Goal: Task Accomplishment & Management: Complete application form

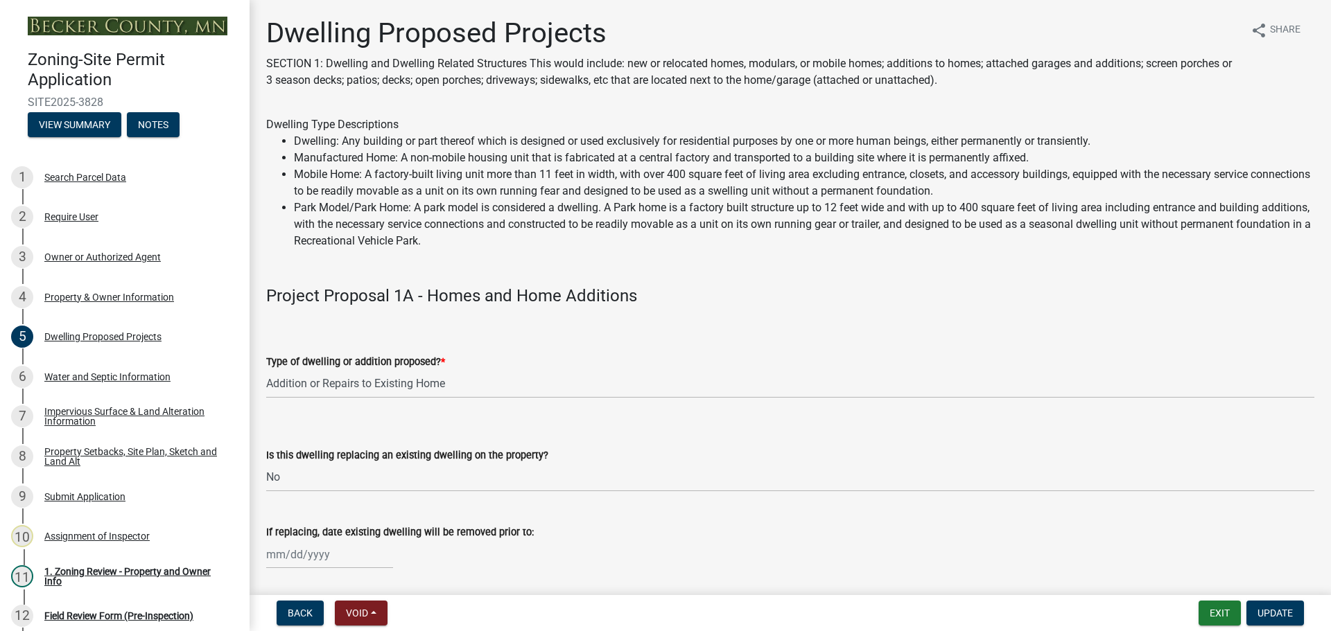
select select "b76c2e3f-c59d-4748-8205-29623accd873"
select select "566f81cc-4b3f-4ecb-9f16-a2b313352c61"
select select "f4ae0446-41fa-4afd-99aa-409617c58827"
select select "11c1c089-3b44-43c0-9549-3c9eeea2451f"
select select "0ceb8b90-6e92-4b1f-be25-acba4c819eff"
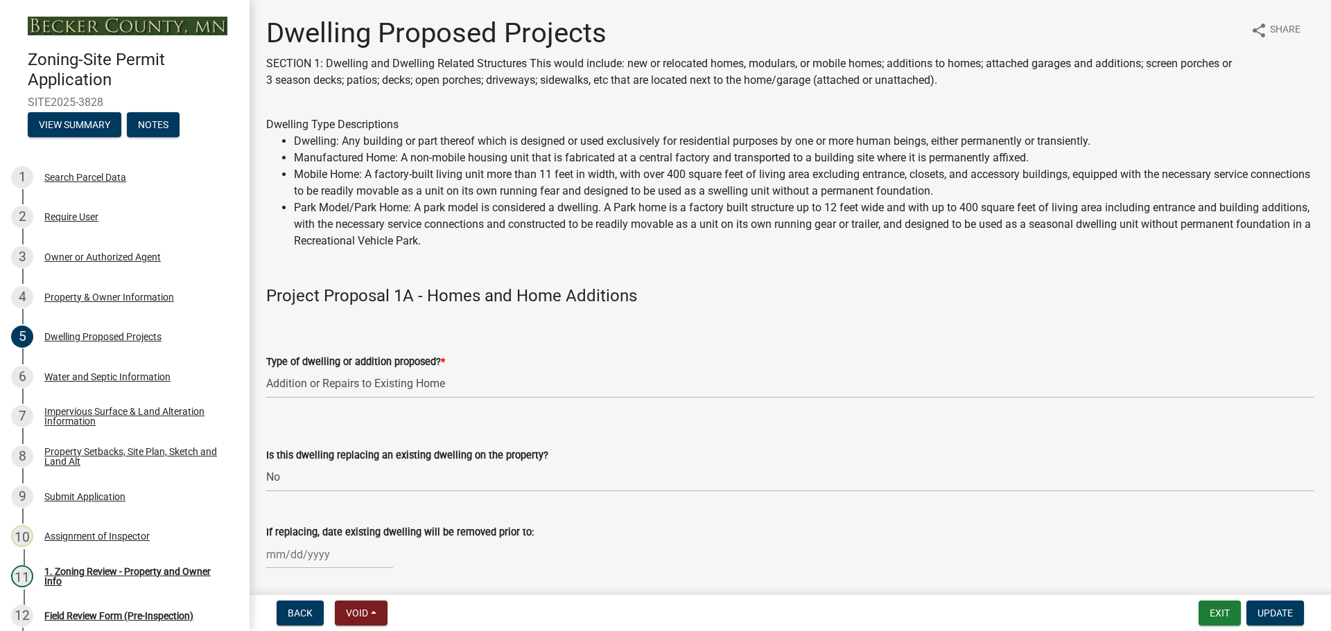
select select "ab9119d1-7da9-49c4-9fac-8c142204c89d"
click at [83, 449] on div "Property Setbacks, Site Plan, Sketch and Land Alt" at bounding box center [135, 456] width 183 height 19
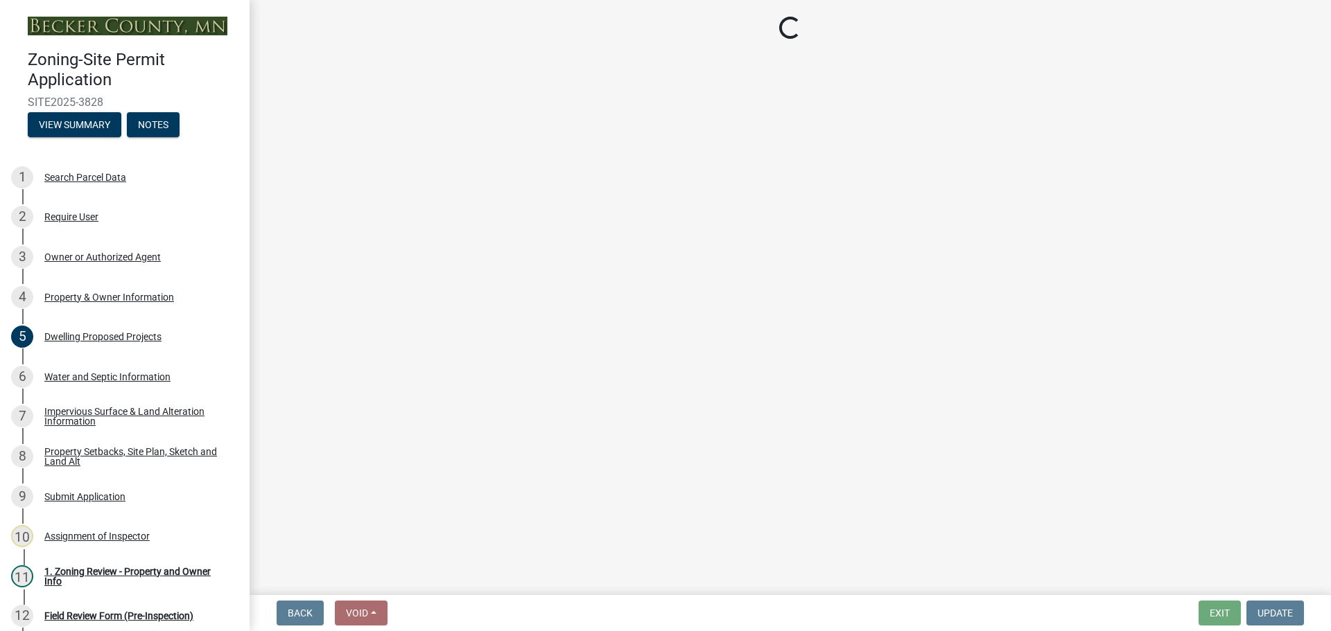
select select "7b13c63f-e699-4112-b373-98fbd28ec536"
select select "61e50a0f-d34a-406c-8f1e-40c7e543f5ce"
select select "b56a4575-9846-47cf-8067-c59a4853da22"
select select "12f785fb-c378-4b18-841c-21c73dc99083"
select select "5c3bc124-316a-4e31-81ed-fa9247a28fef"
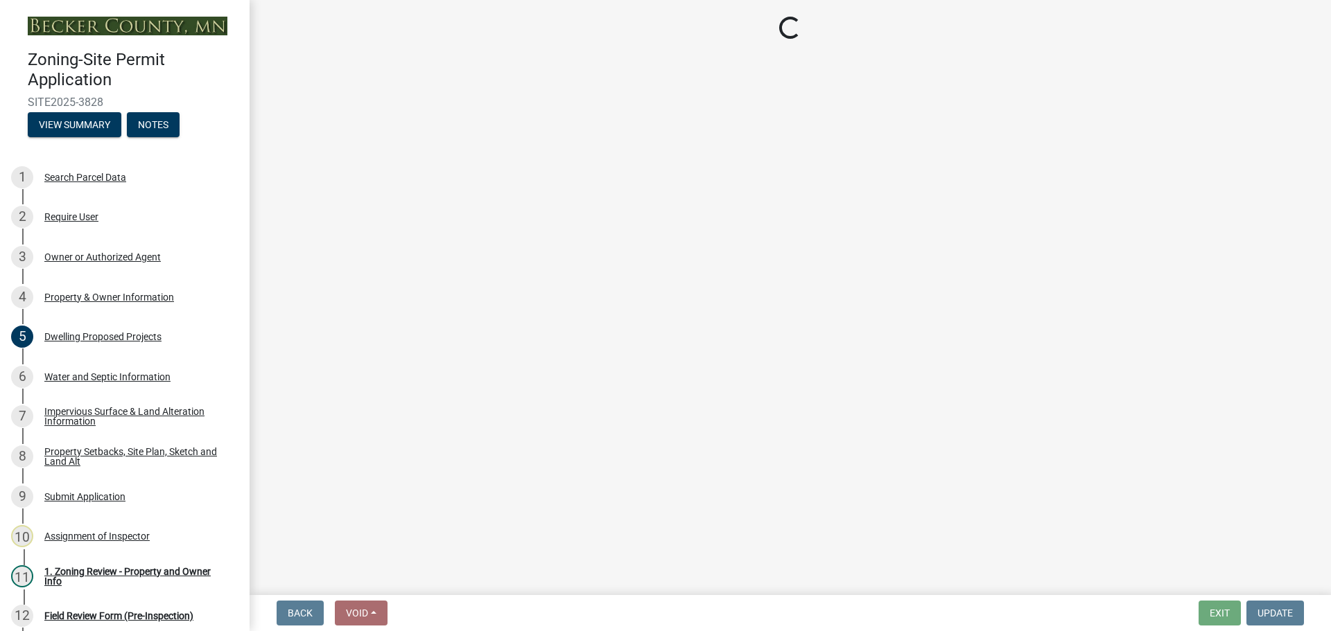
select select "aa6c7ffd-a452-4f17-af46-2abaeaed4180"
select select "5ad4ab64-b44e-481c-9000-9e5907aa74e1"
select select "a96800da-4e88-4c62-b1ff-2cd17f9e3346"
select select "c8b8ea71-7088-4e87-a493-7bc88cc2835b"
select select "133211ff-91ce-4a0a-9235-b48a7e2069a0"
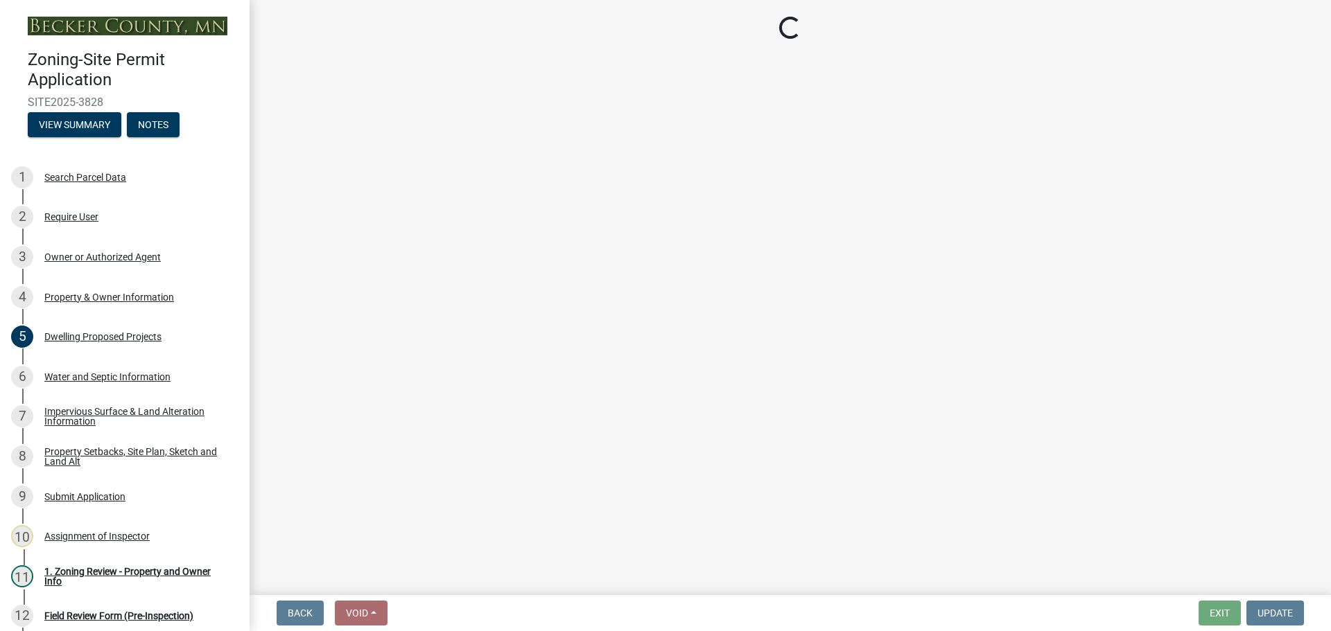
select select "4421853d-5e11-4b64-95ec-6c47066881cc"
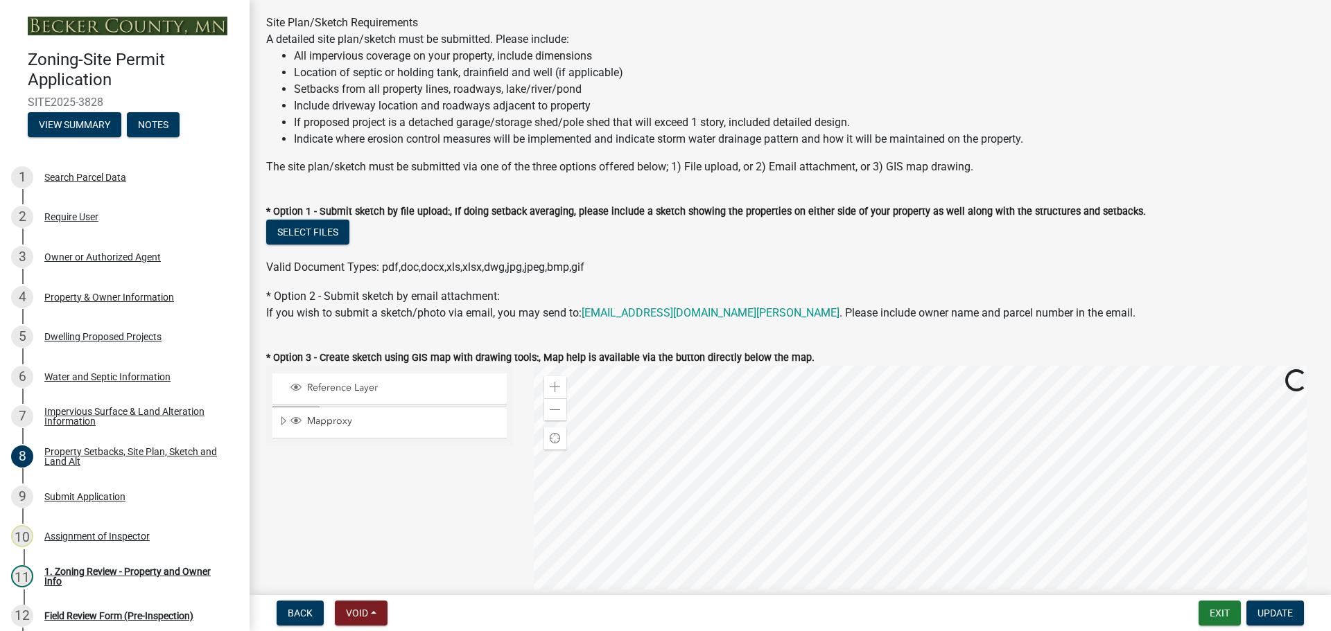
scroll to position [277, 0]
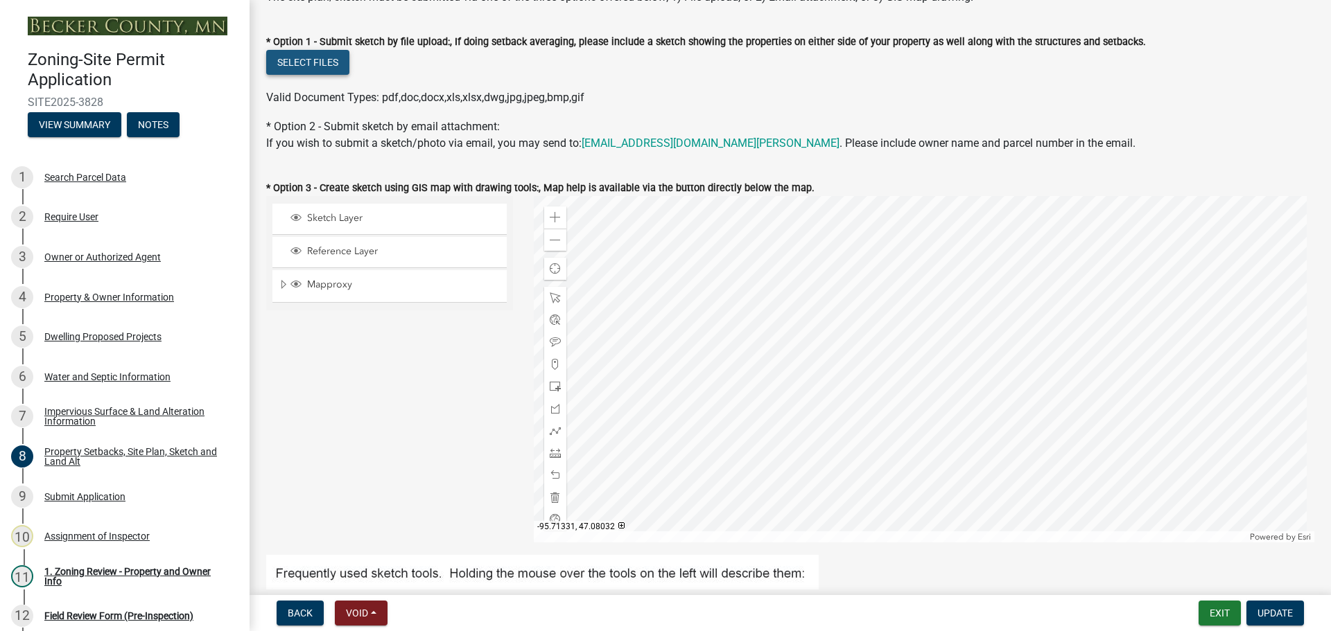
click at [319, 67] on button "Select files" at bounding box center [307, 62] width 83 height 25
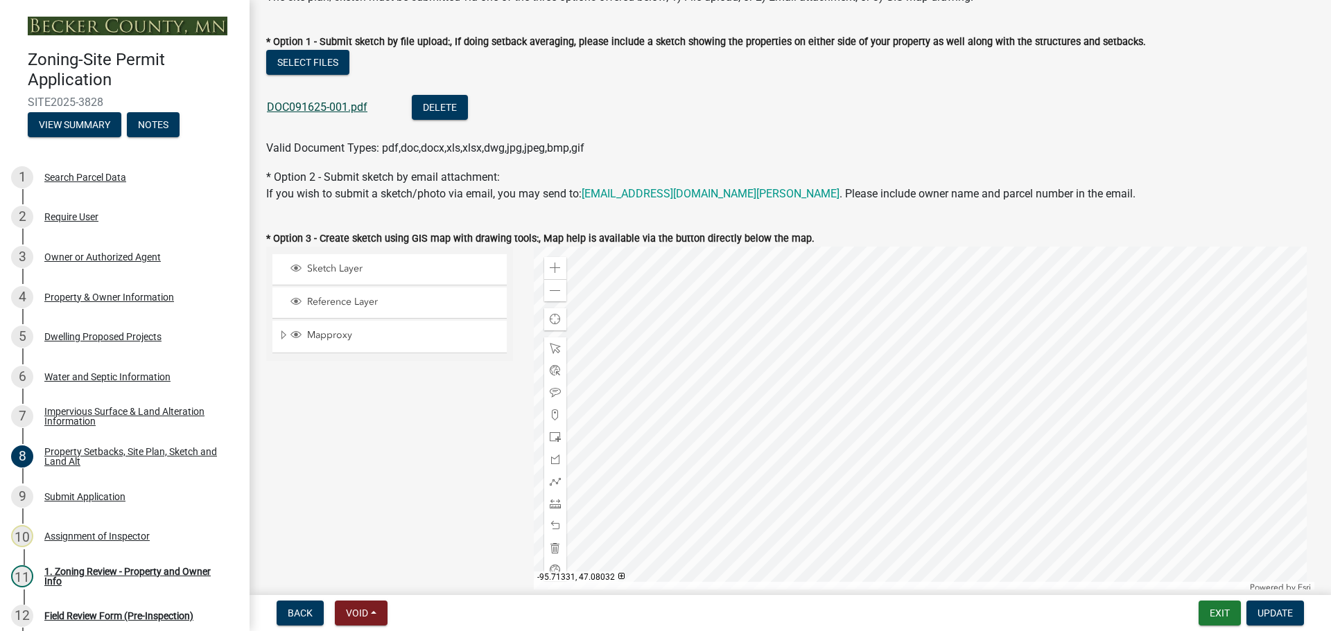
click at [328, 108] on link "DOC091625-001.pdf" at bounding box center [317, 106] width 100 height 13
click at [1261, 617] on span "Update" at bounding box center [1274, 613] width 35 height 11
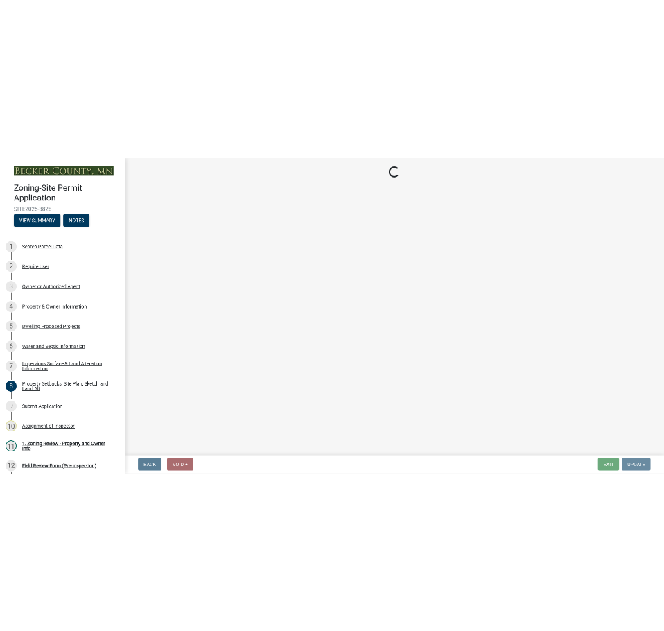
scroll to position [0, 0]
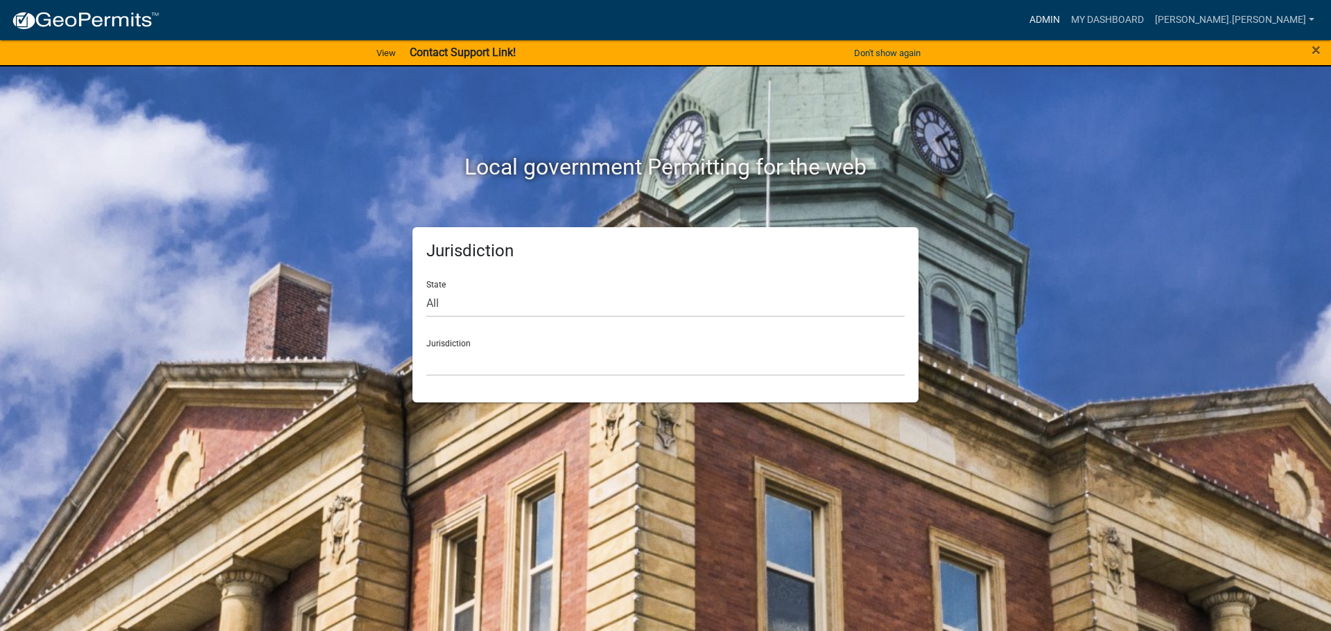
click at [1065, 19] on link "Admin" at bounding box center [1045, 20] width 42 height 26
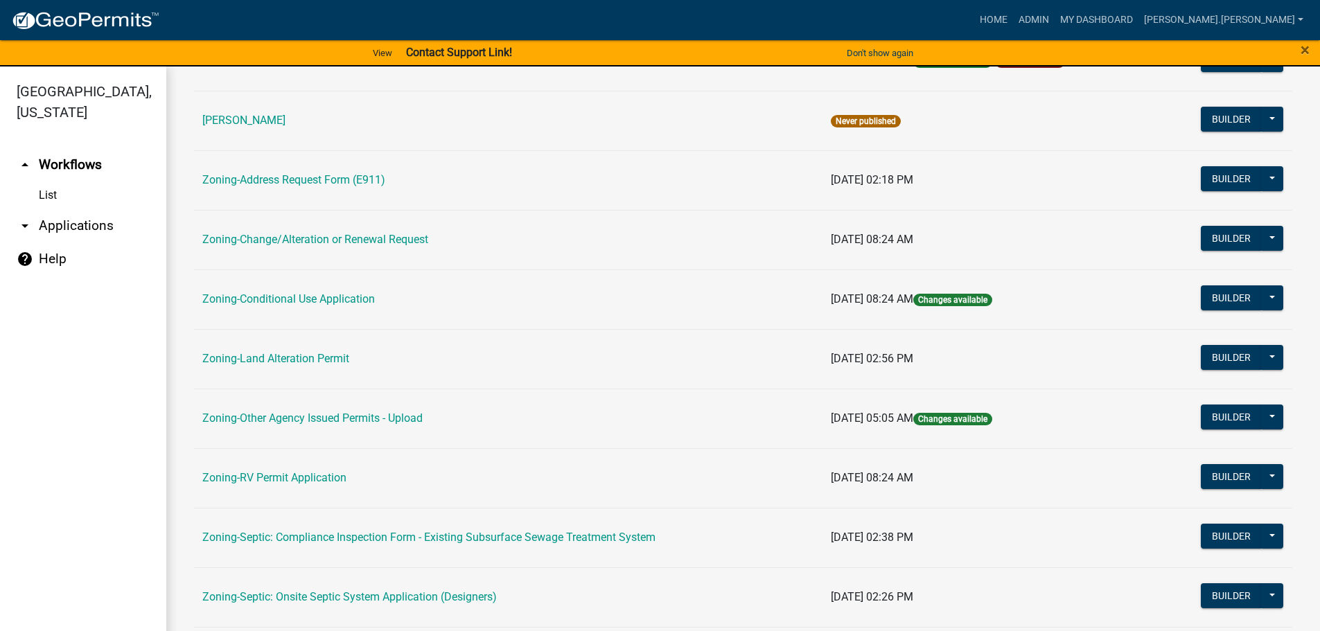
scroll to position [155, 0]
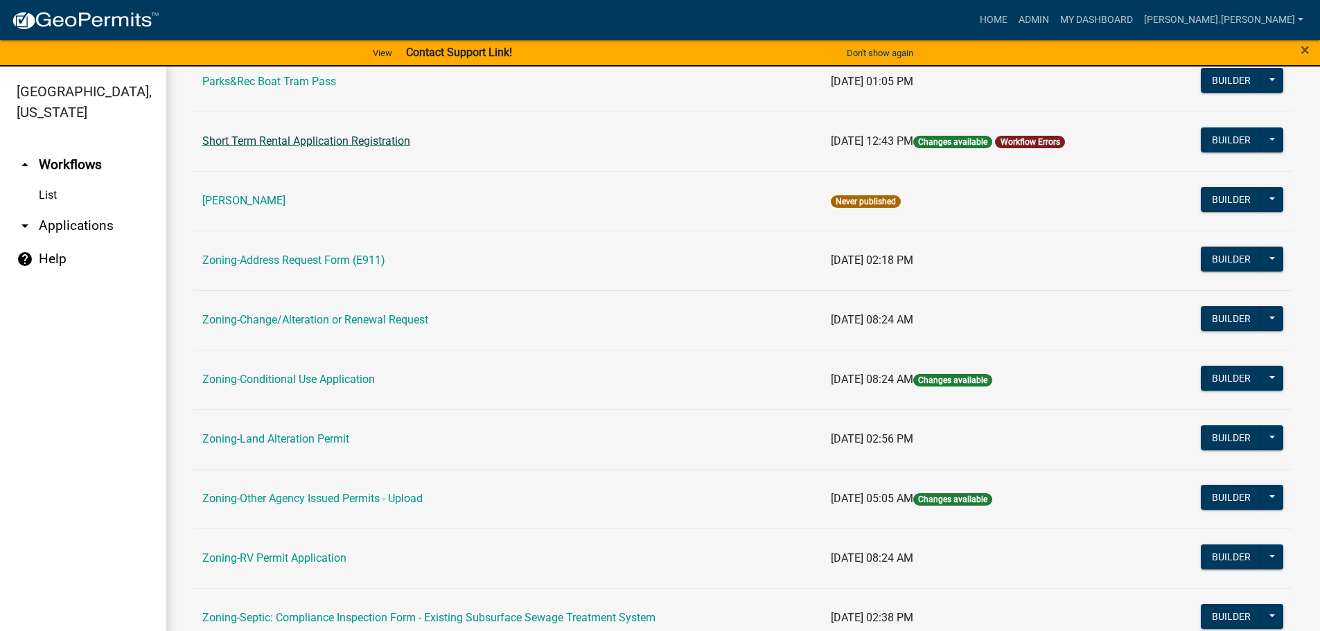
click at [293, 145] on link "Short Term Rental Application Registration" at bounding box center [306, 140] width 208 height 13
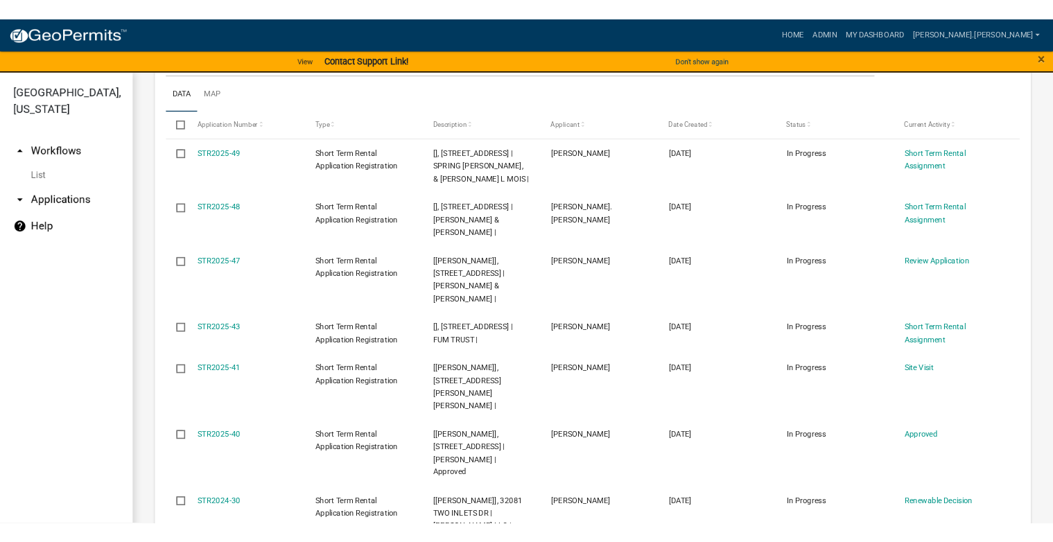
scroll to position [347, 0]
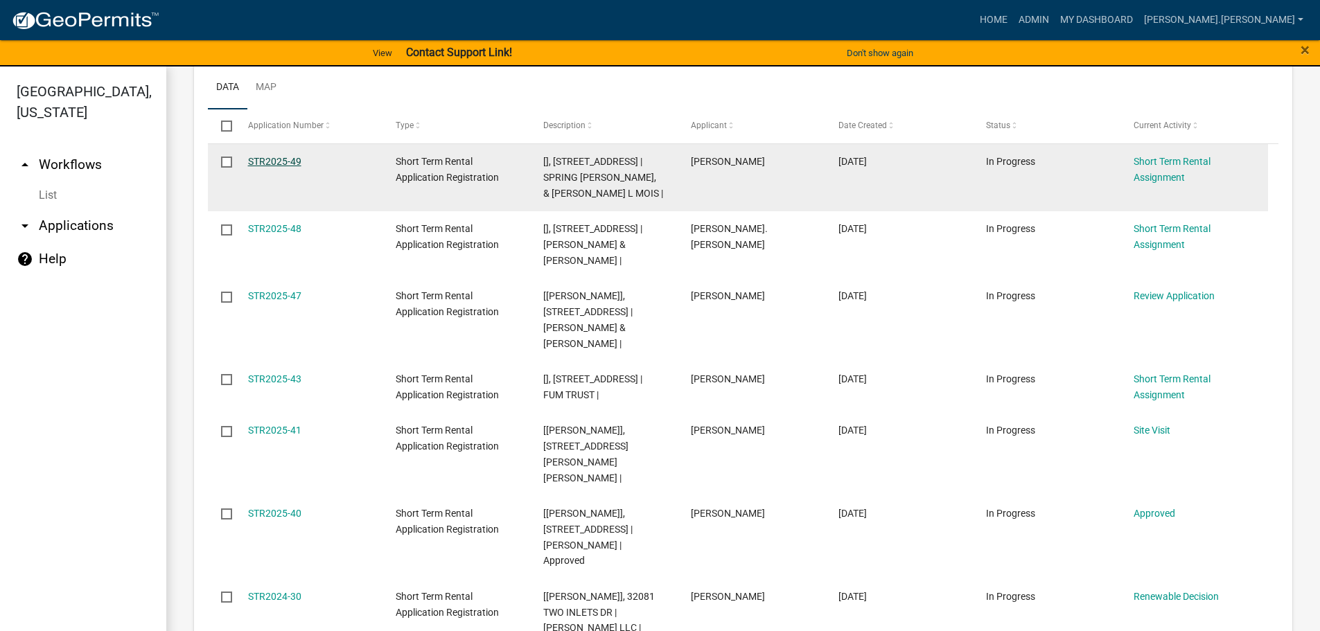
click at [277, 165] on link "STR2025-49" at bounding box center [274, 161] width 53 height 11
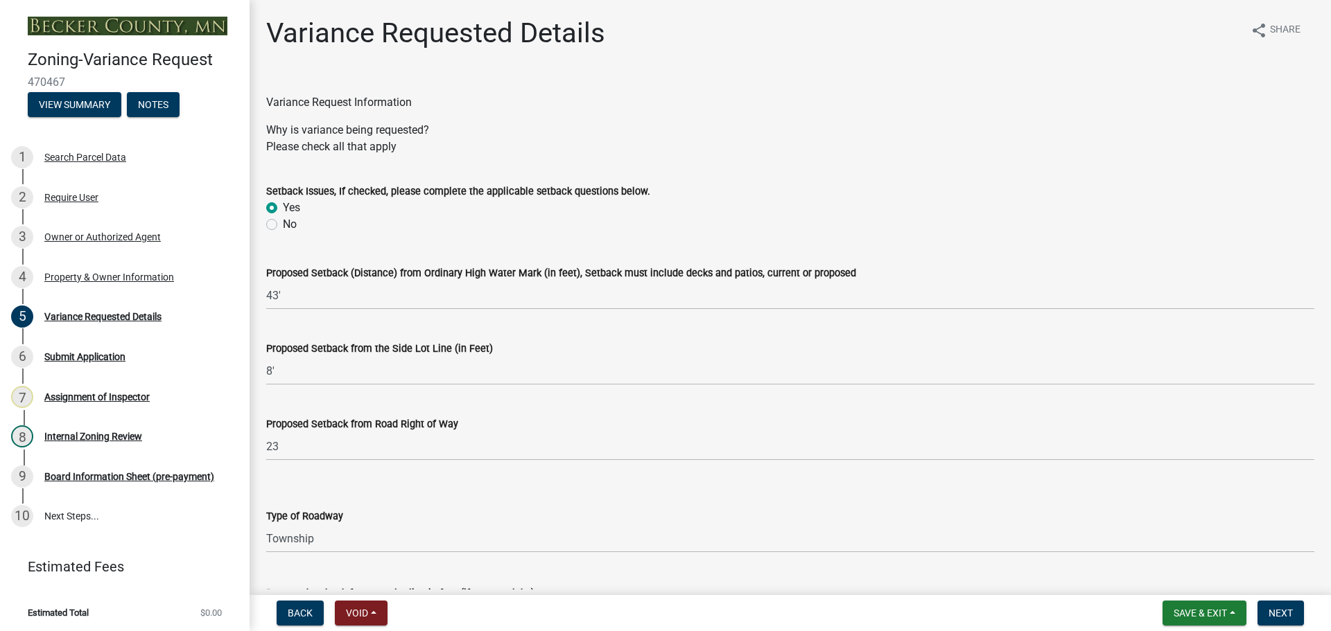
select select "edc6b78d-c029-41a6-a436-e6f76b5f0855"
select select "15bf2cec-1ca8-47a3-85db-999609351cbd"
select select "7b4e921e-23d5-43ad-813a-b7a6ebdae9a4"
select select "bb2b5e43-03c1-4874-9abf-a65f400af928"
select select "8ea3e6c3-8fed-4904-aa20-2f643744aa0c"
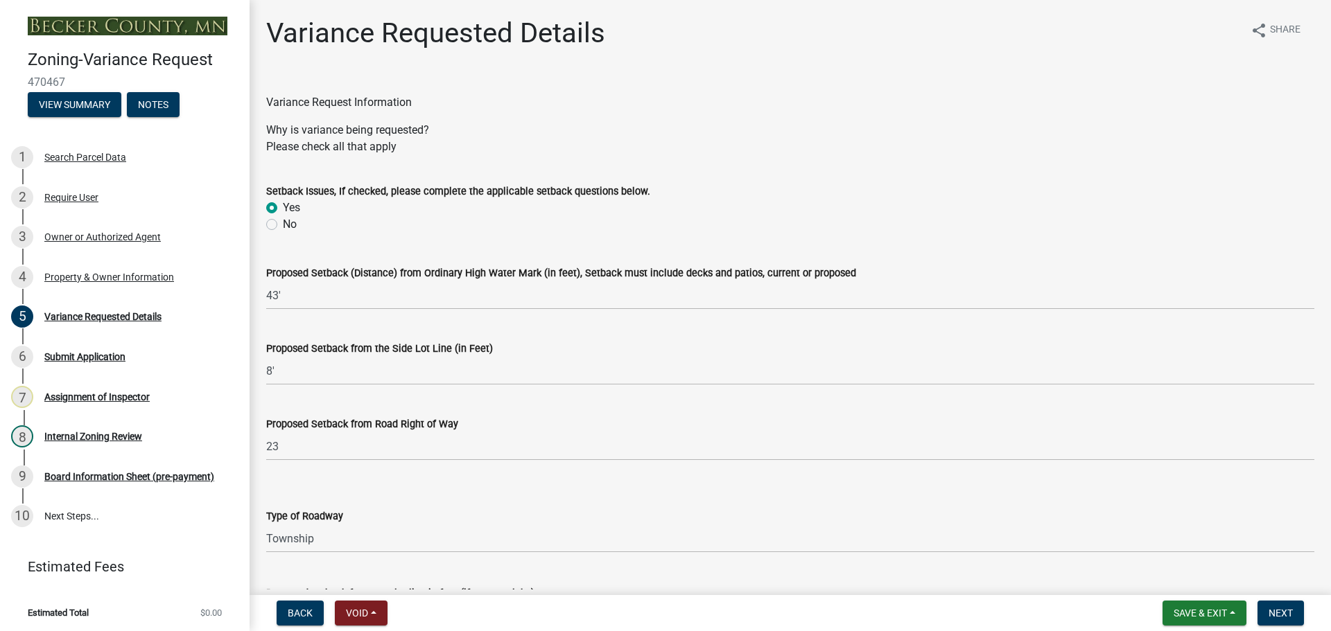
select select "860afd09-da87-482b-bca4-413f5cf53582"
select select "ee8740c3-f4d5-48cf-ad42-c8f7342b480c"
select select "1aa51e34-4f0a-4095-a3f3-287665056048"
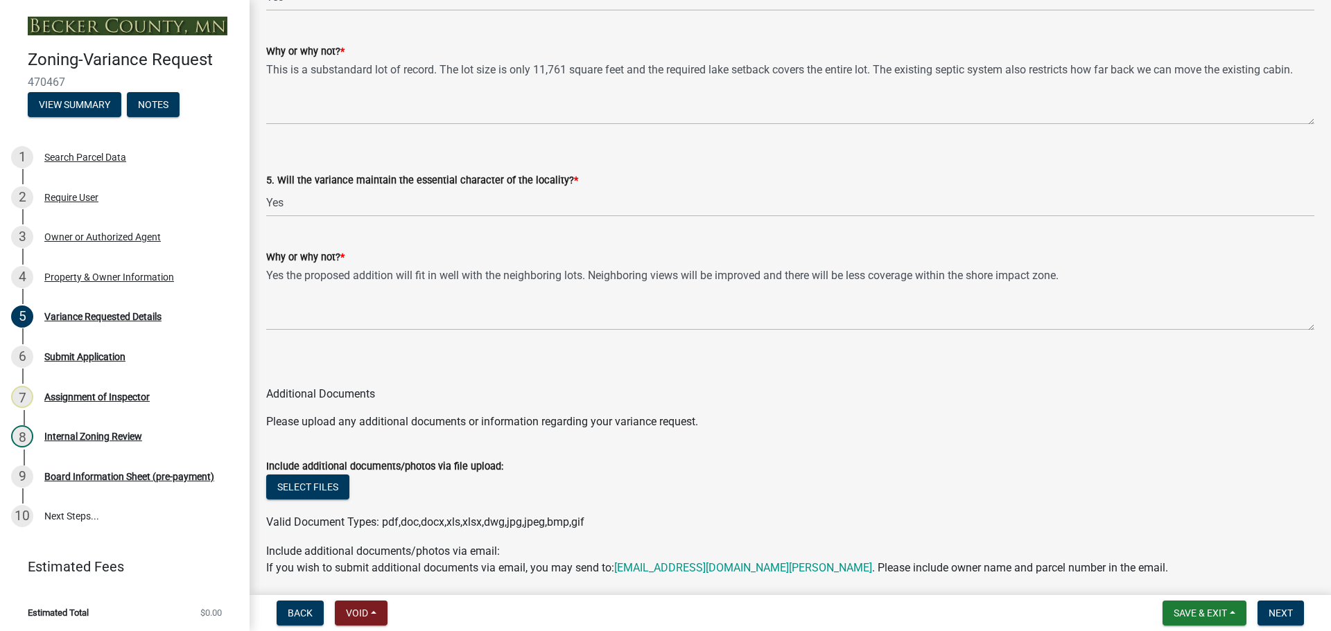
scroll to position [2893, 0]
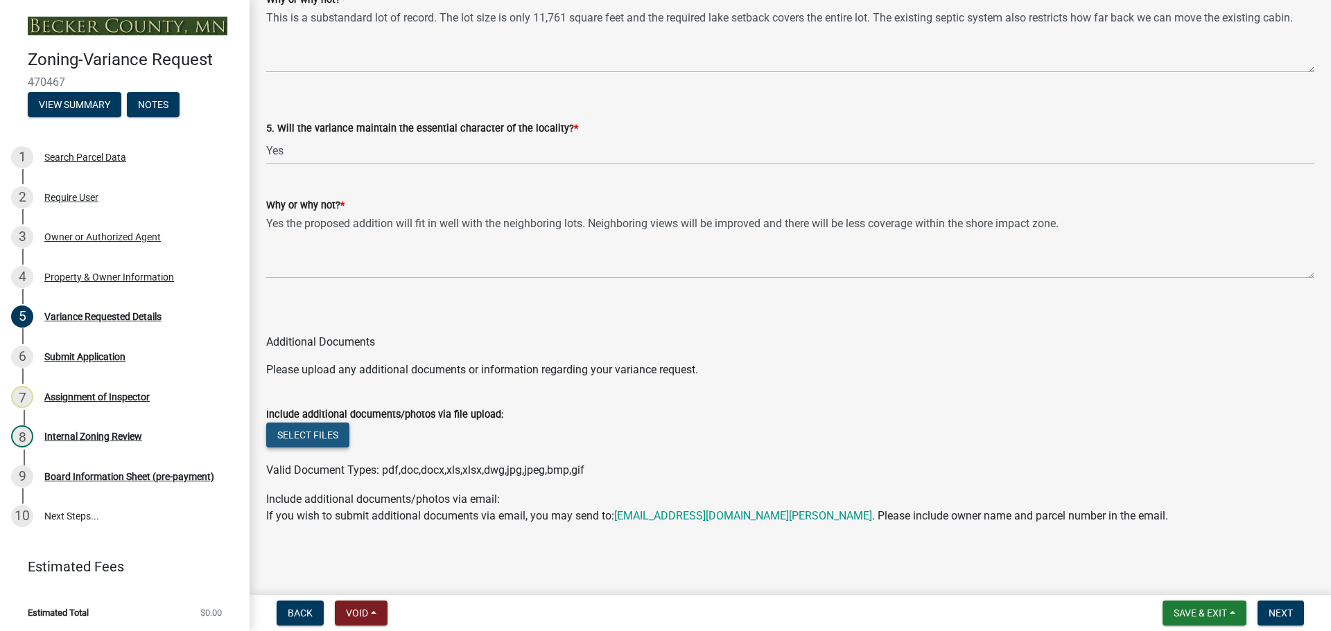
click at [294, 431] on button "Select files" at bounding box center [307, 435] width 83 height 25
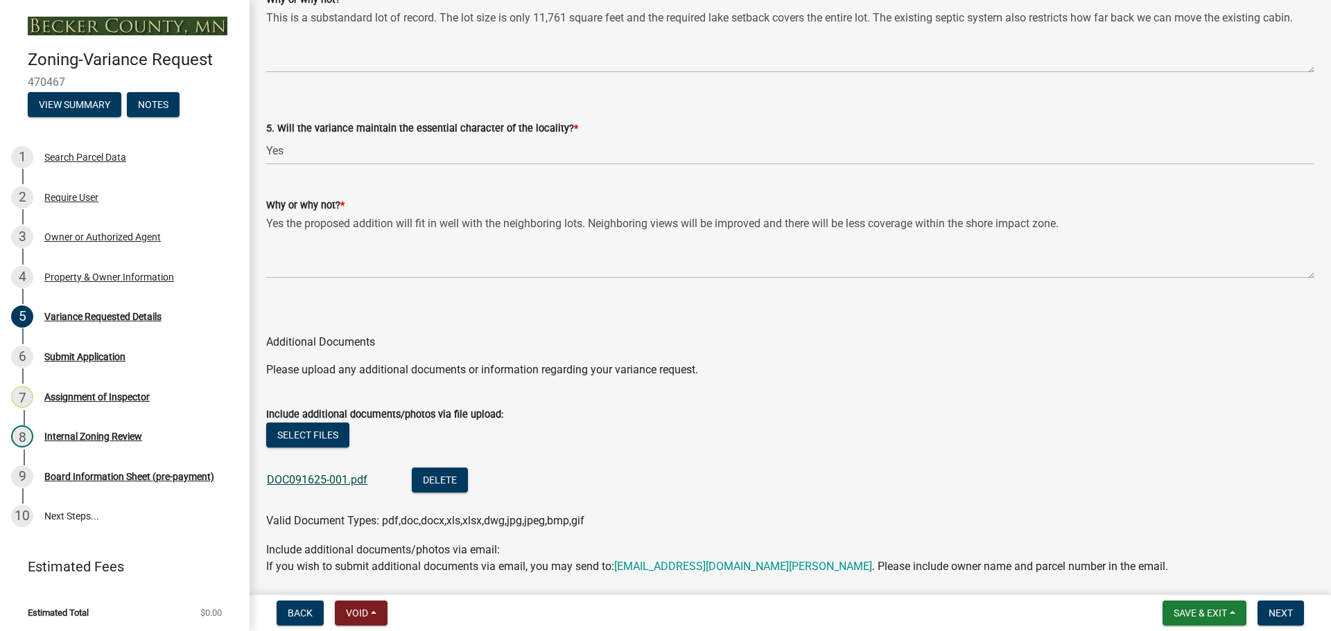
click at [362, 480] on link "DOC091625-001.pdf" at bounding box center [317, 479] width 100 height 13
click at [1186, 614] on span "Save & Exit" at bounding box center [1199, 613] width 53 height 11
click at [1163, 542] on button "Save" at bounding box center [1190, 543] width 111 height 33
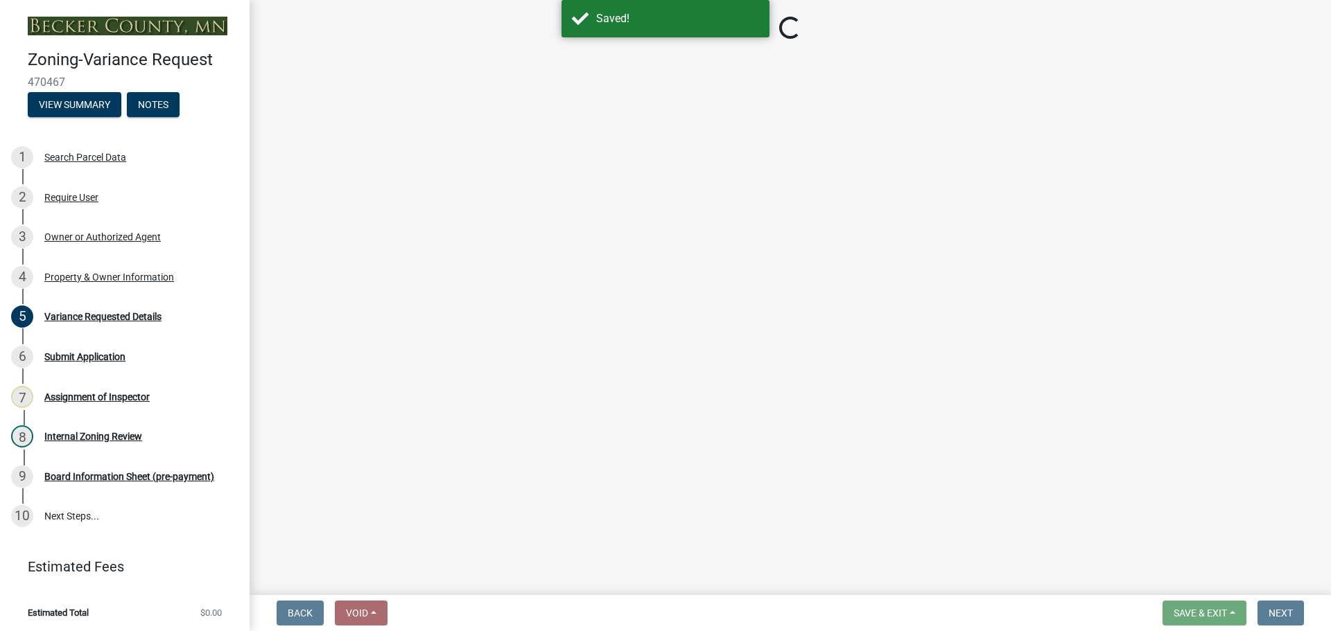
select select "edc6b78d-c029-41a6-a436-e6f76b5f0855"
select select "15bf2cec-1ca8-47a3-85db-999609351cbd"
select select "7b4e921e-23d5-43ad-813a-b7a6ebdae9a4"
select select "bb2b5e43-03c1-4874-9abf-a65f400af928"
select select "8ea3e6c3-8fed-4904-aa20-2f643744aa0c"
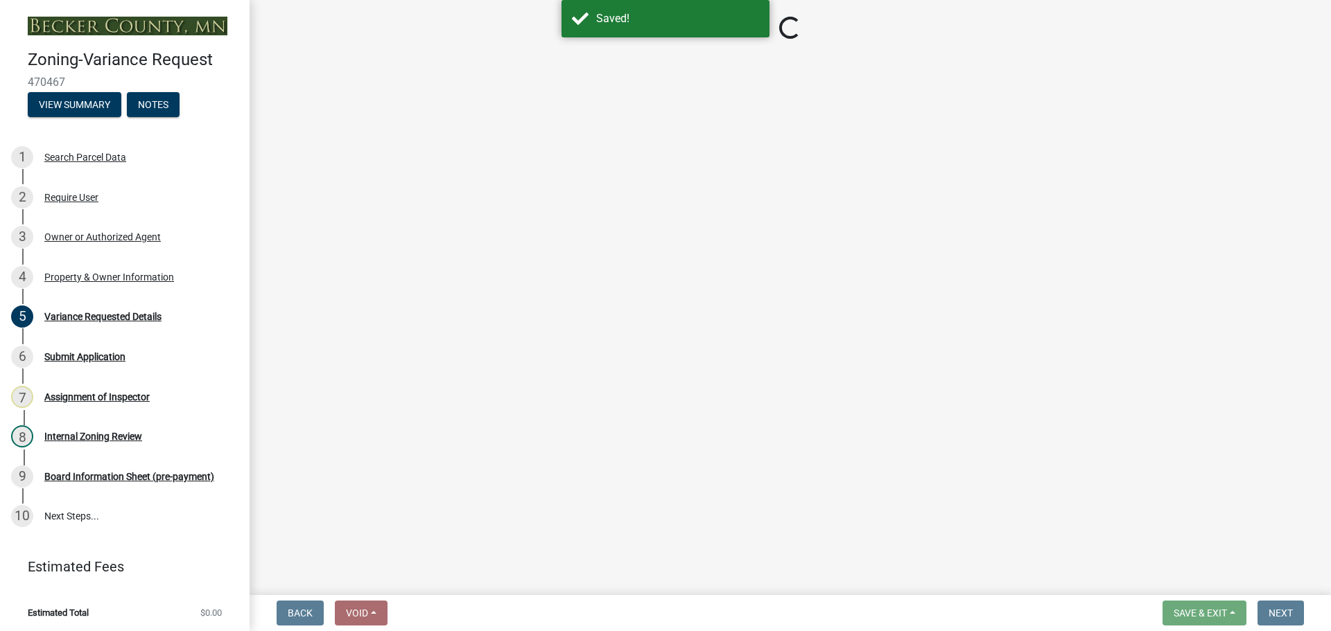
select select "860afd09-da87-482b-bca4-413f5cf53582"
select select "ee8740c3-f4d5-48cf-ad42-c8f7342b480c"
select select "1aa51e34-4f0a-4095-a3f3-287665056048"
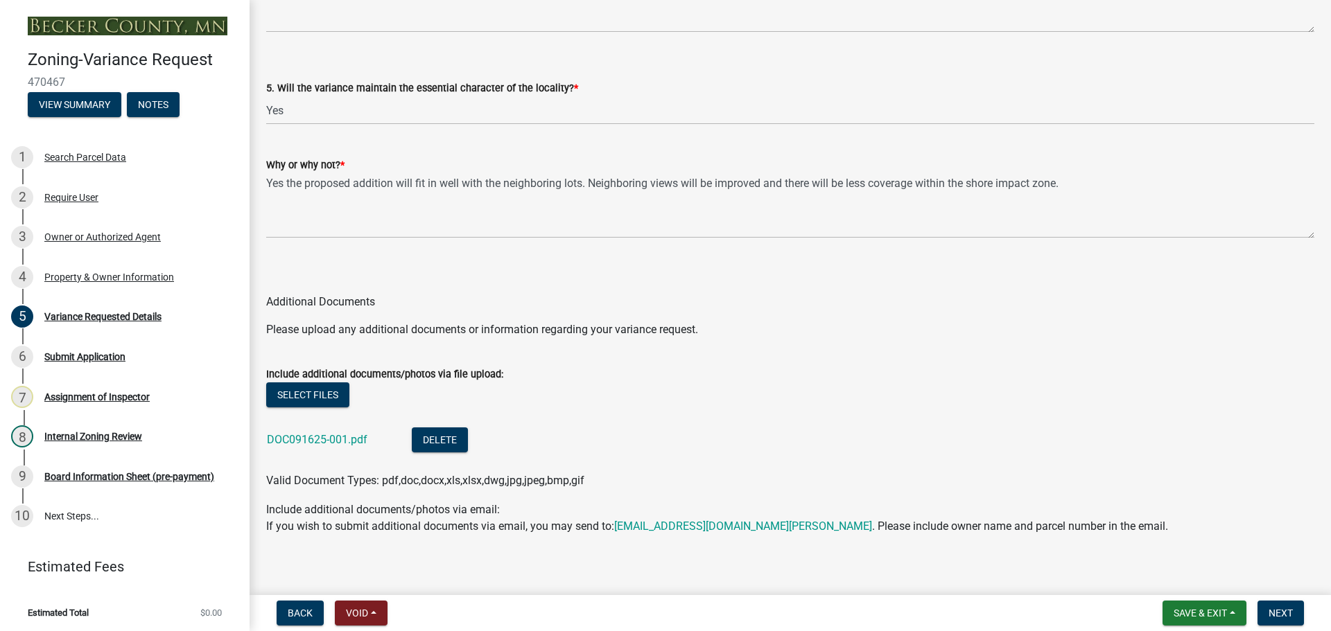
scroll to position [2944, 0]
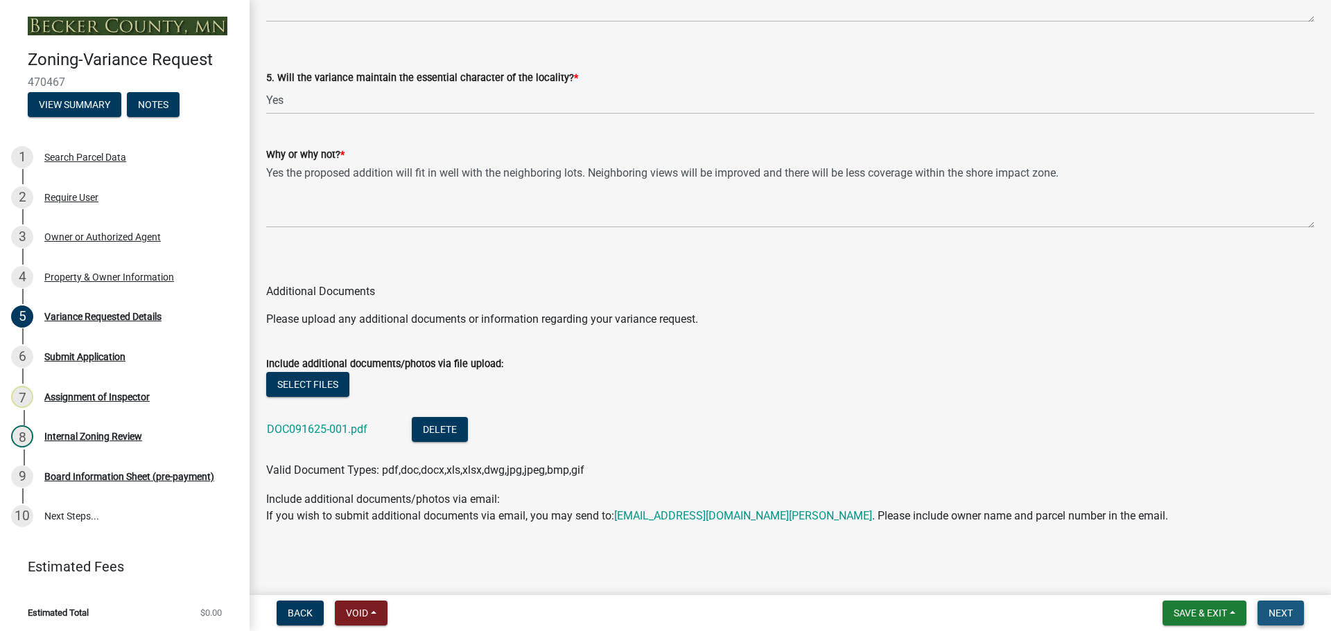
click at [1285, 615] on span "Next" at bounding box center [1280, 613] width 24 height 11
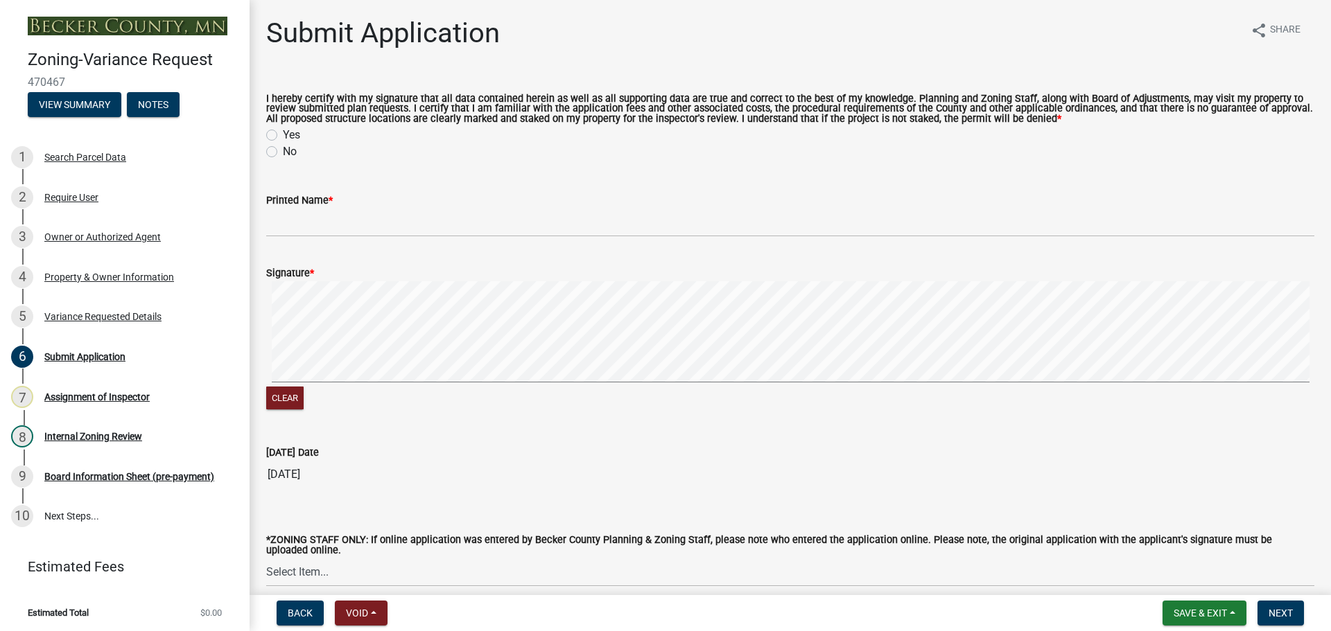
click at [283, 133] on label "Yes" at bounding box center [291, 135] width 17 height 17
click at [283, 133] on input "Yes" at bounding box center [287, 131] width 9 height 9
radio input "true"
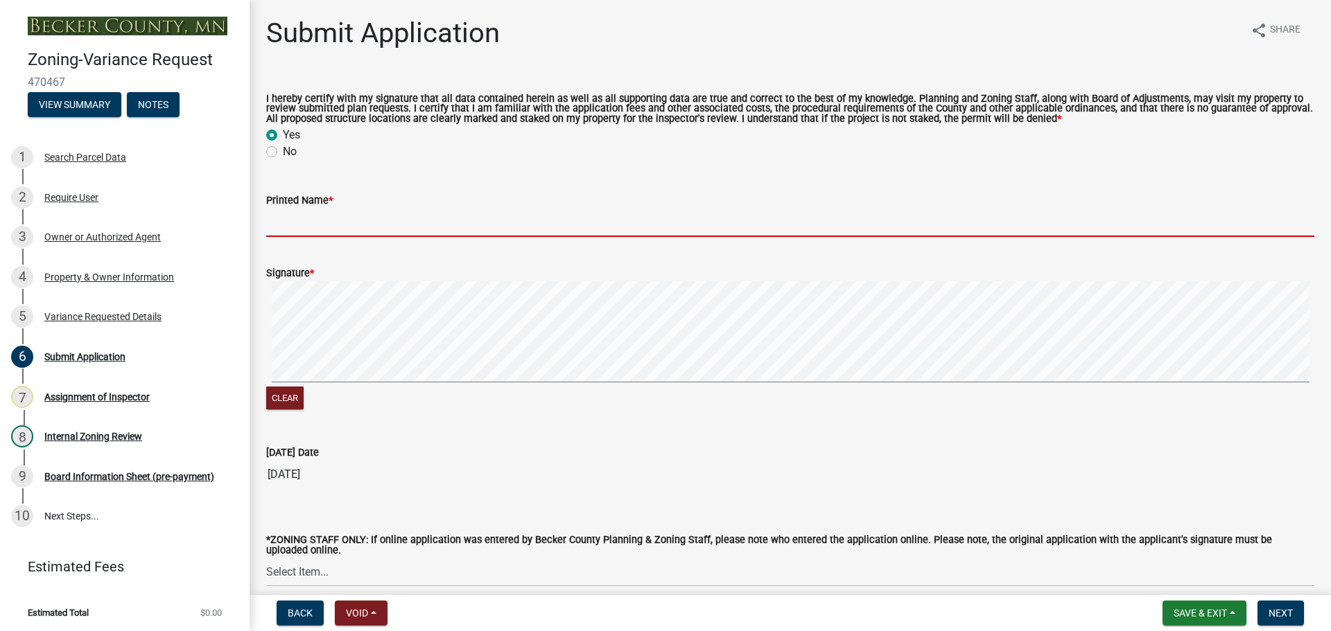
click at [286, 220] on input "Printed Name *" at bounding box center [790, 223] width 1048 height 28
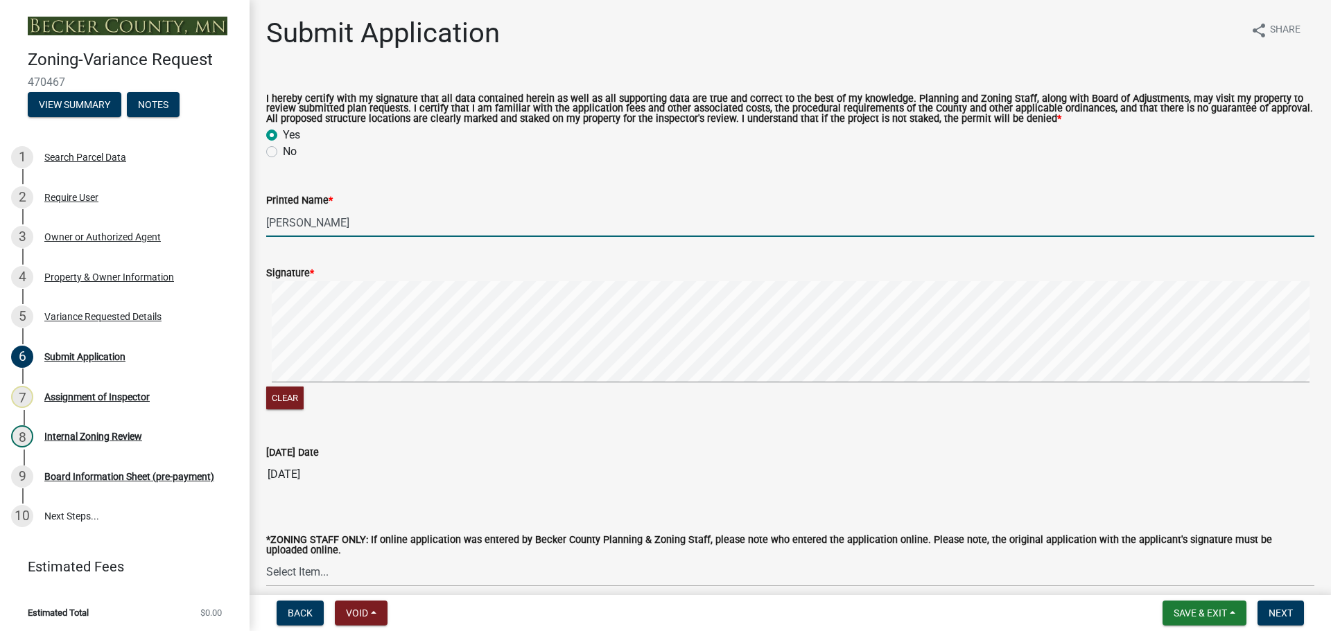
click at [254, 358] on div "Submit Application share Share I hereby certify with my signature that all data…" at bounding box center [789, 328] width 1081 height 623
type input "Rhys Anderson"
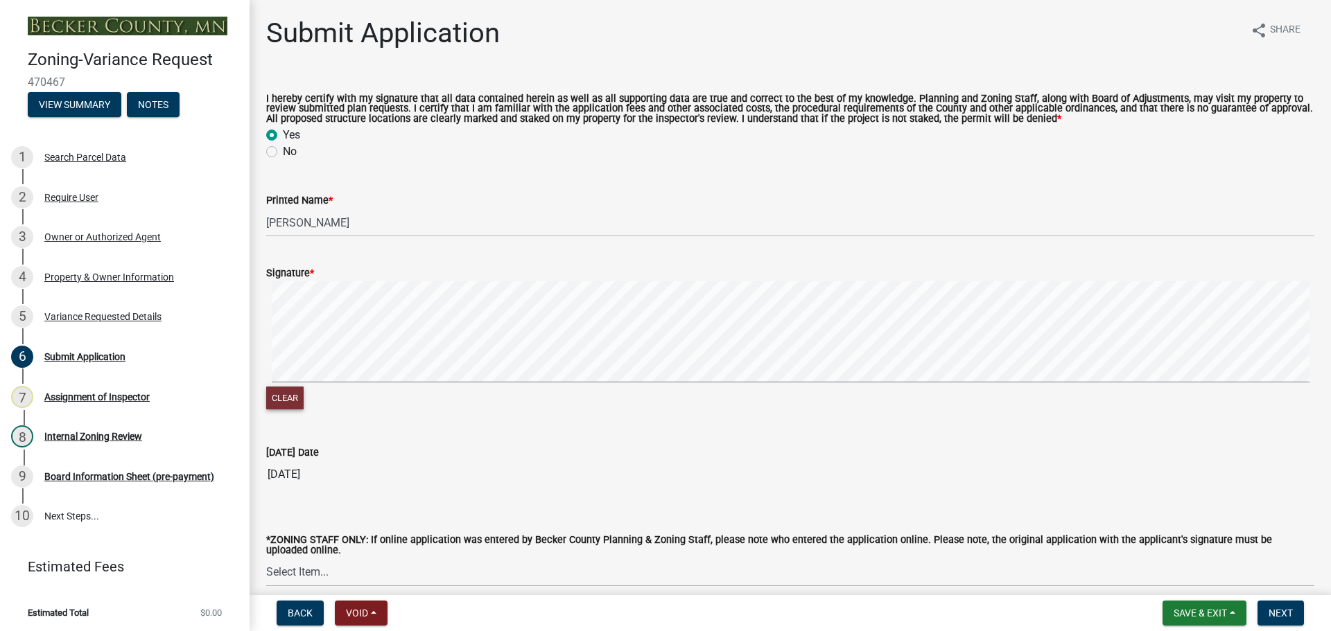
click at [295, 401] on button "Clear" at bounding box center [284, 398] width 37 height 23
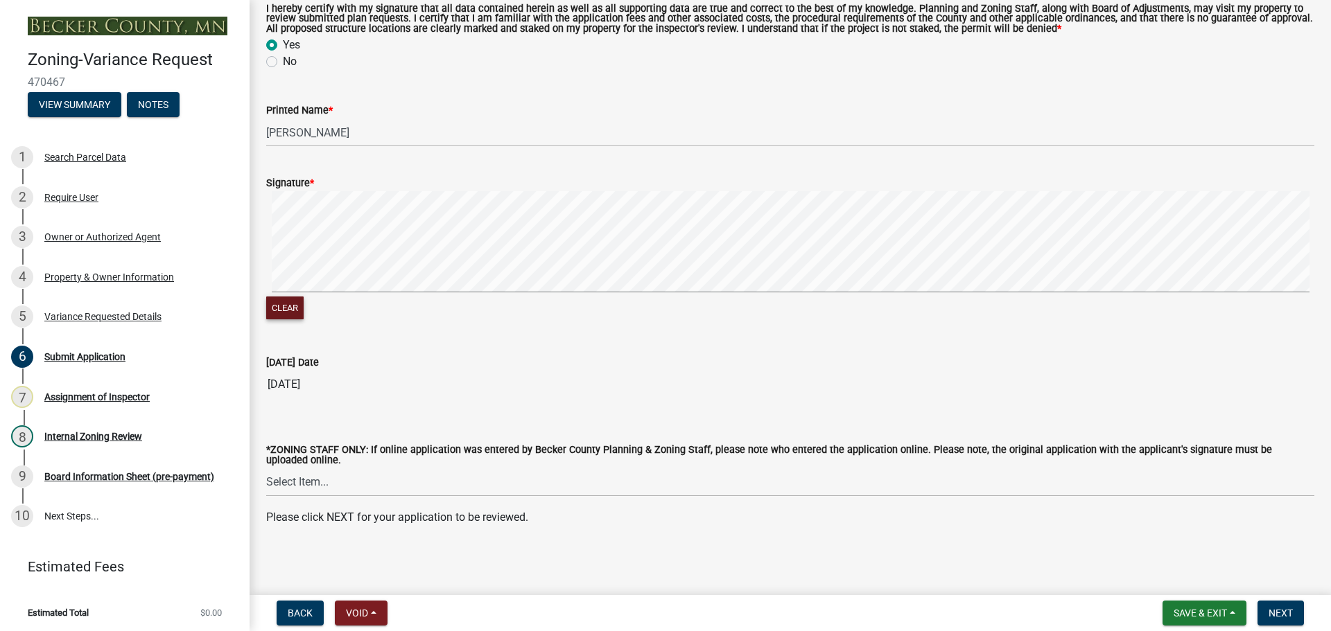
scroll to position [93, 0]
click at [1279, 608] on span "Next" at bounding box center [1280, 613] width 24 height 11
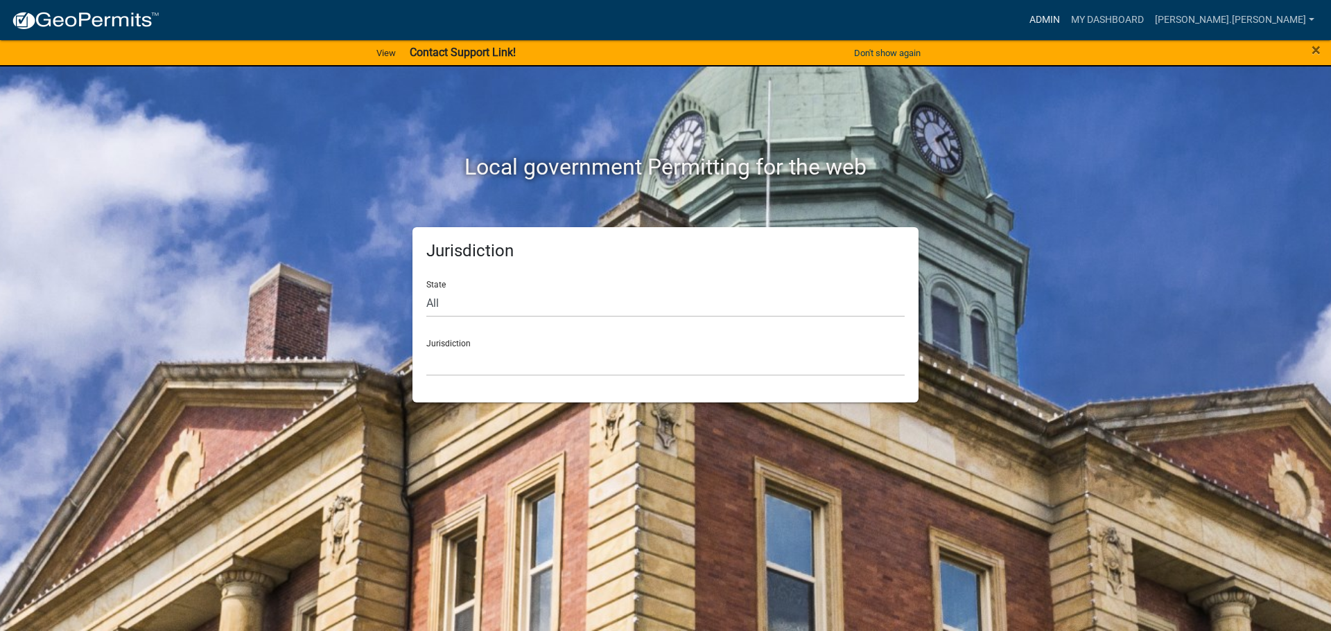
click at [1065, 13] on link "Admin" at bounding box center [1045, 20] width 42 height 26
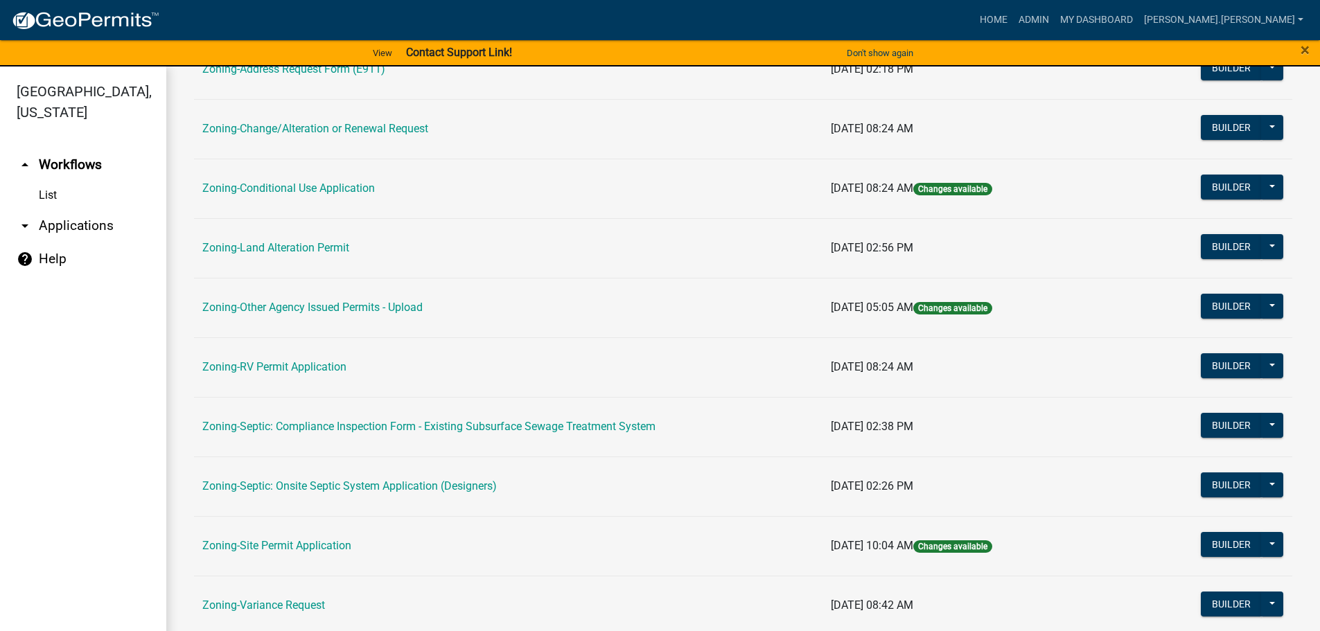
scroll to position [347, 0]
click at [276, 547] on link "Zoning-Site Permit Application" at bounding box center [276, 544] width 149 height 13
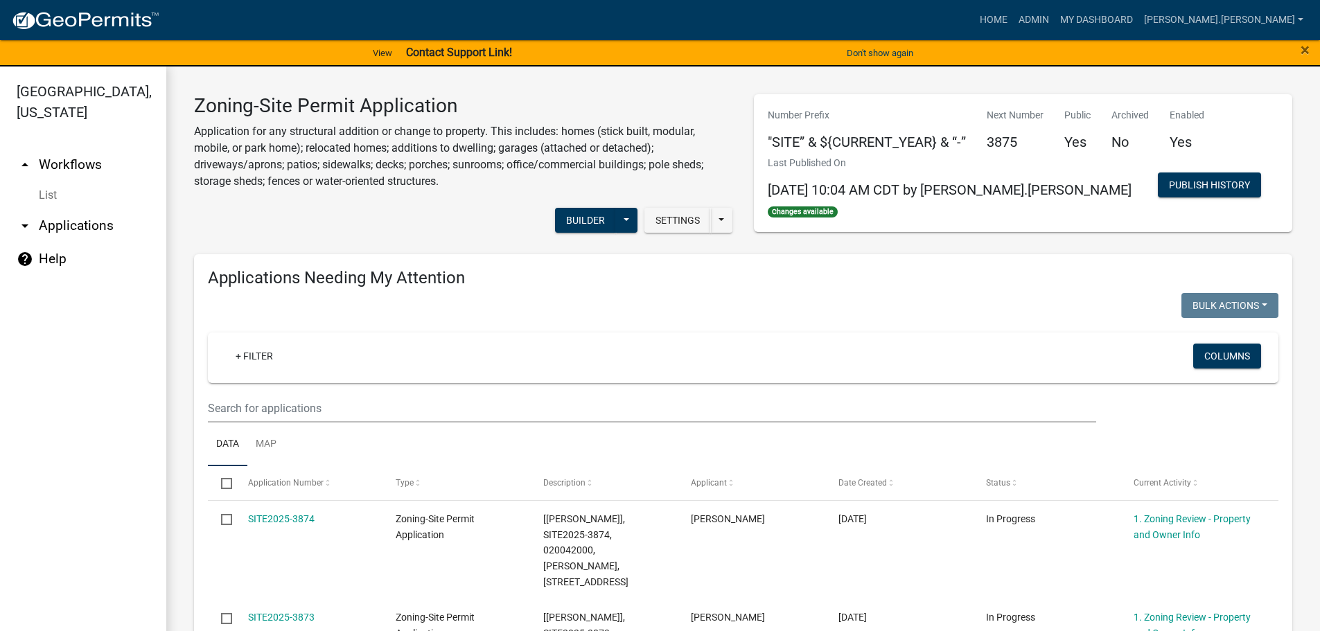
drag, startPoint x: 667, startPoint y: 420, endPoint x: 588, endPoint y: 129, distance: 301.4
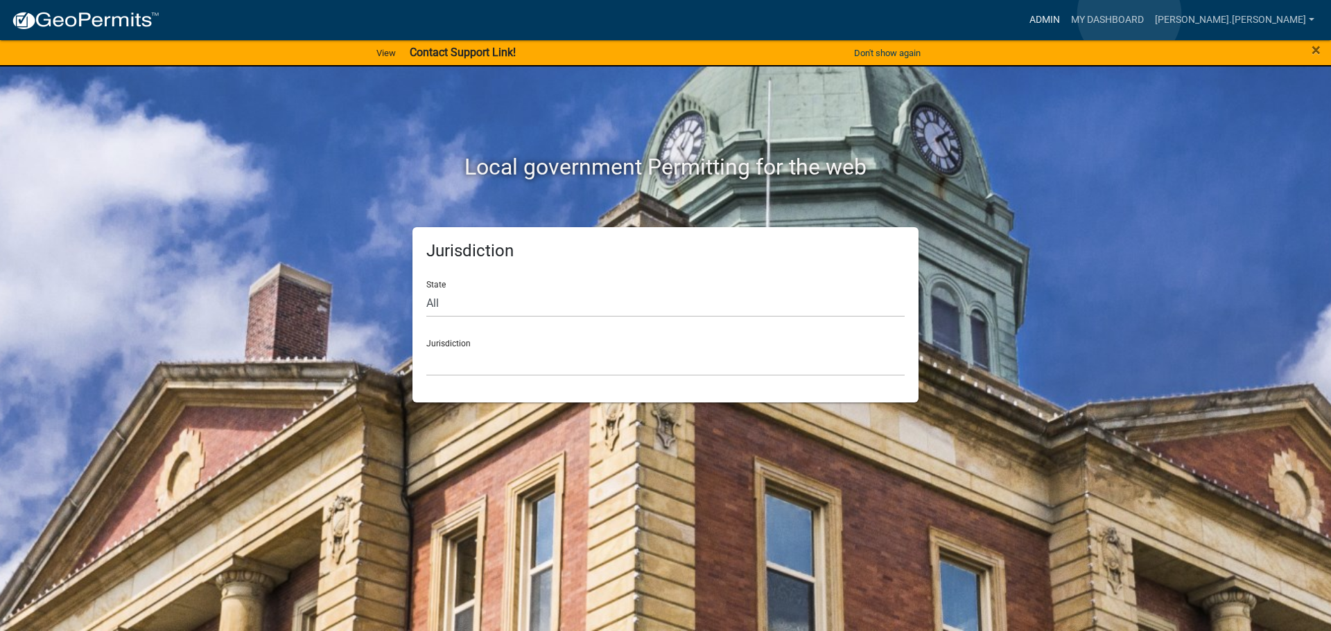
click at [1052, 15] on link "Admin" at bounding box center [1045, 20] width 42 height 26
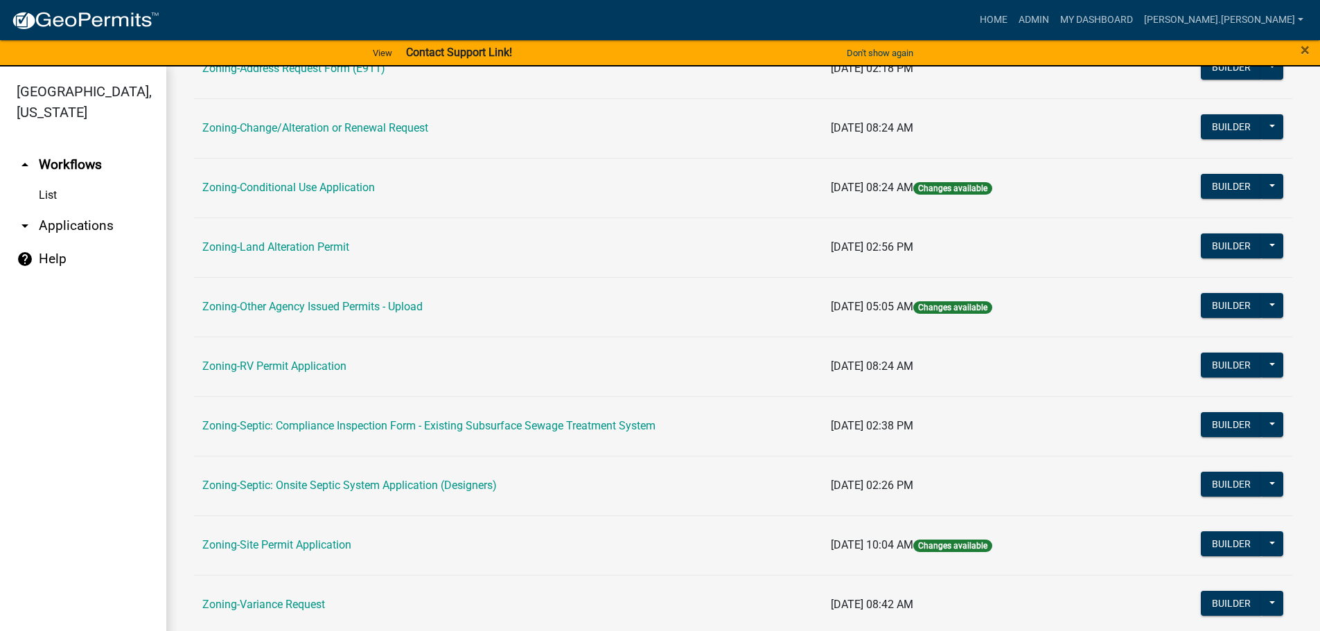
scroll to position [432, 0]
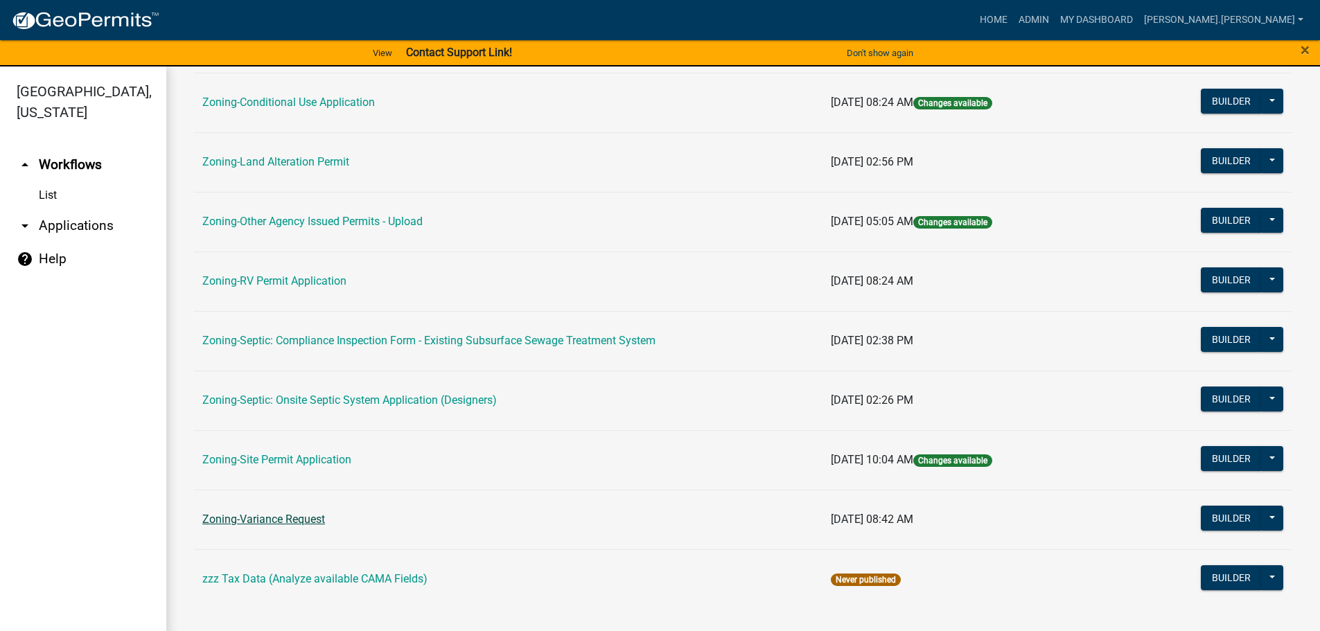
click at [276, 525] on link "Zoning-Variance Request" at bounding box center [263, 519] width 123 height 13
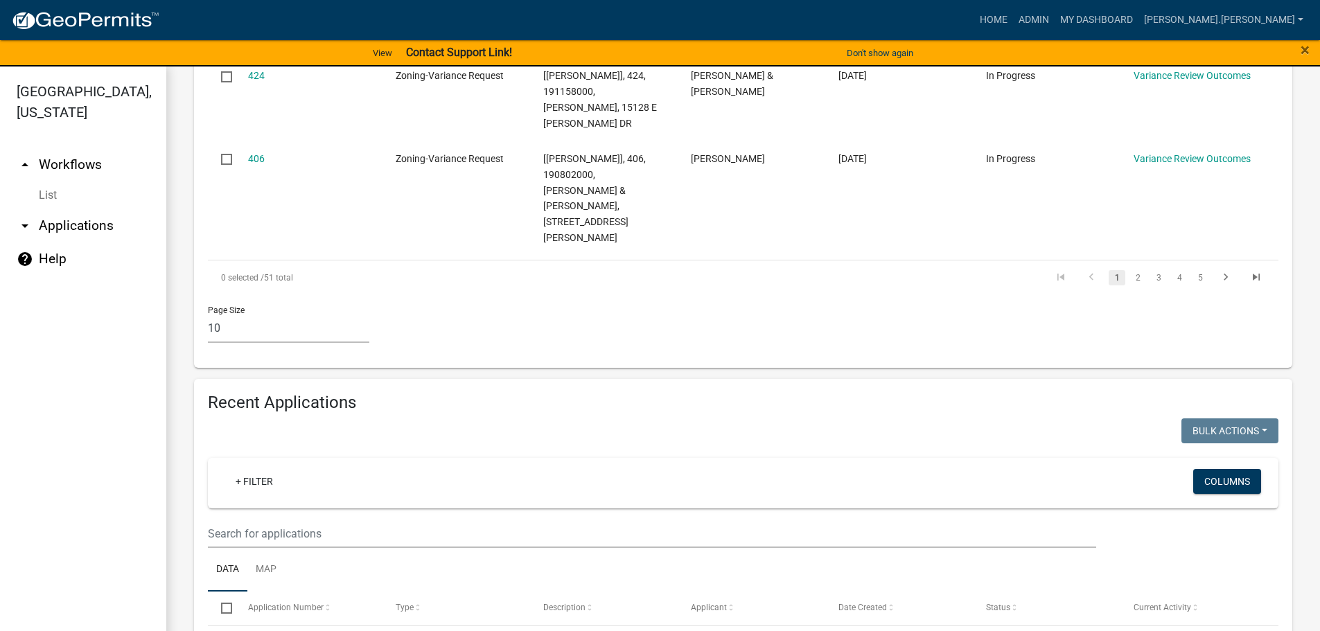
scroll to position [1109, 0]
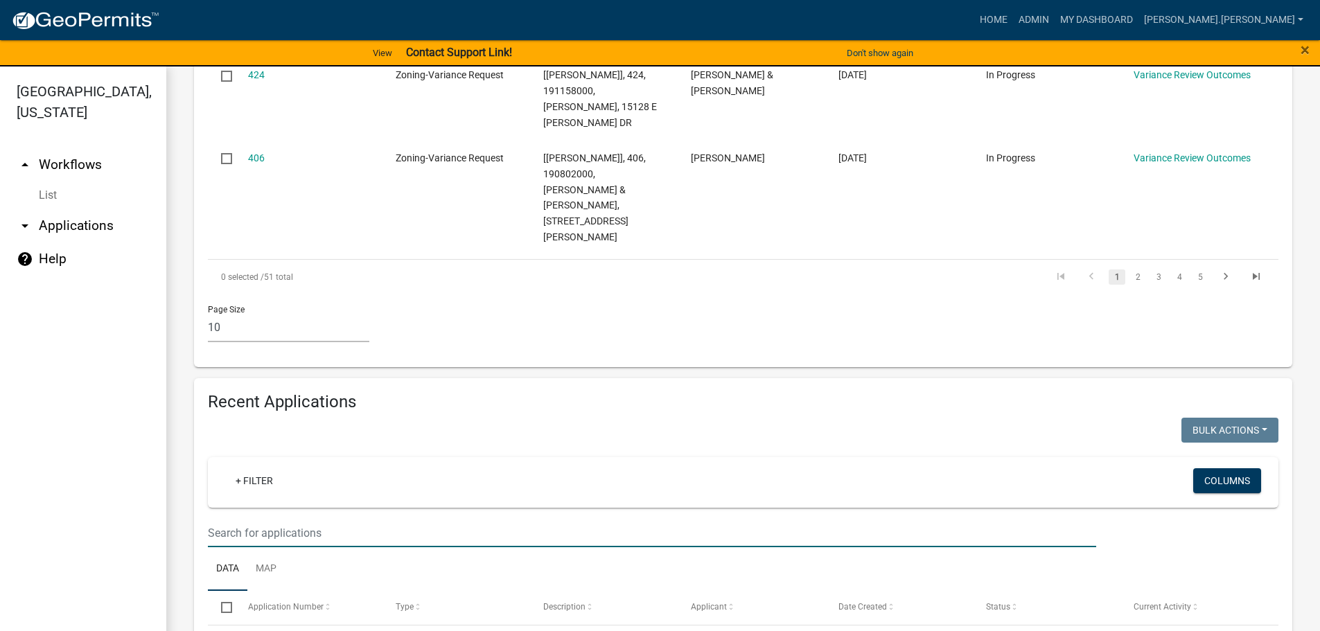
click at [308, 519] on input "text" at bounding box center [652, 533] width 888 height 28
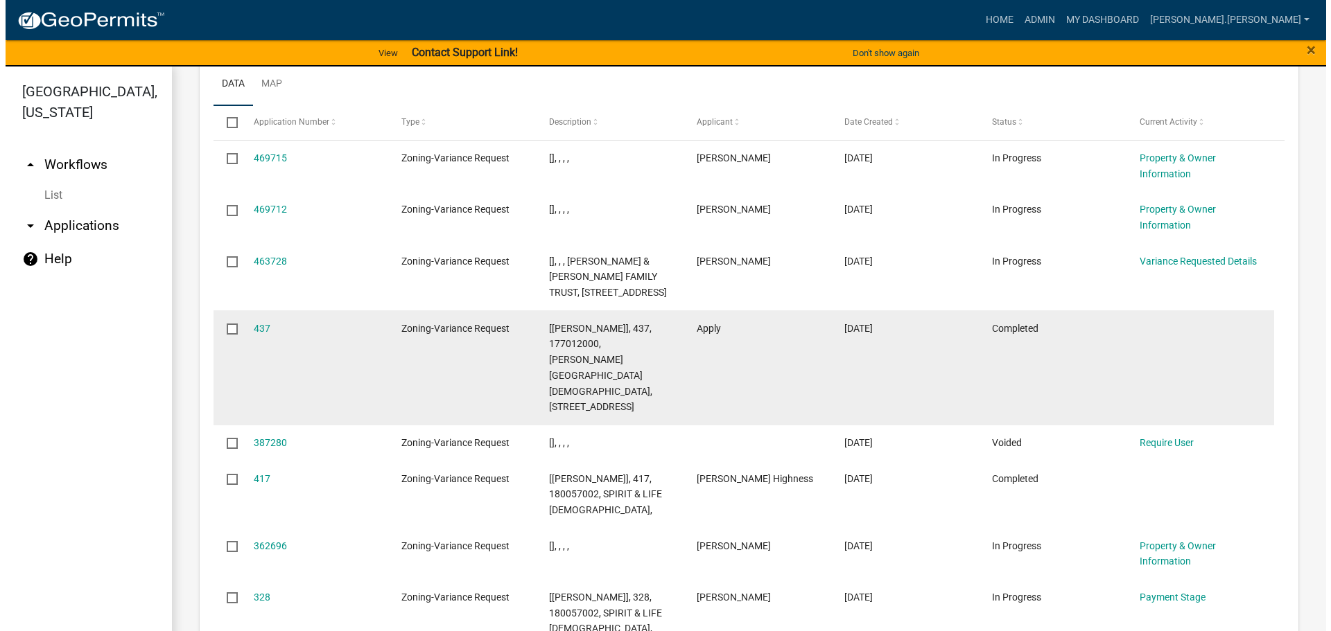
scroll to position [1525, 0]
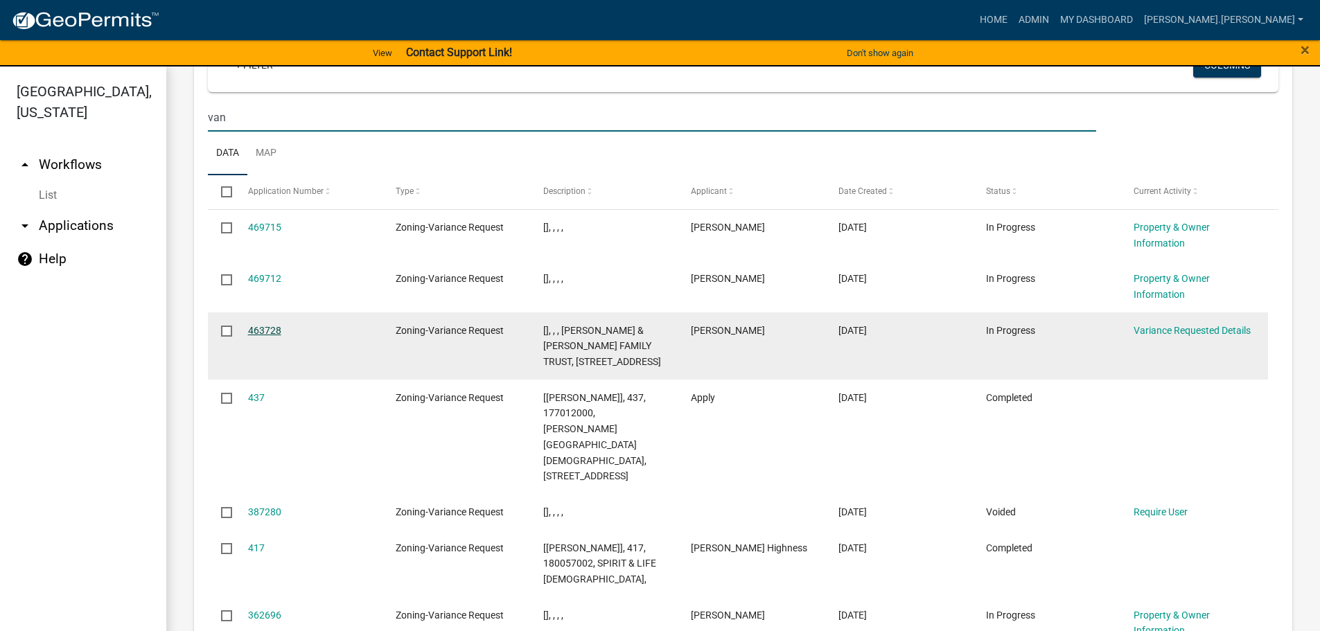
type input "van"
click at [279, 325] on link "463728" at bounding box center [264, 330] width 33 height 11
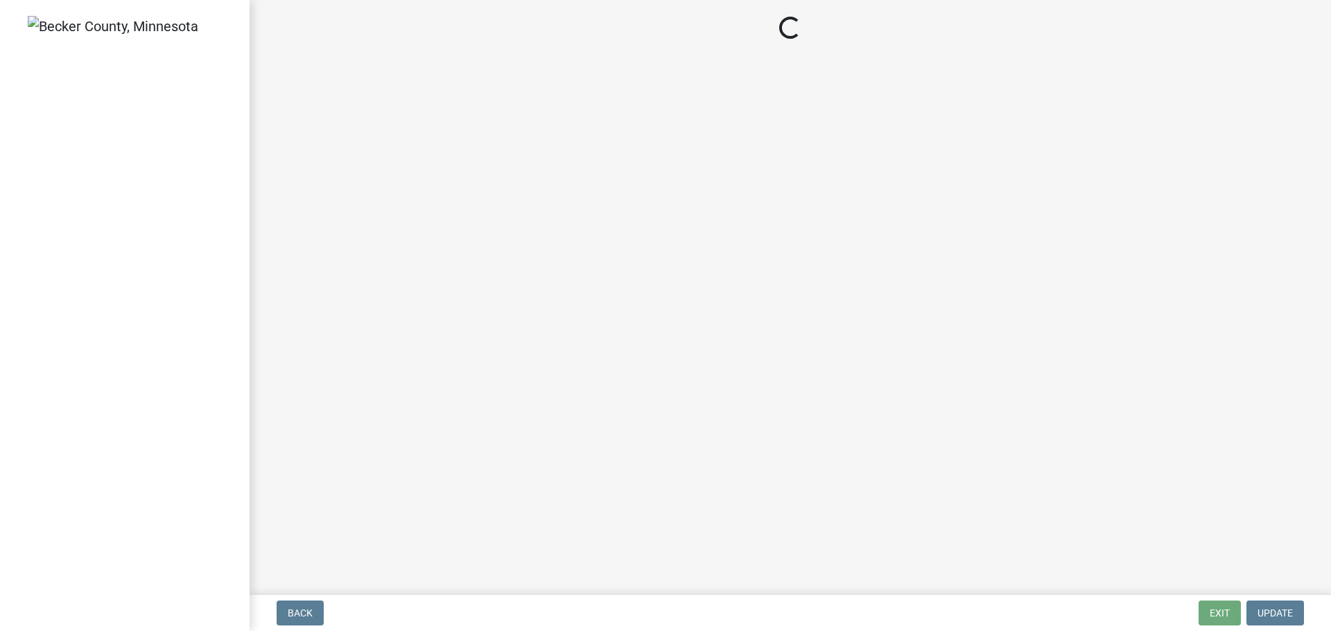
select select "edc6b78d-c029-41a6-a436-e6f76b5f0855"
select select "a5c6235c-6fe0-43e3-9b64-f3566618e99d"
select select "a60f612c-e64d-4767-92b2-cb2f842b6e0b"
select select "bb2b5e43-03c1-4874-9abf-a65f400af928"
select select "8ea3e6c3-8fed-4904-aa20-2f643744aa0c"
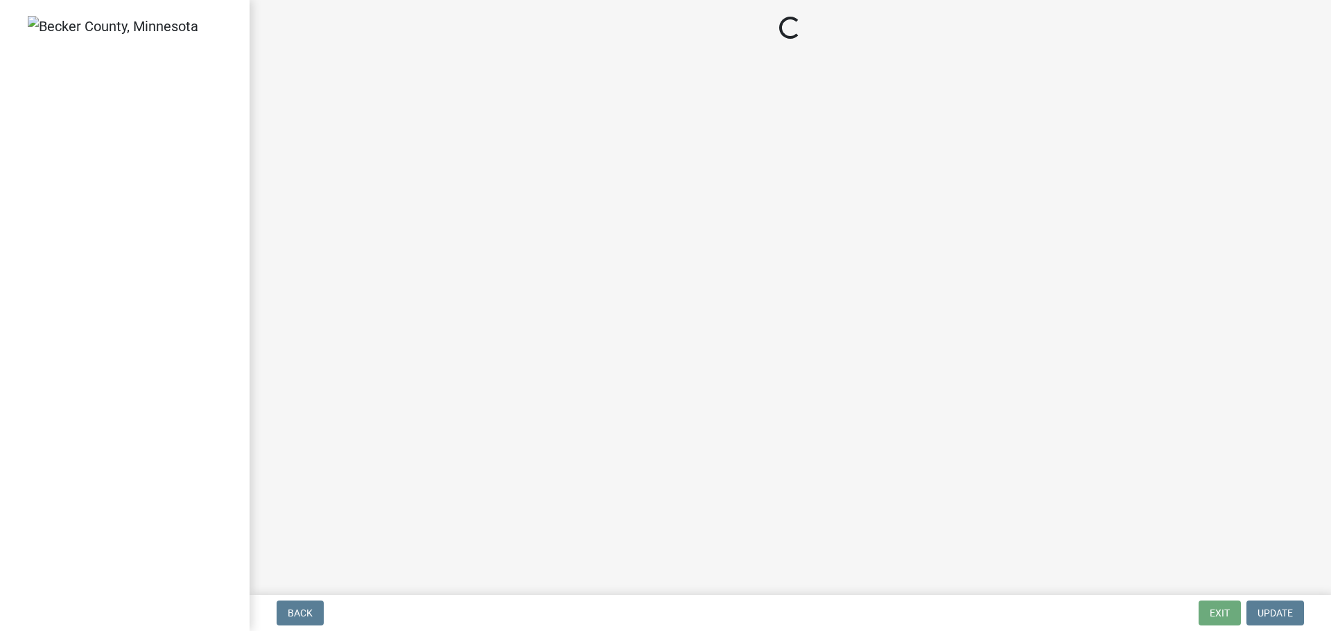
select select "860afd09-da87-482b-bca4-413f5cf53582"
select select "ee8740c3-f4d5-48cf-ad42-c8f7342b480c"
select select "1aa51e34-4f0a-4095-a3f3-287665056048"
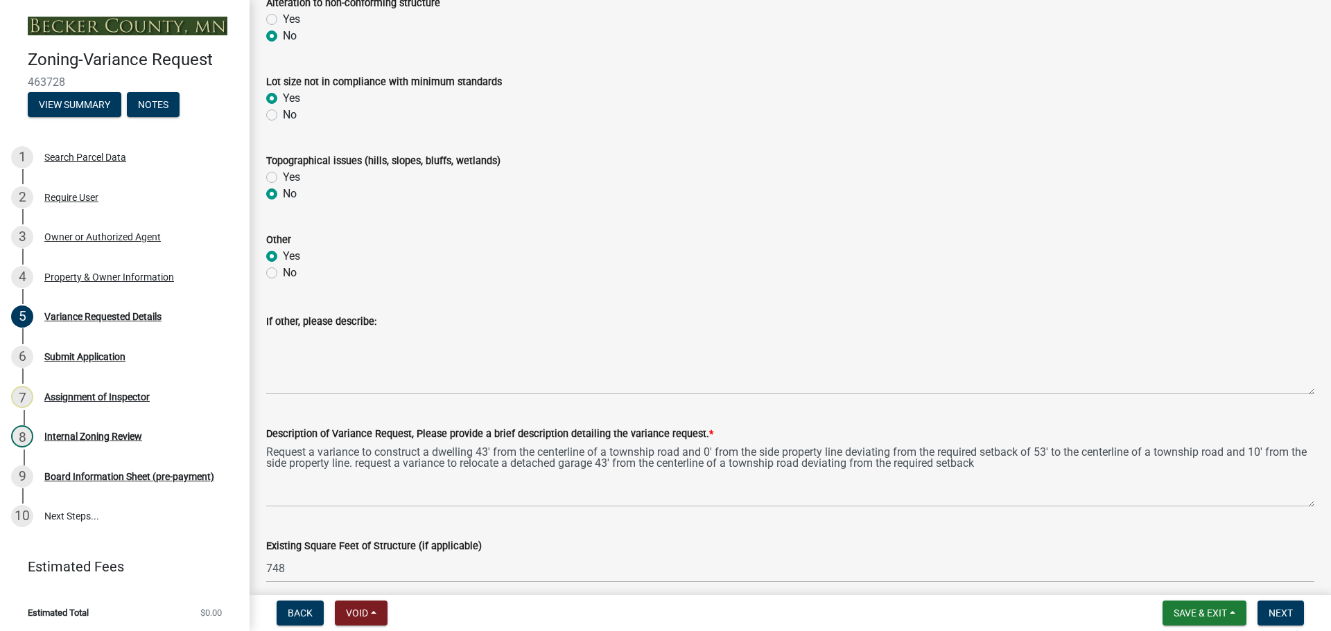
scroll to position [762, 0]
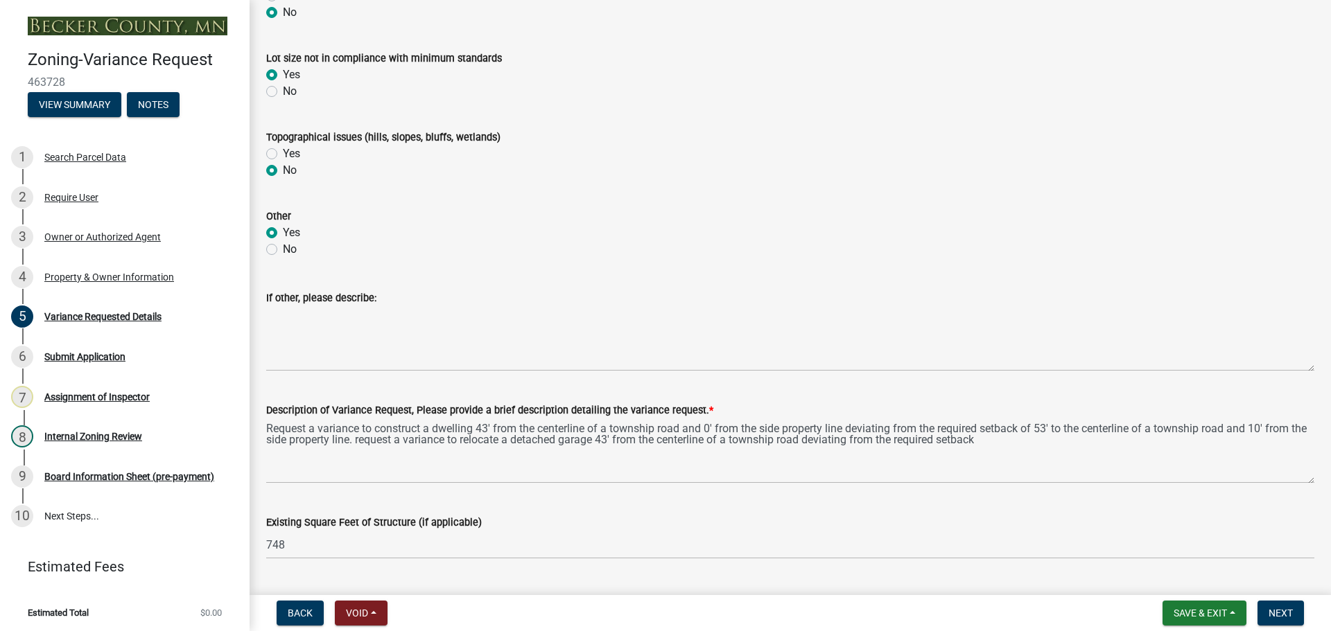
click at [283, 247] on label "No" at bounding box center [290, 249] width 14 height 17
click at [283, 247] on input "No" at bounding box center [287, 245] width 9 height 9
radio input "true"
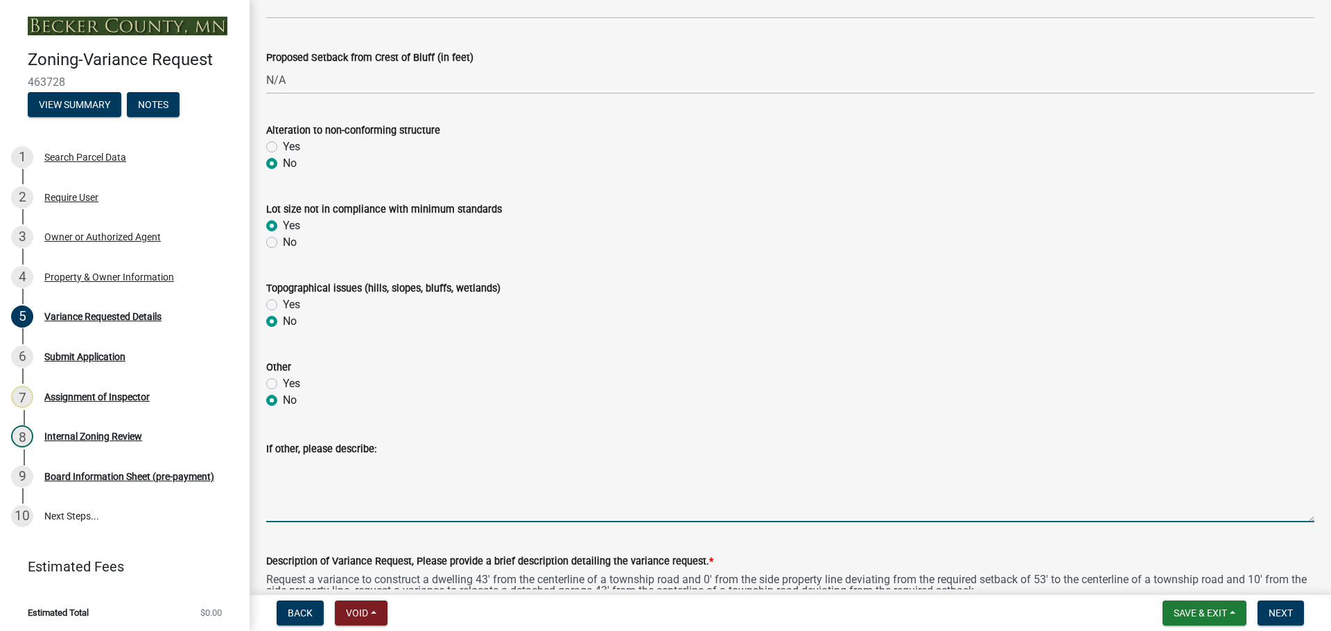
scroll to position [0, 0]
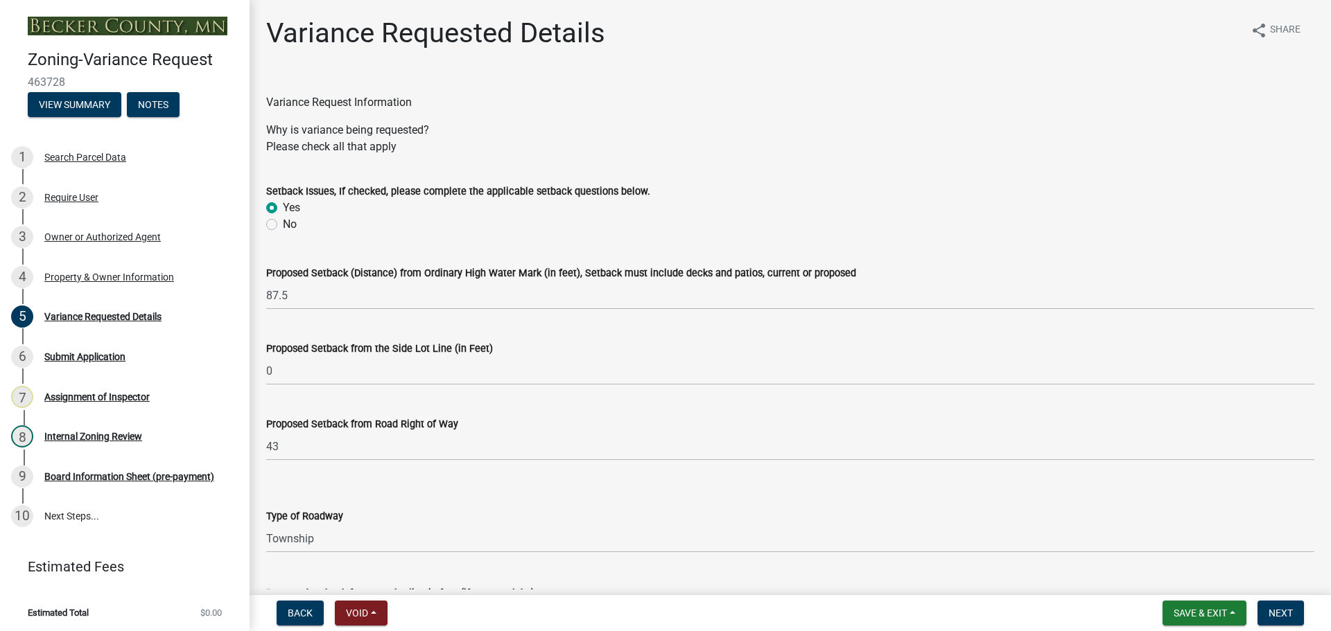
drag, startPoint x: 512, startPoint y: 322, endPoint x: 437, endPoint y: 94, distance: 240.0
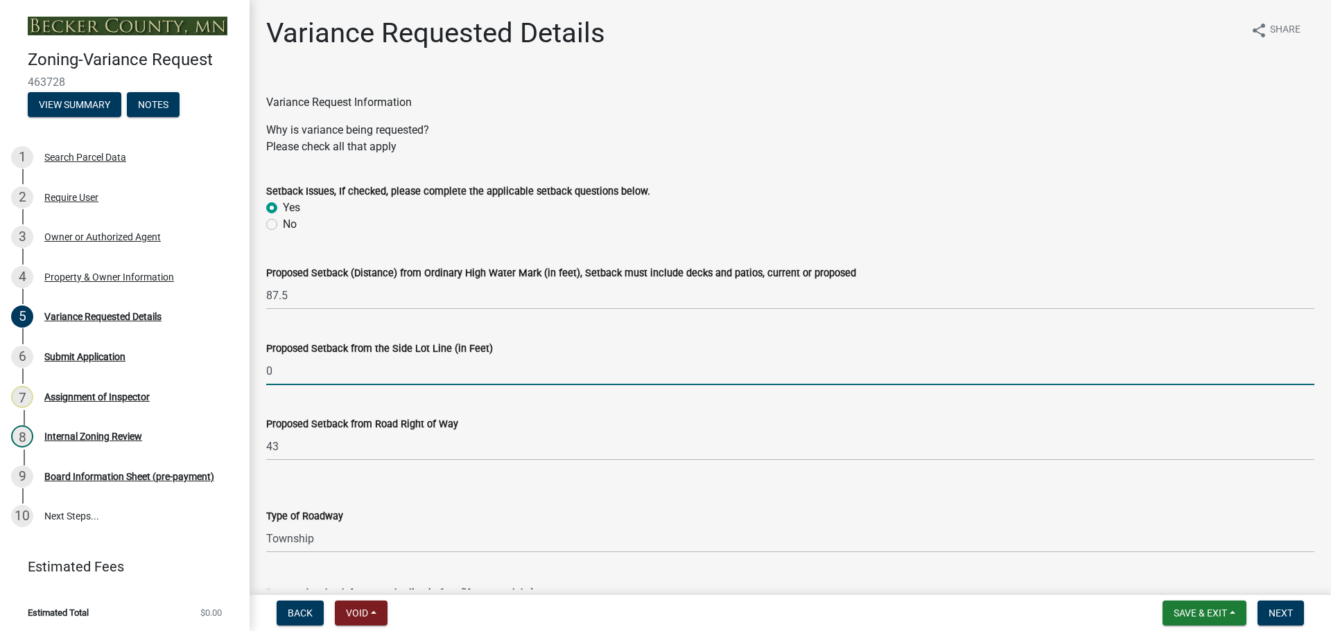
click at [308, 369] on input "0" at bounding box center [790, 371] width 1048 height 28
type input "5"
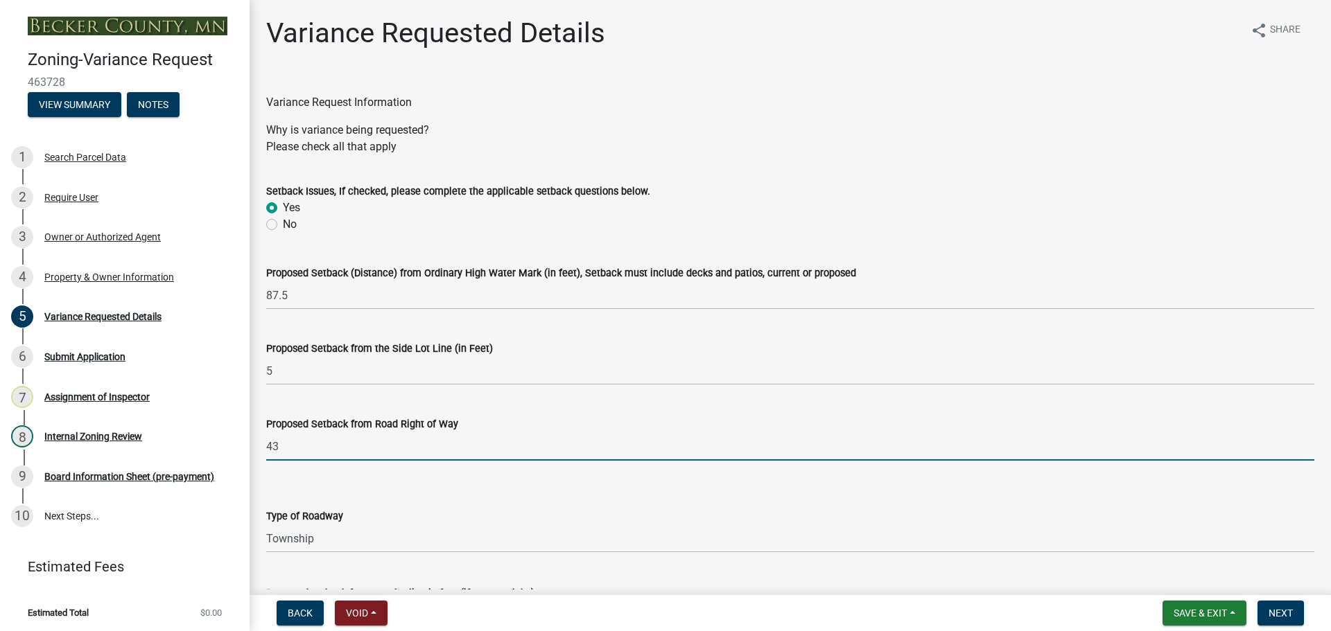
click at [292, 450] on input "43" at bounding box center [790, 446] width 1048 height 28
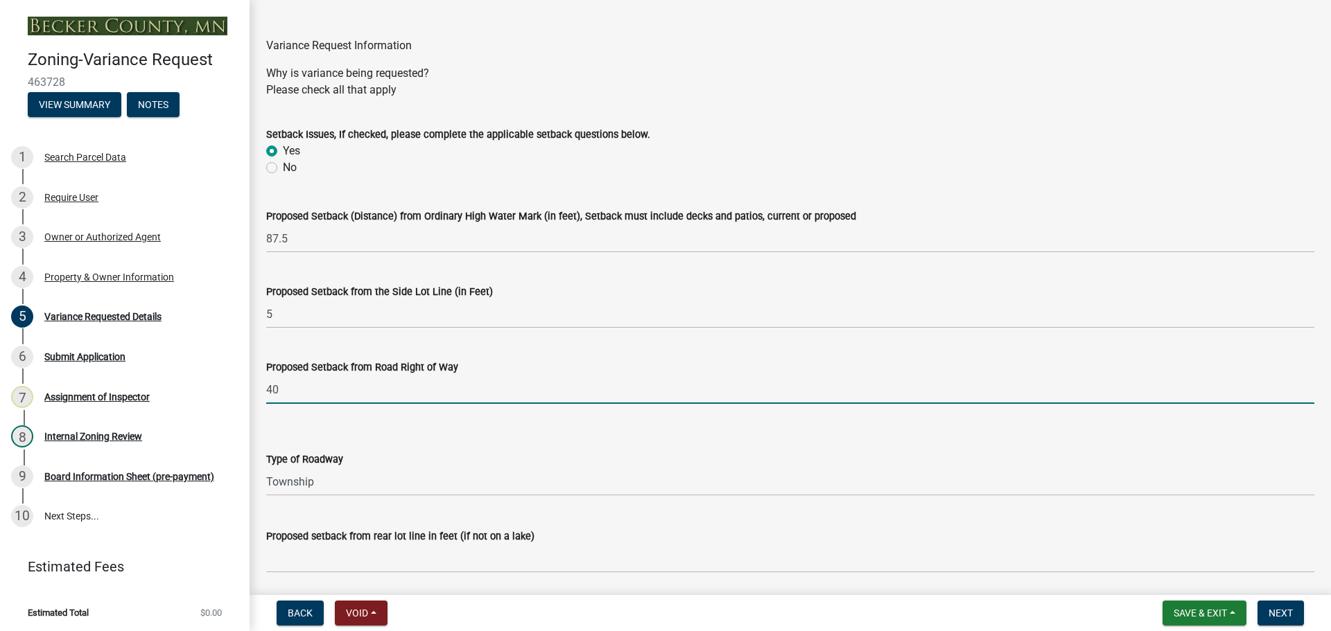
scroll to position [139, 0]
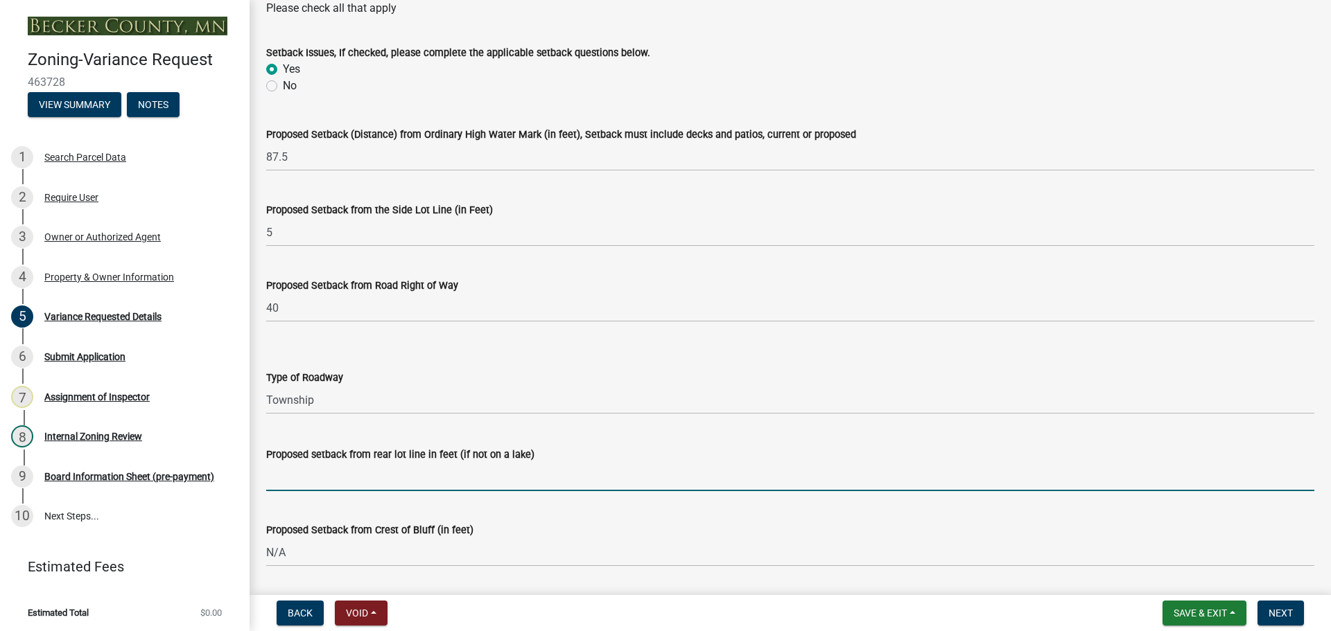
click at [338, 477] on input "Proposed setback from rear lot line in feet (if not on a lake)" at bounding box center [790, 477] width 1048 height 28
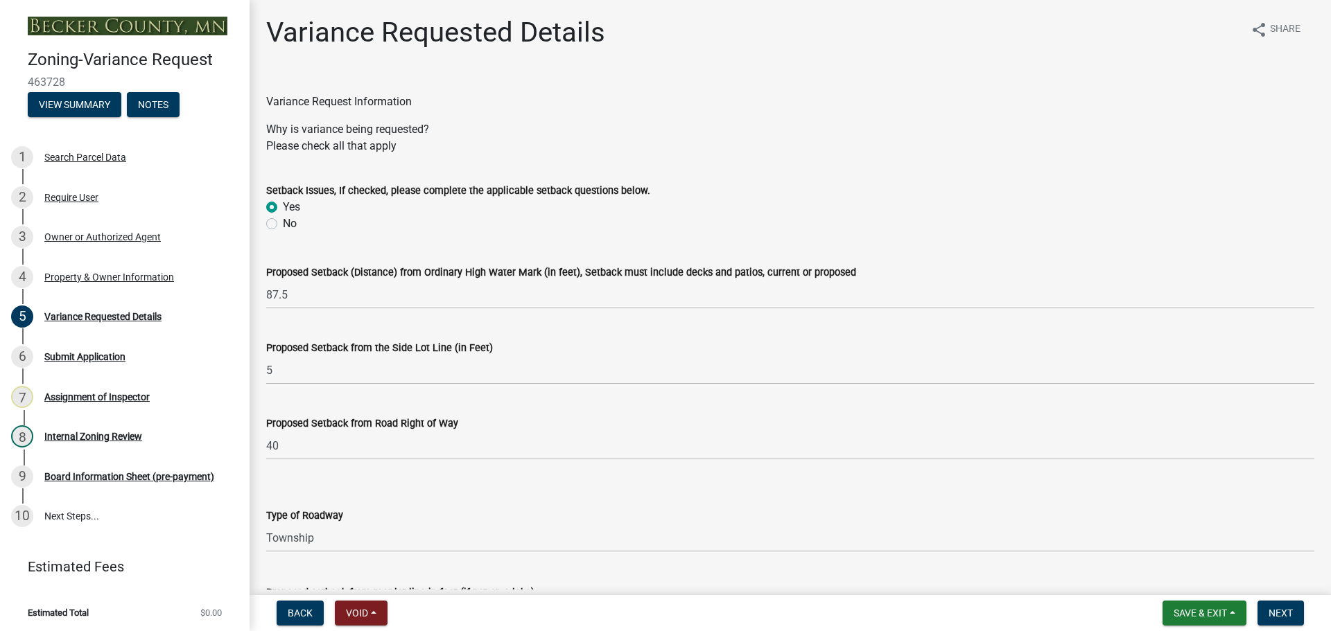
scroll to position [0, 0]
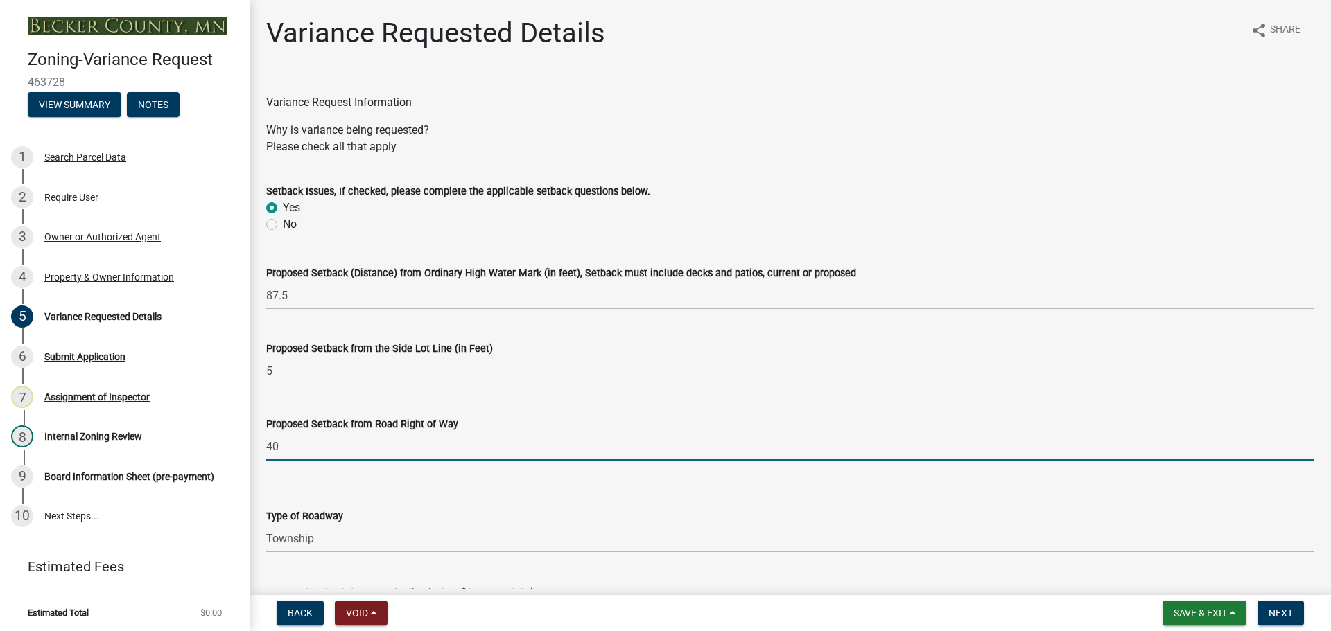
click at [294, 453] on input "40" at bounding box center [790, 446] width 1048 height 28
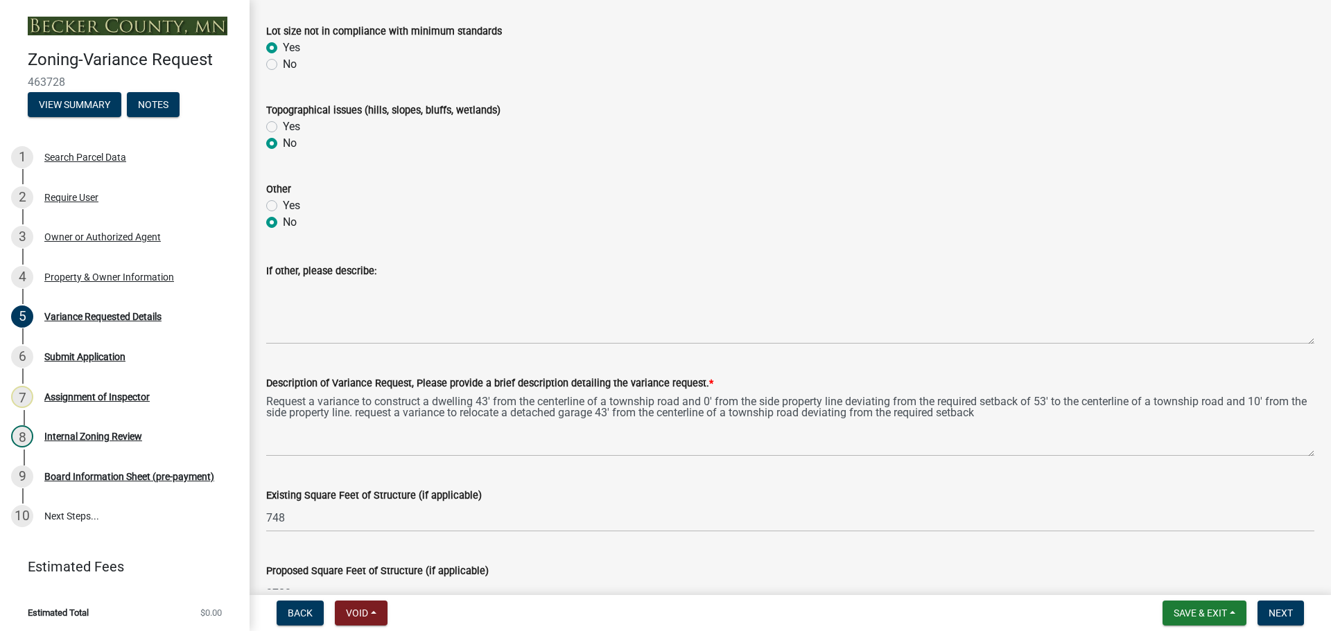
scroll to position [970, 0]
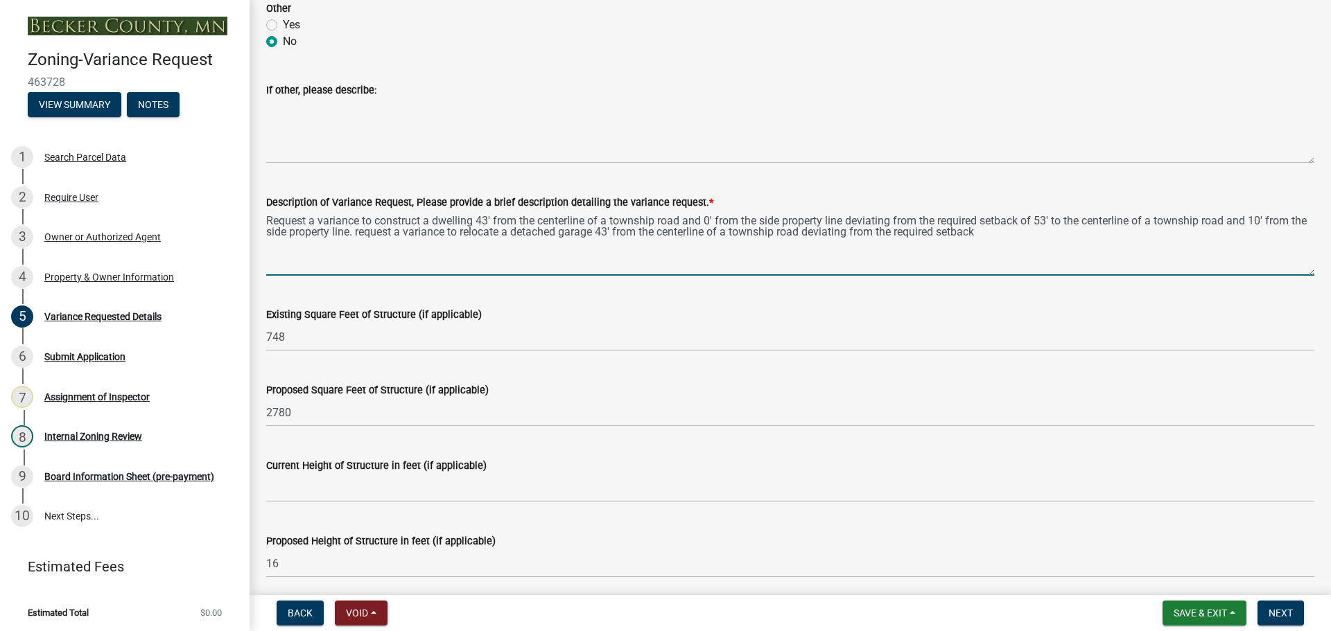
click at [267, 220] on textarea "Request a variance to construct a dwelling 43' from the centerline of a townshi…" at bounding box center [790, 243] width 1048 height 65
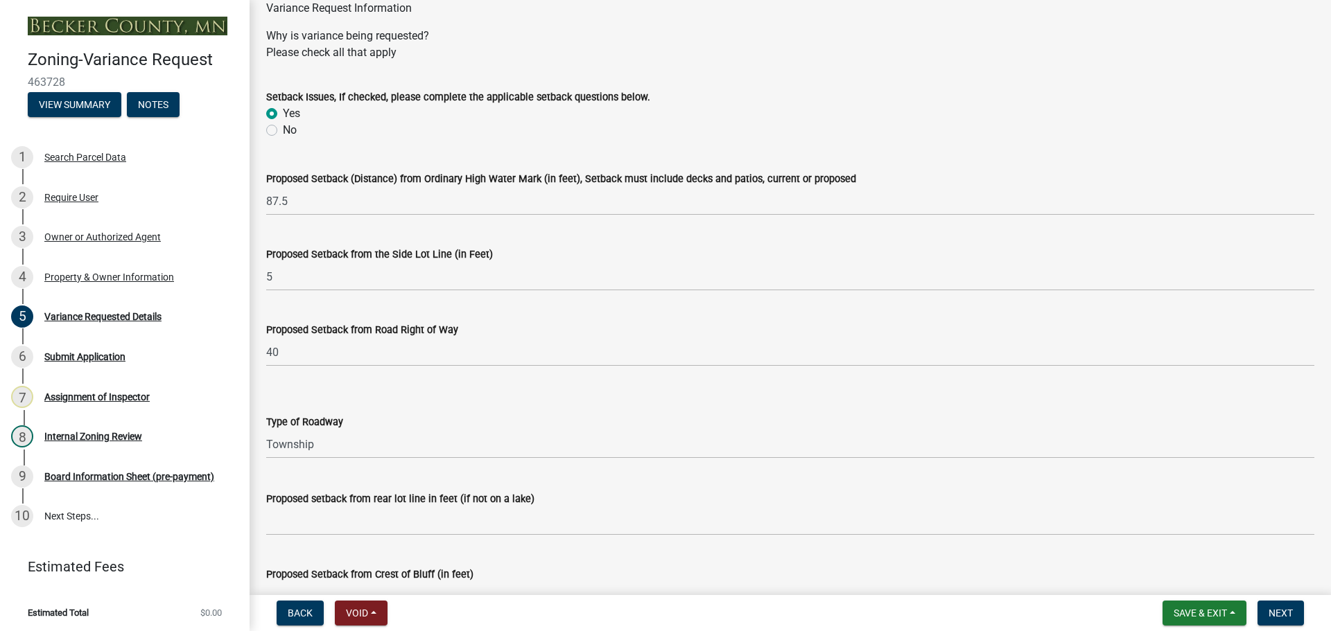
scroll to position [0, 0]
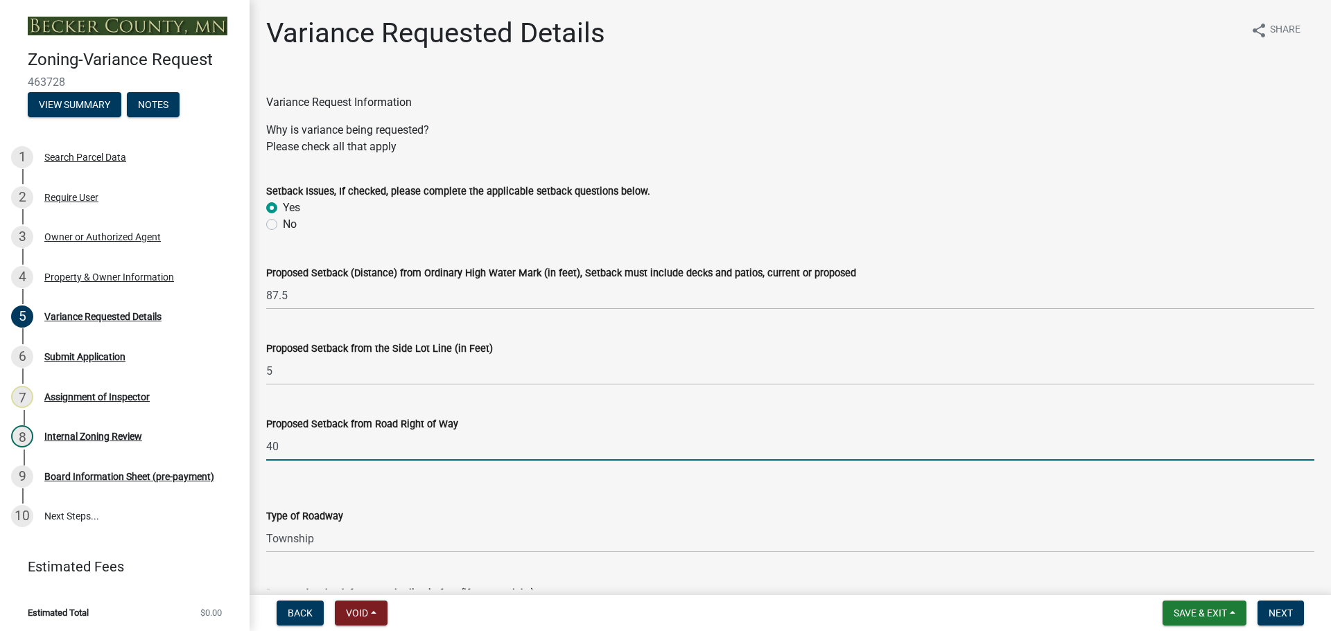
drag, startPoint x: 313, startPoint y: 450, endPoint x: 243, endPoint y: 445, distance: 70.2
click at [243, 445] on div "Zoning-Variance Request 463728 View Summary Notes 1 Search Parcel Data 2 Requir…" at bounding box center [665, 315] width 1331 height 631
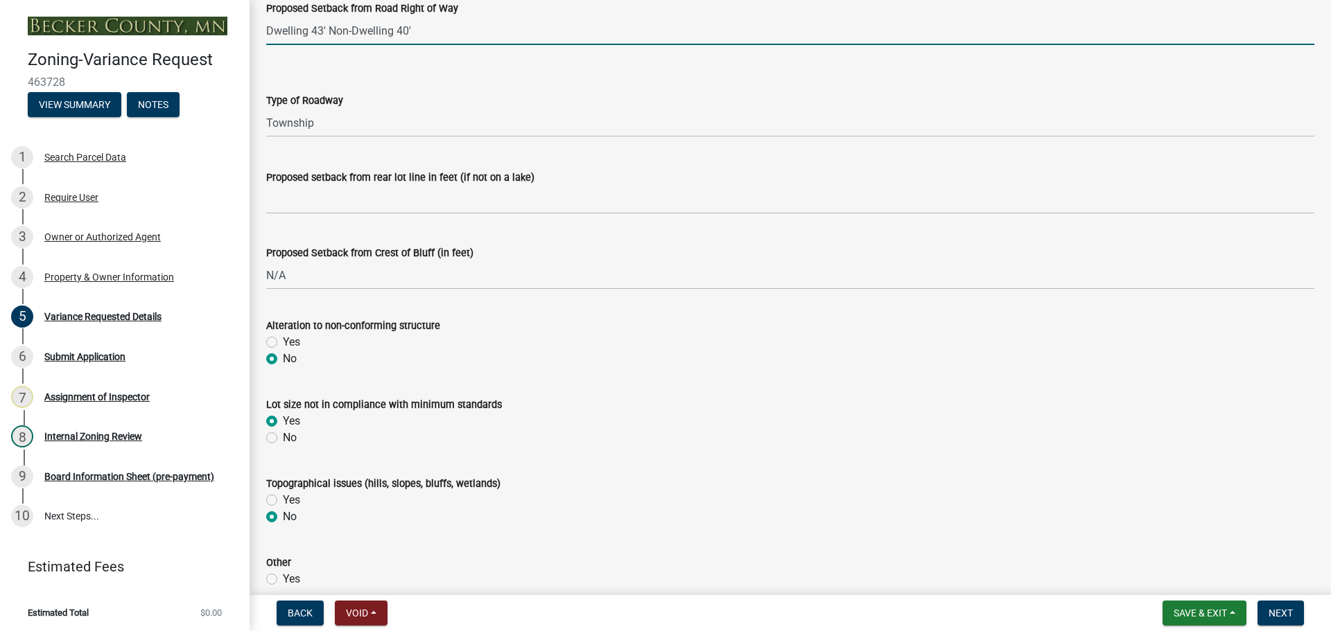
scroll to position [208, 0]
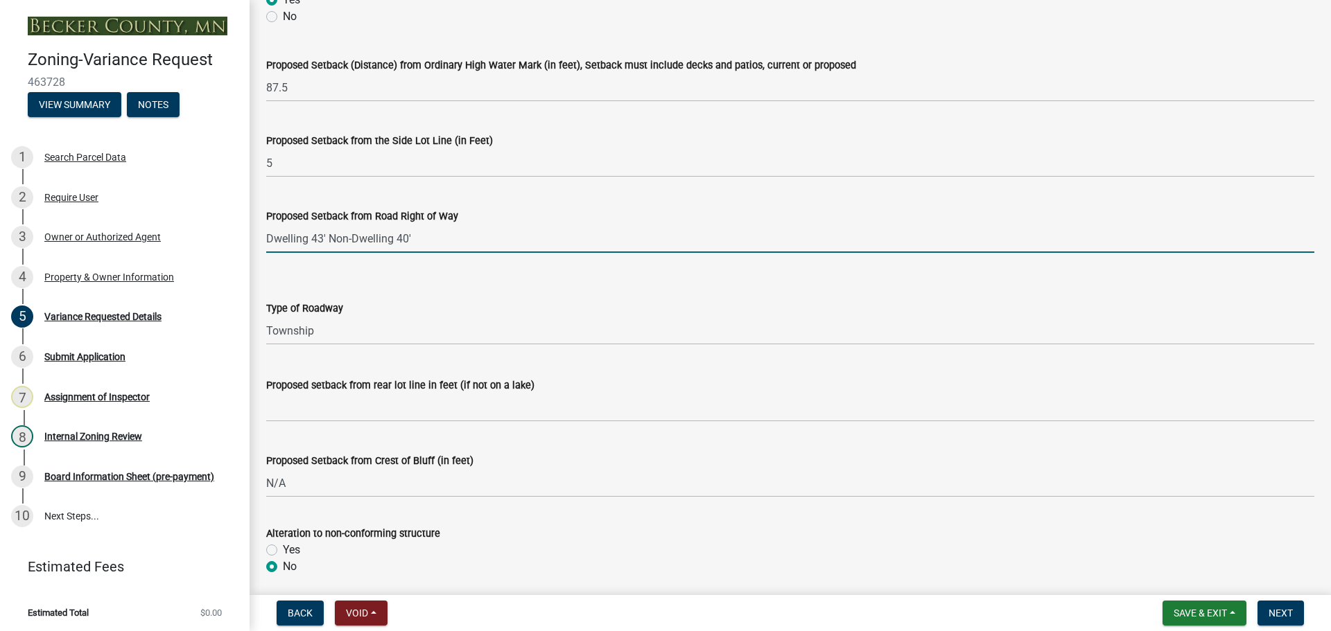
type input "Dwelling 43' Non-Dwelling 40'"
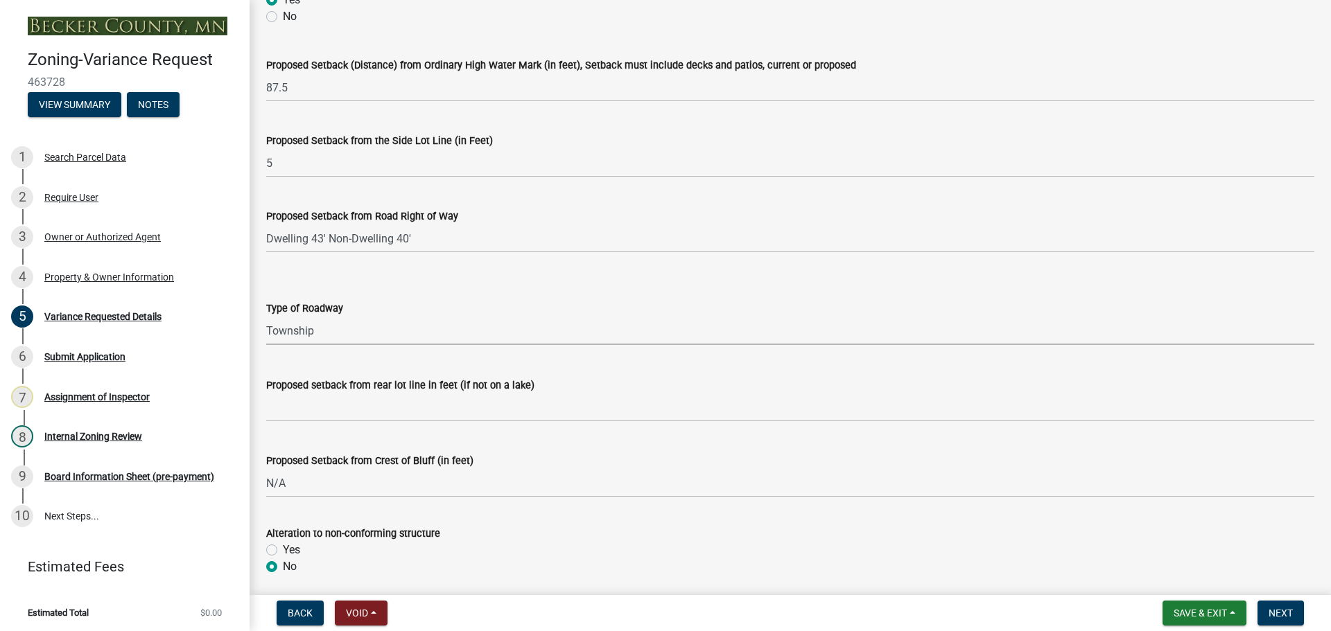
click at [460, 330] on select "Select Item... Township County State" at bounding box center [790, 331] width 1048 height 28
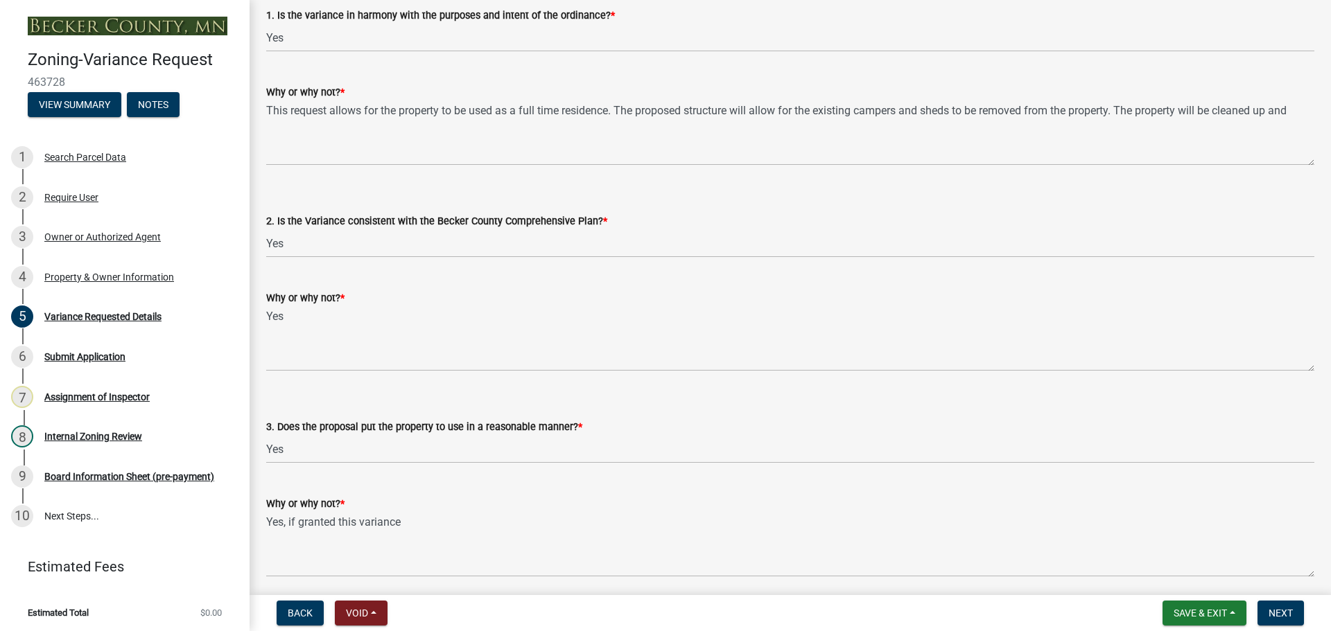
scroll to position [2131, 0]
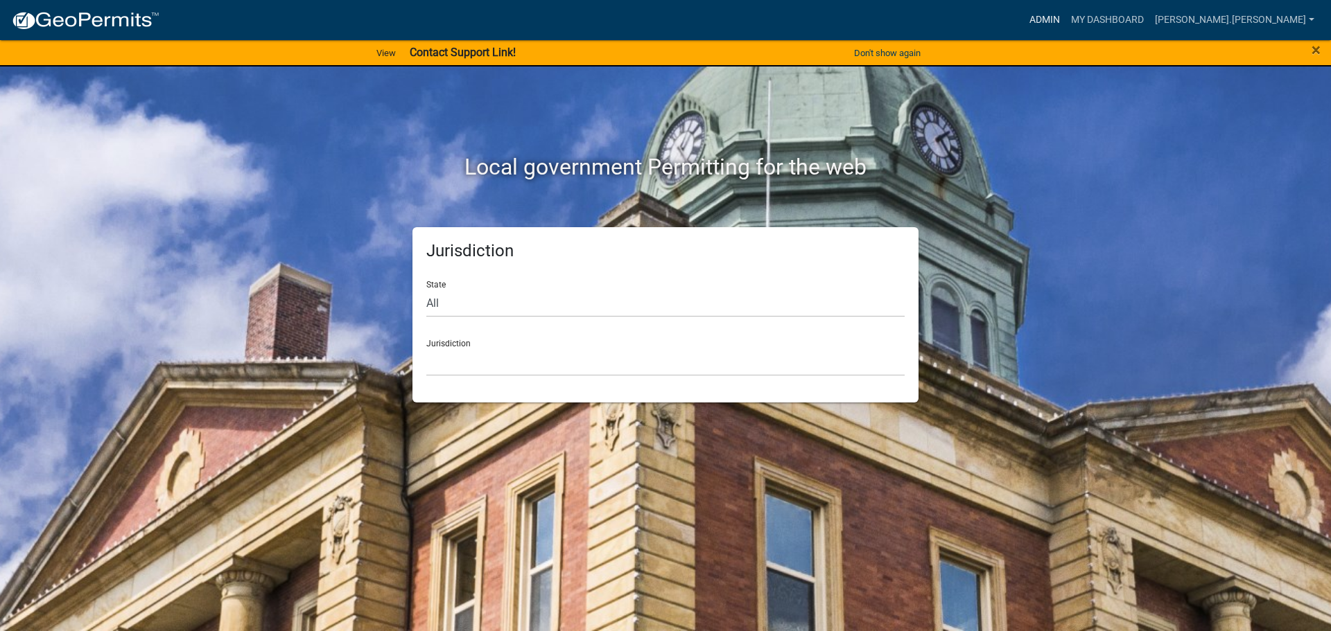
click at [1065, 13] on link "Admin" at bounding box center [1045, 20] width 42 height 26
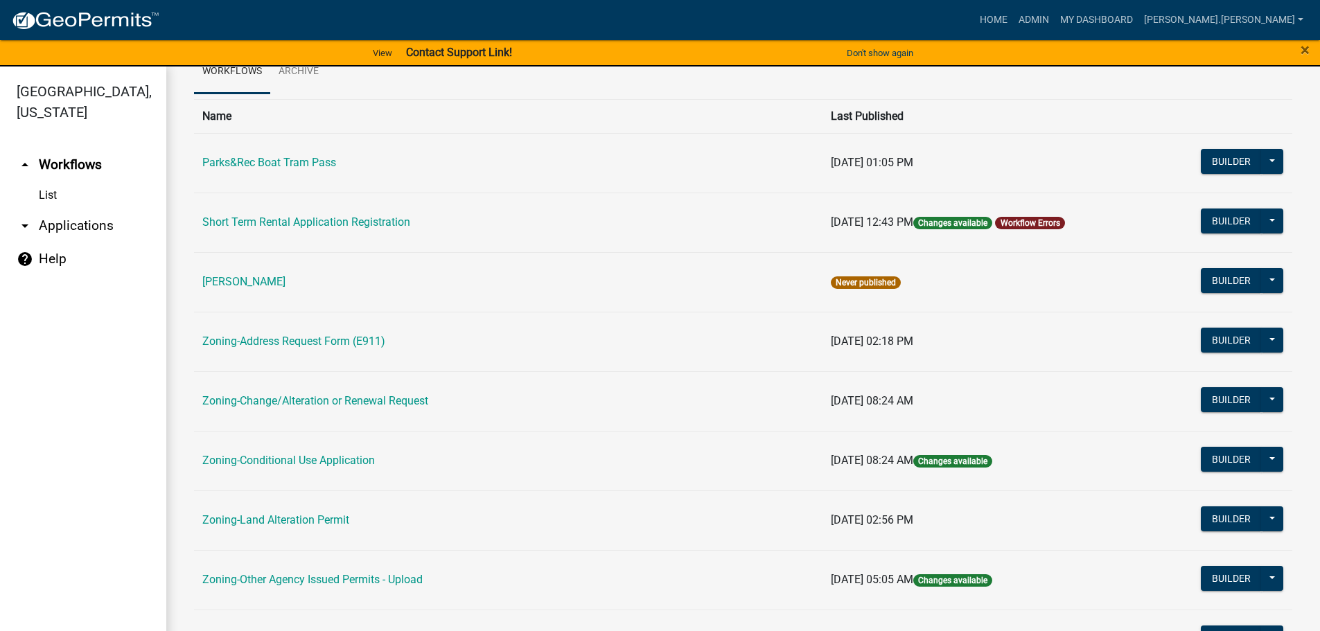
scroll to position [277, 0]
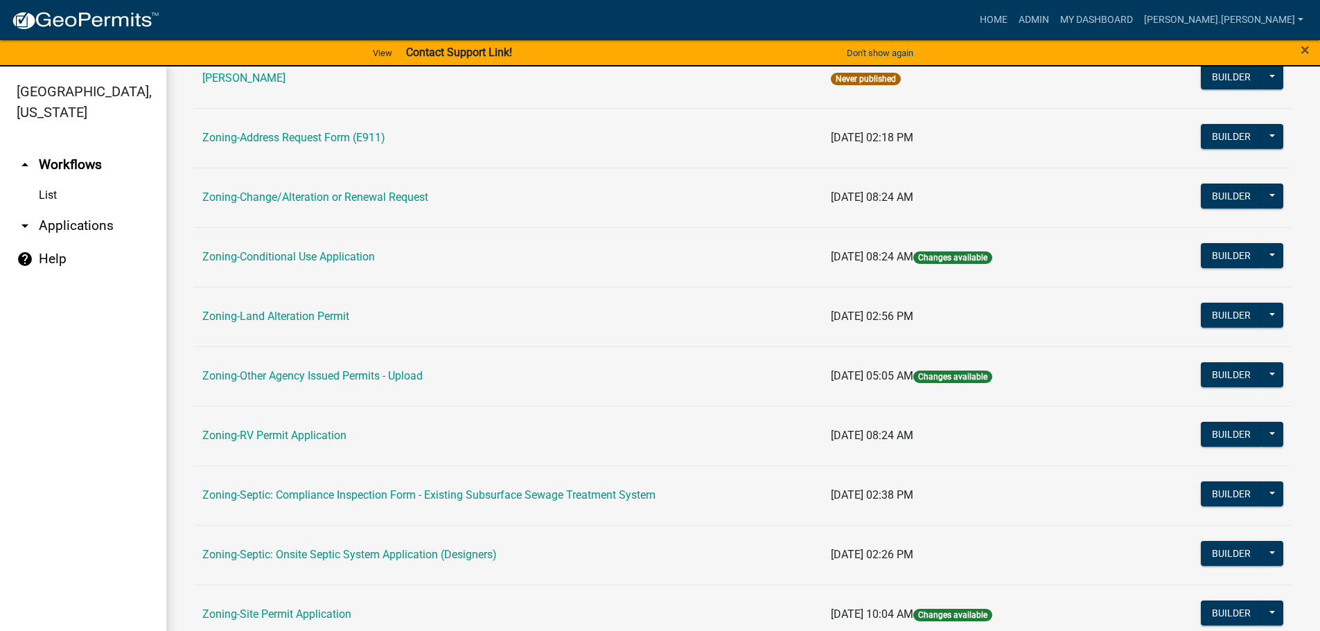
click at [302, 609] on link "Zoning-Site Permit Application" at bounding box center [276, 614] width 149 height 13
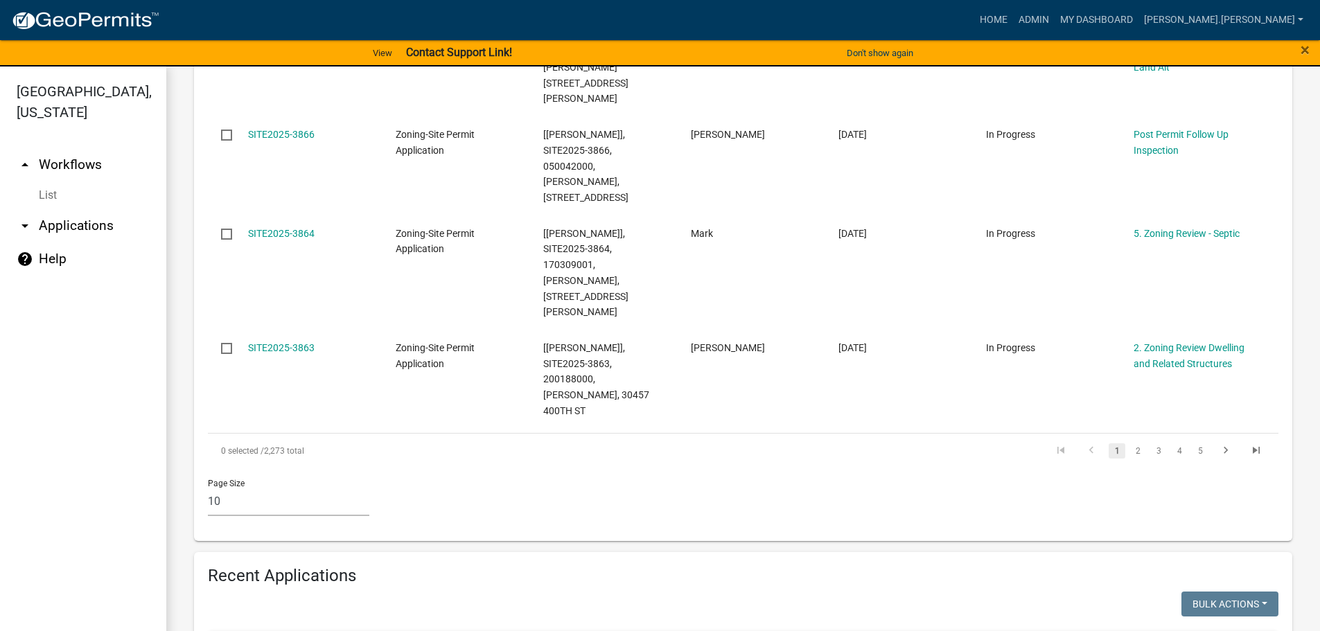
scroll to position [1109, 0]
click at [1130, 442] on link "2" at bounding box center [1138, 449] width 17 height 15
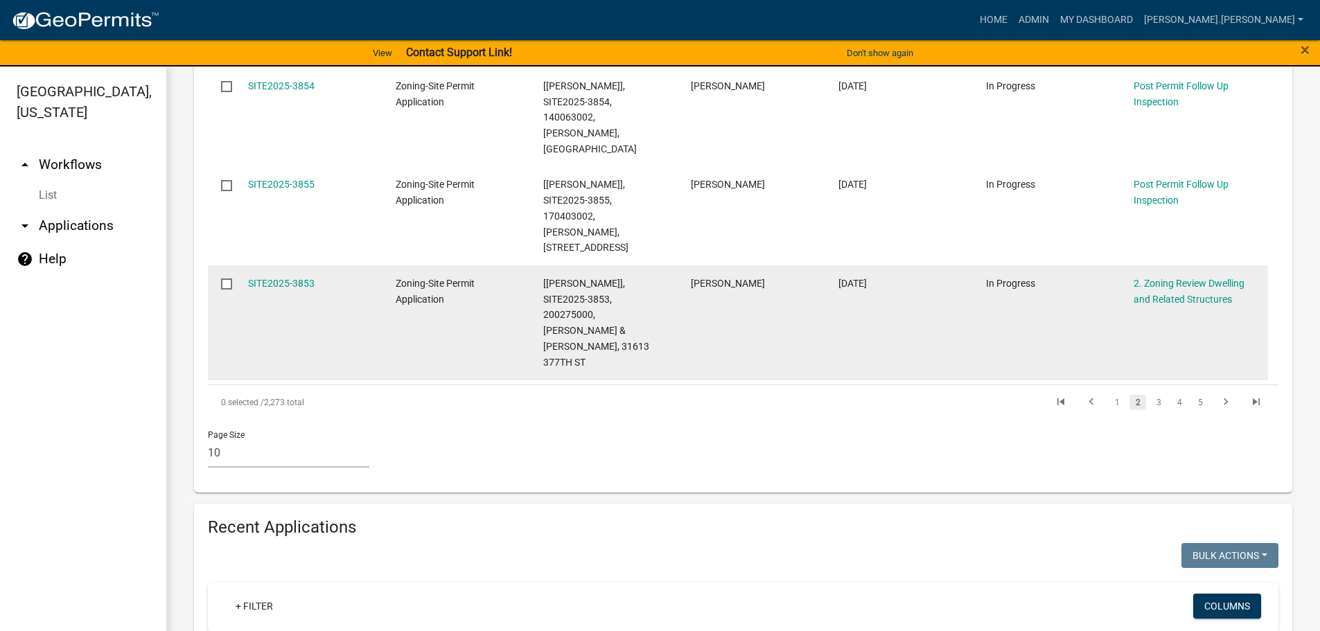
scroll to position [1046, 0]
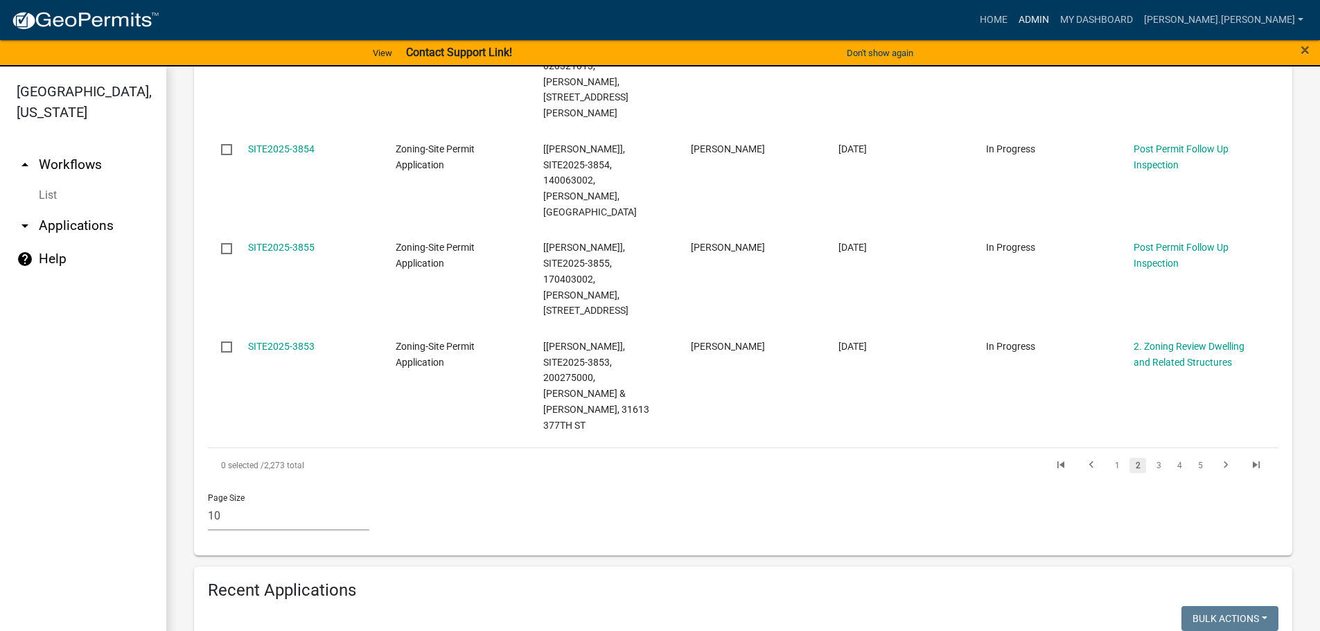
click at [1055, 14] on link "Admin" at bounding box center [1034, 20] width 42 height 26
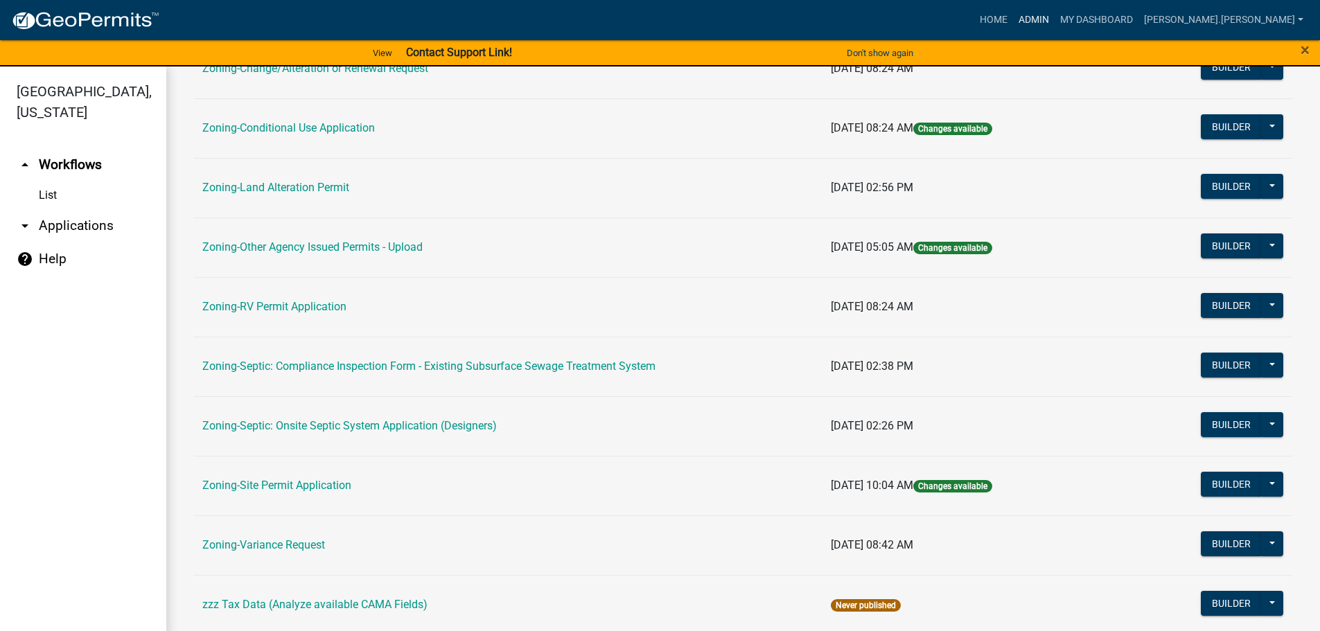
scroll to position [416, 0]
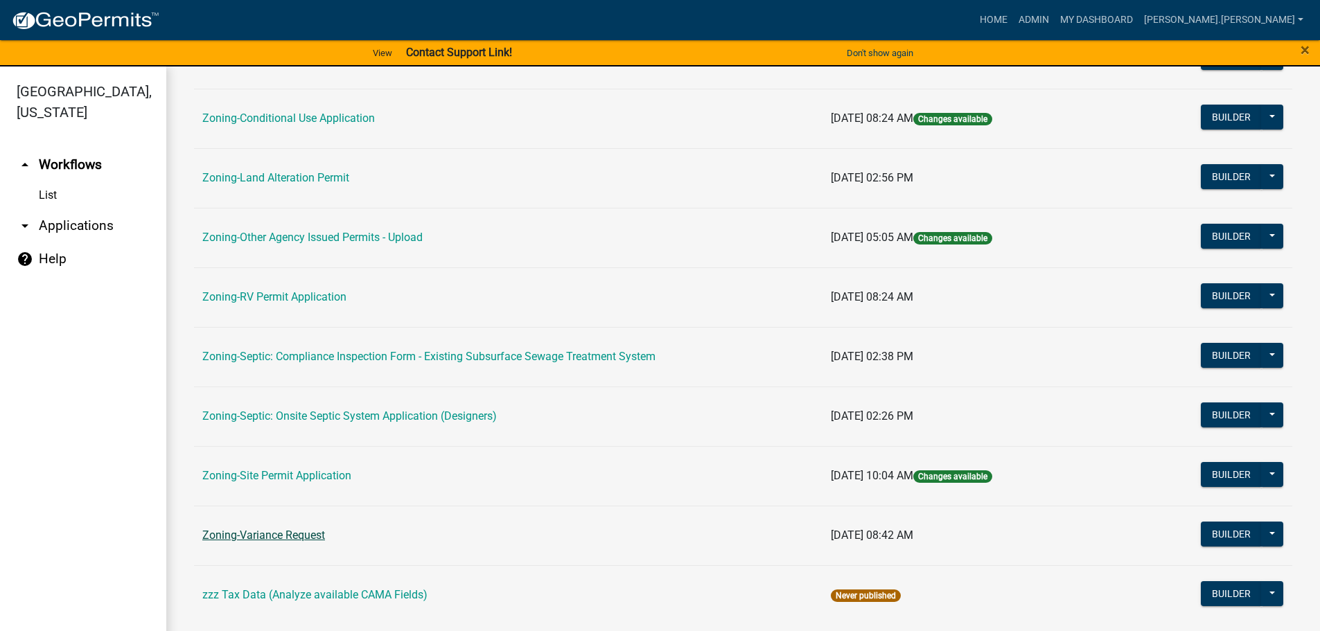
click at [272, 536] on link "Zoning-Variance Request" at bounding box center [263, 535] width 123 height 13
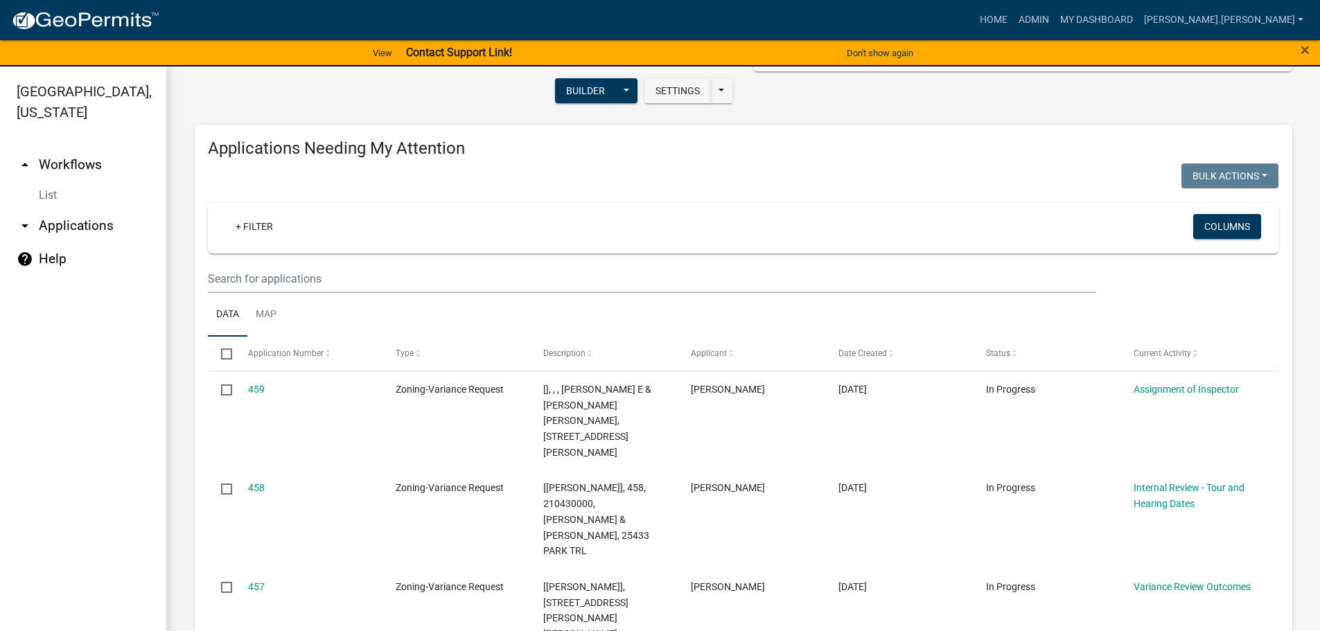
scroll to position [46, 0]
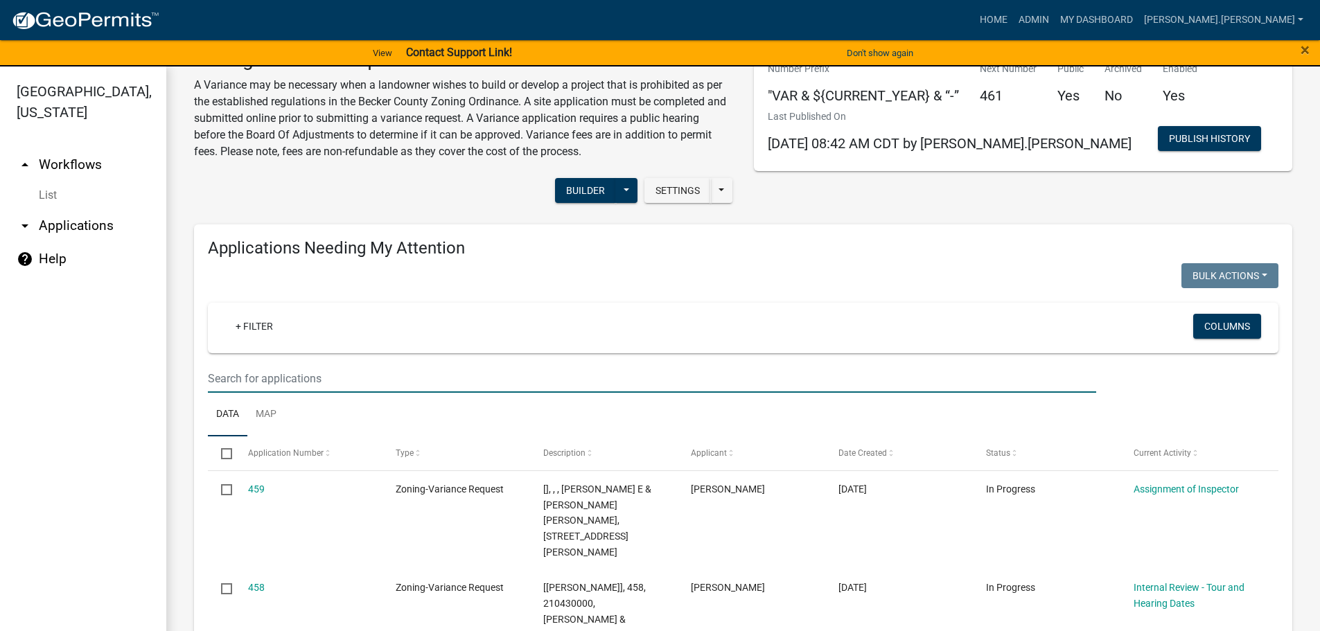
click at [313, 375] on input "text" at bounding box center [652, 379] width 888 height 28
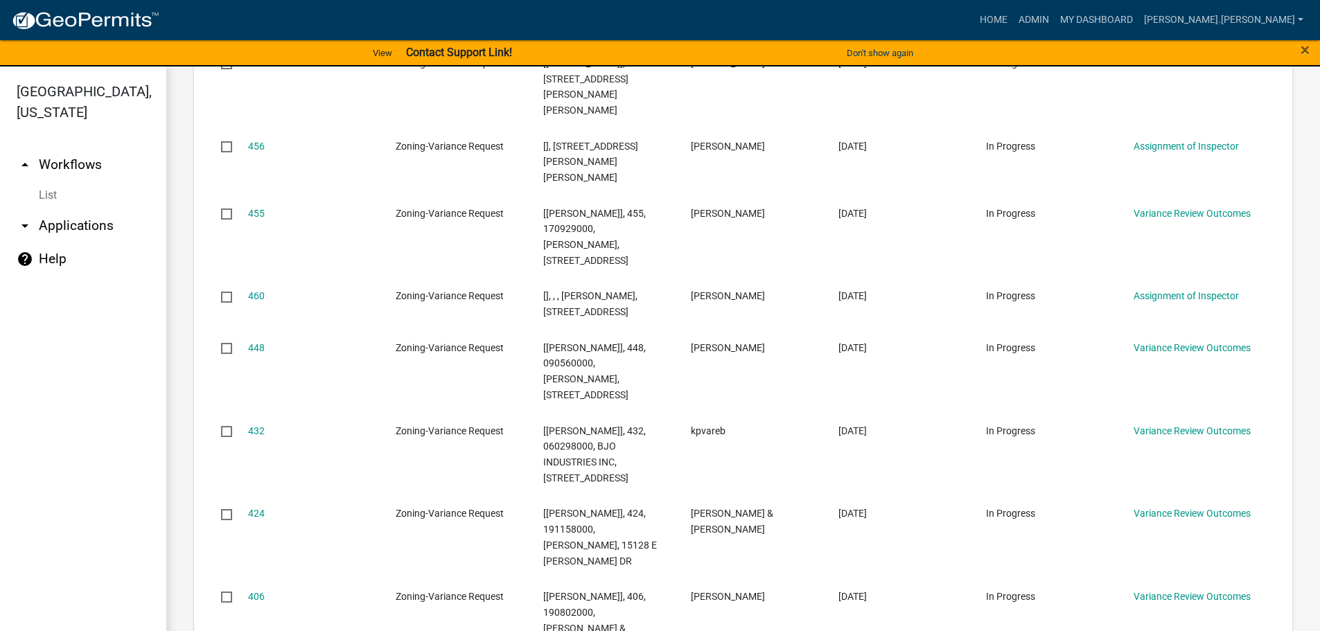
scroll to position [947, 0]
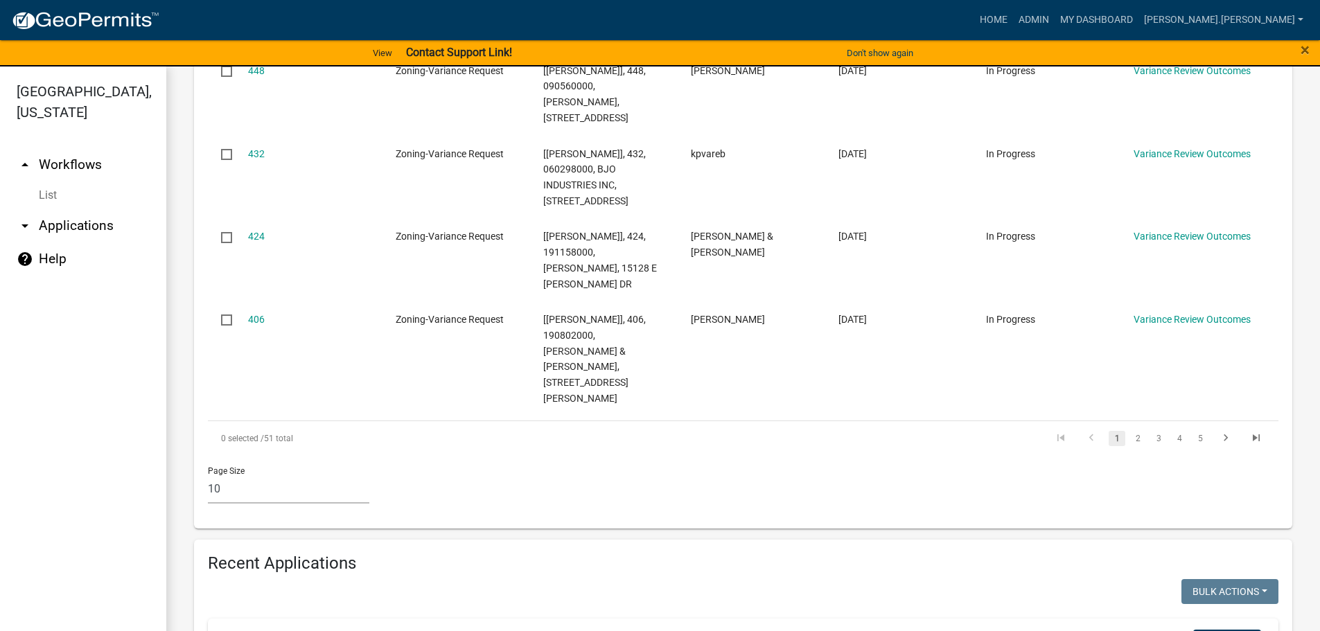
type input "van"
type input "n"
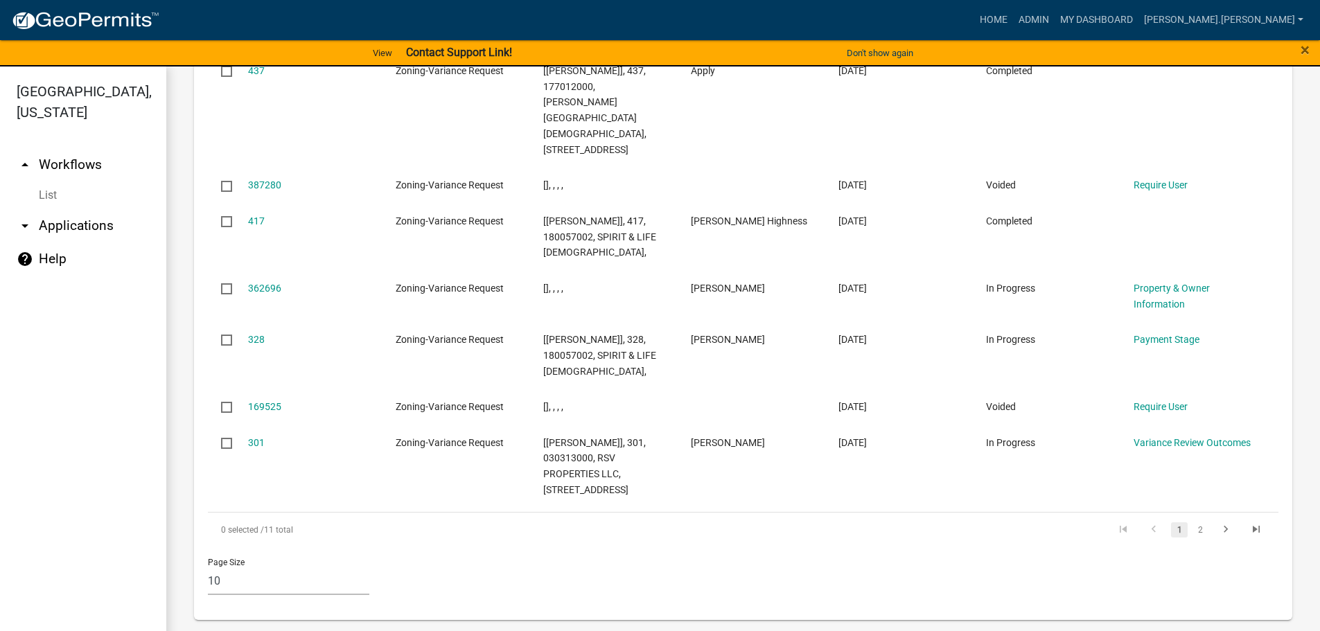
scroll to position [1046, 0]
click at [1192, 531] on link "2" at bounding box center [1200, 530] width 17 height 15
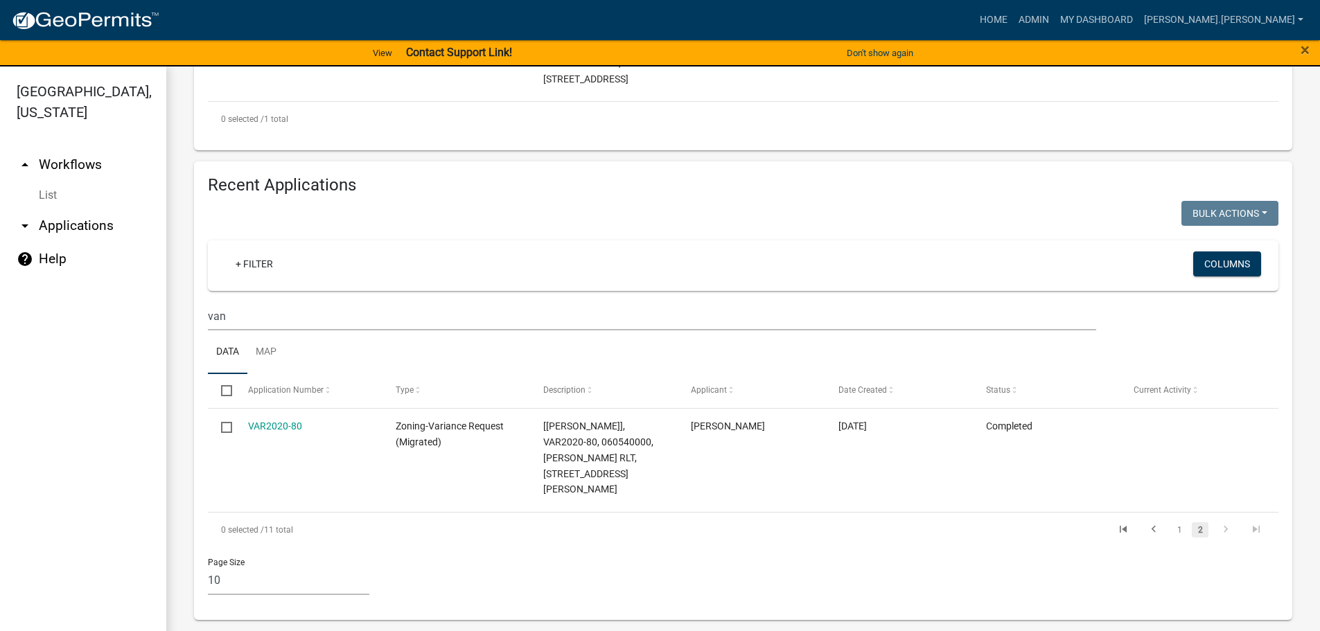
scroll to position [488, 0]
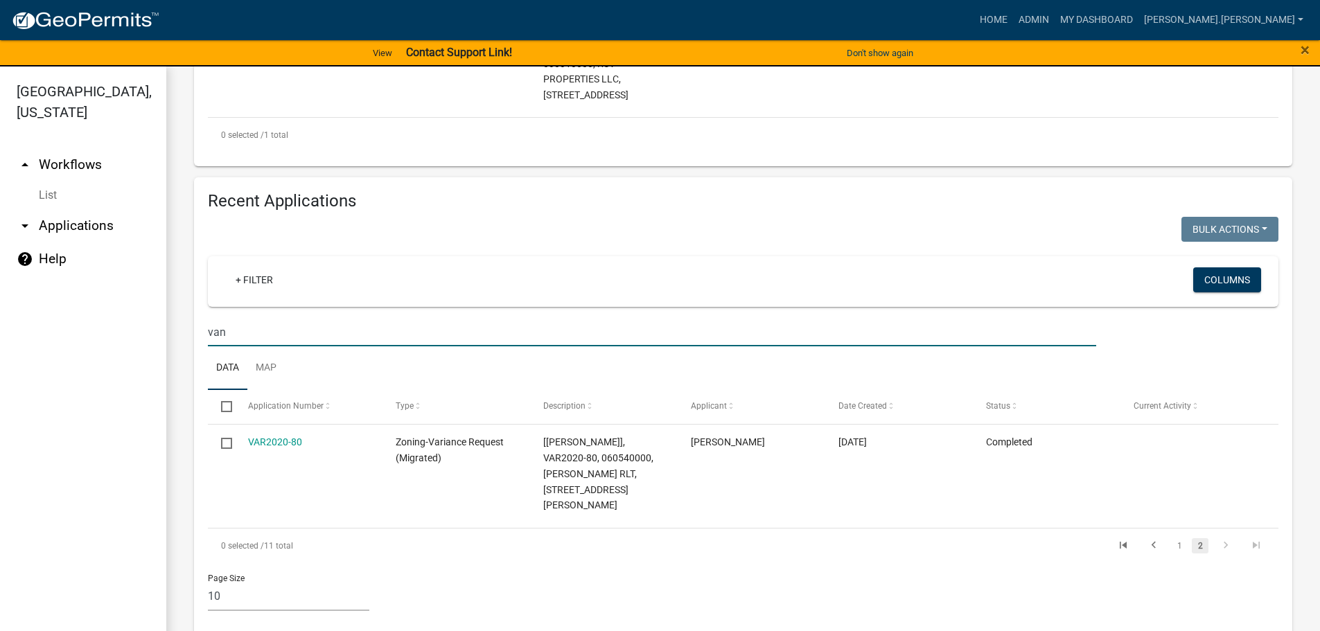
click at [432, 334] on input "van" at bounding box center [652, 332] width 888 height 28
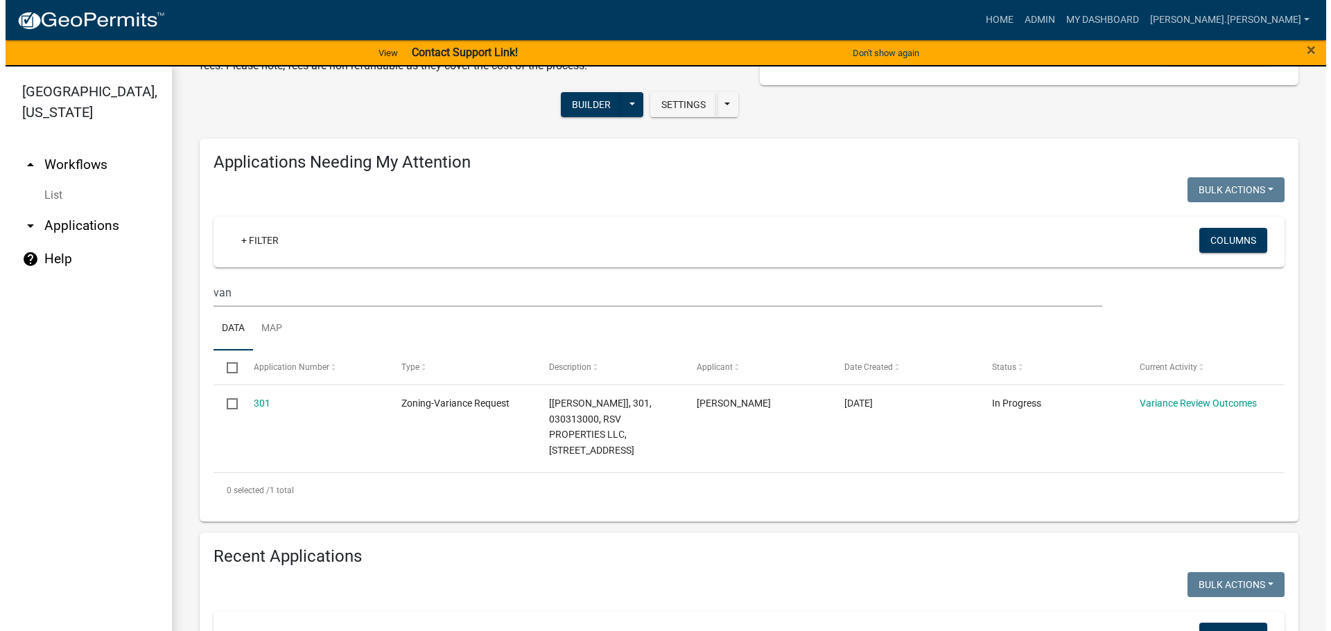
scroll to position [0, 0]
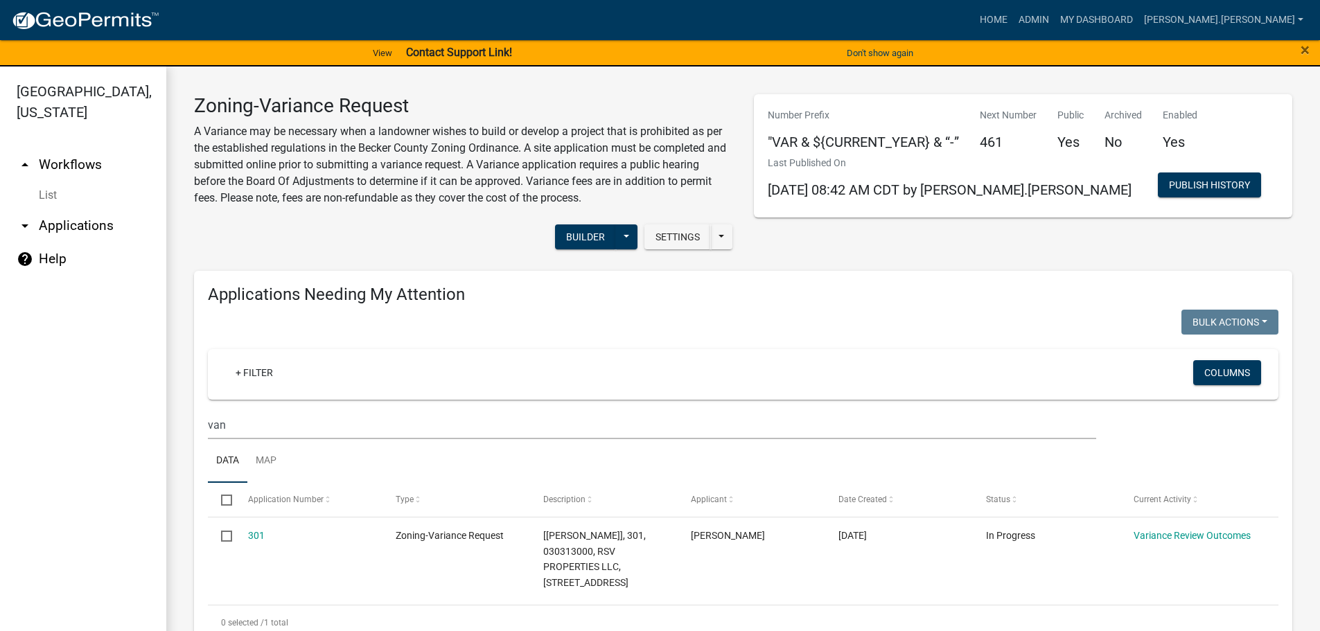
type input "rick"
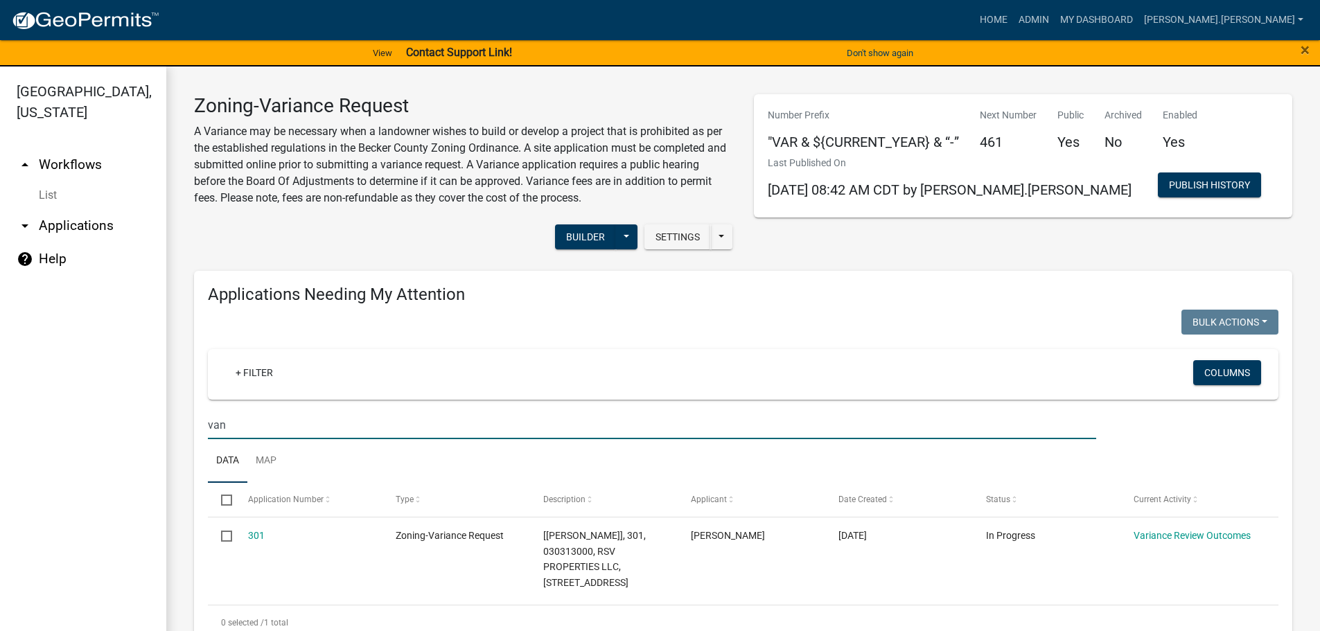
click at [389, 431] on input "van" at bounding box center [652, 425] width 888 height 28
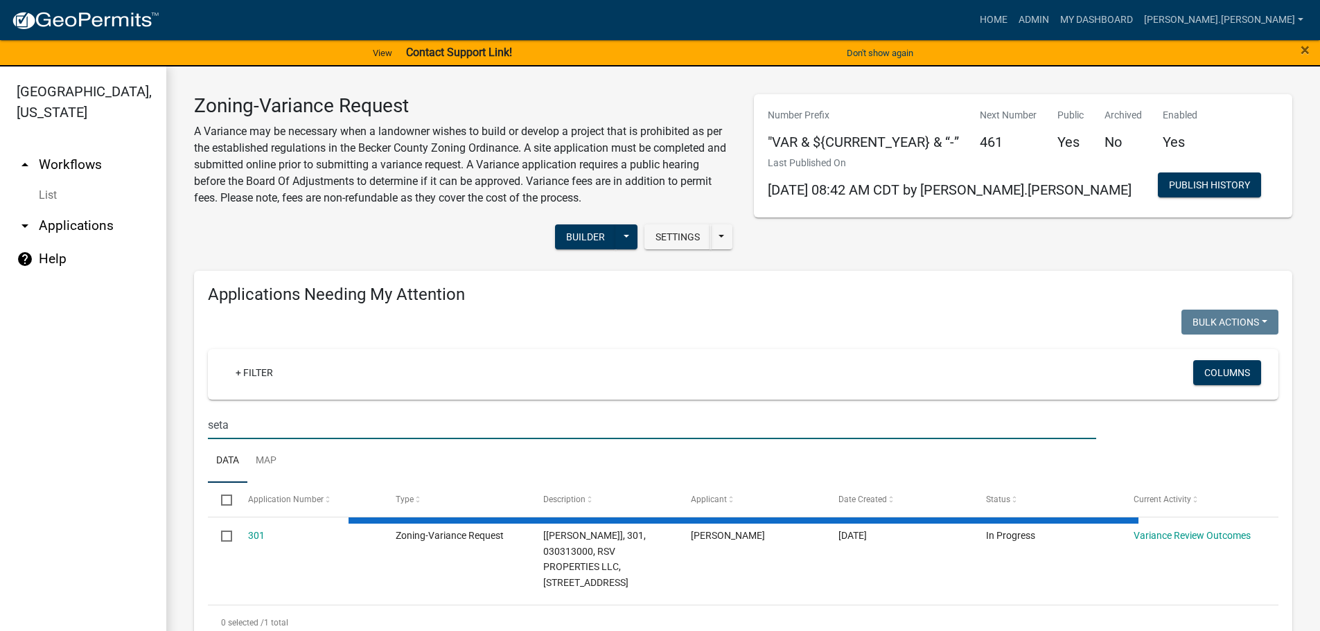
click at [389, 431] on input "seta" at bounding box center [652, 425] width 888 height 28
click at [322, 426] on input "sta" at bounding box center [652, 425] width 888 height 28
type input "stangl"
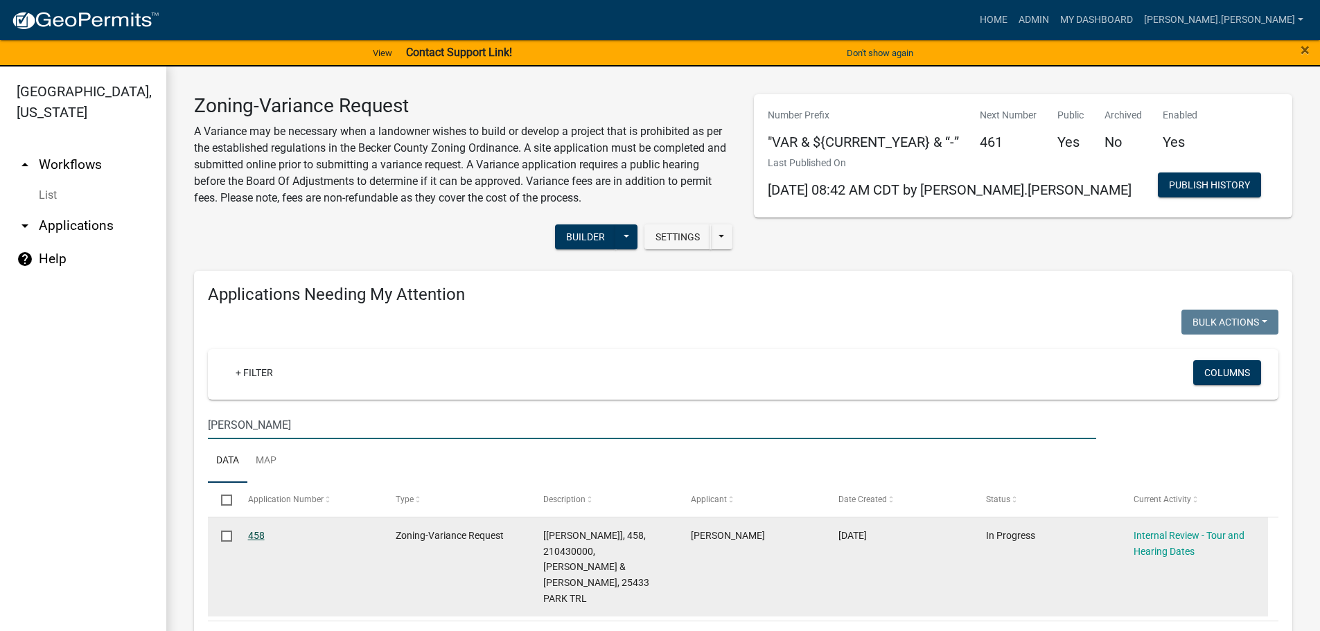
click at [255, 538] on link "458" at bounding box center [256, 535] width 17 height 11
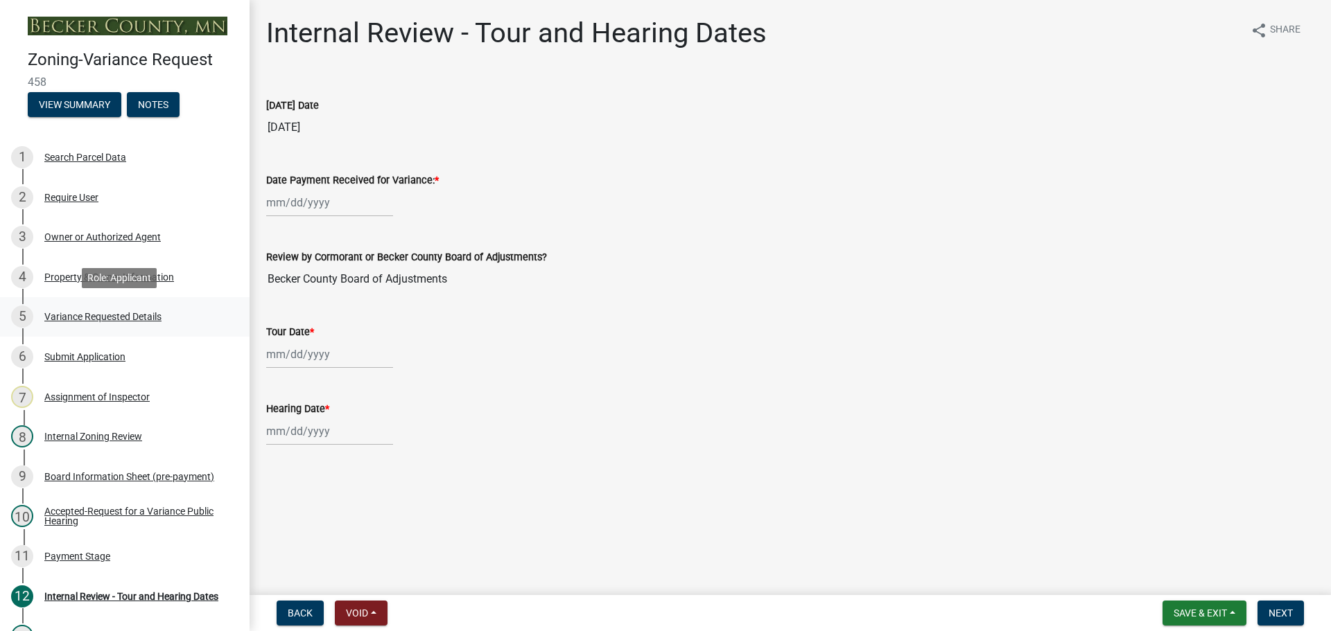
click at [97, 319] on div "Variance Requested Details" at bounding box center [102, 317] width 117 height 10
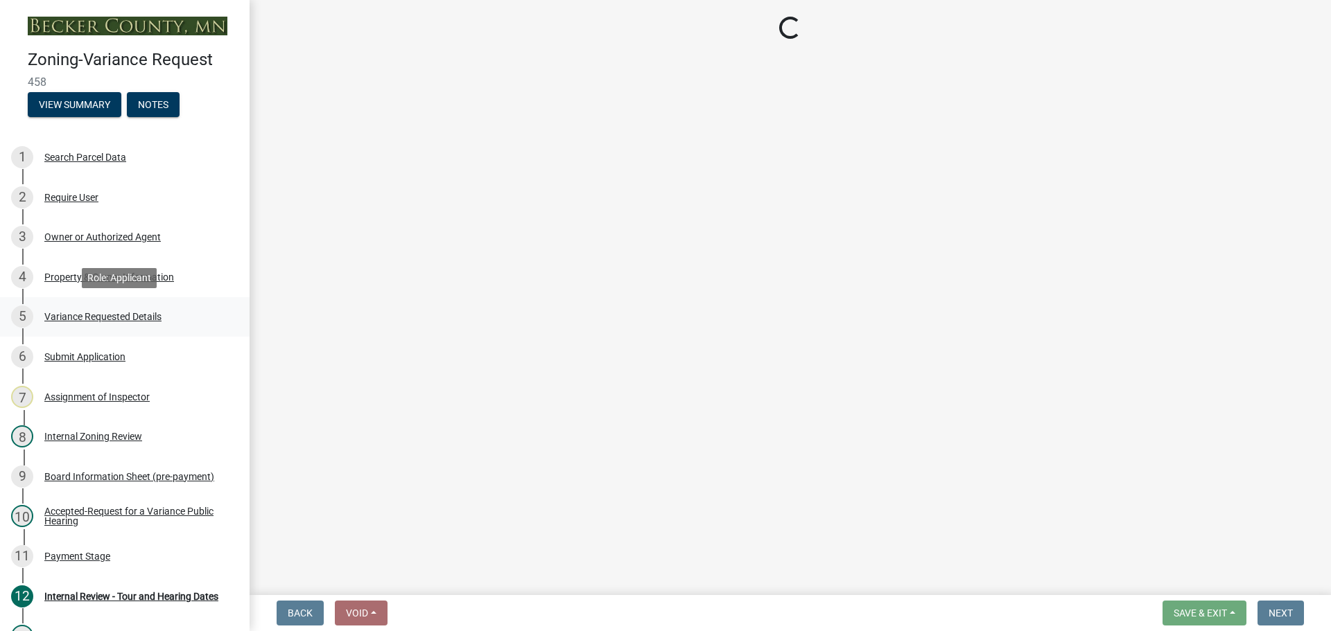
select select "edc6b78d-c029-41a6-a436-e6f76b5f0855"
select select "15bf2cec-1ca8-47a3-85db-999609351cbd"
select select "7b4e921e-23d5-43ad-813a-b7a6ebdae9a4"
select select "bb2b5e43-03c1-4874-9abf-a65f400af928"
select select "8ea3e6c3-8fed-4904-aa20-2f643744aa0c"
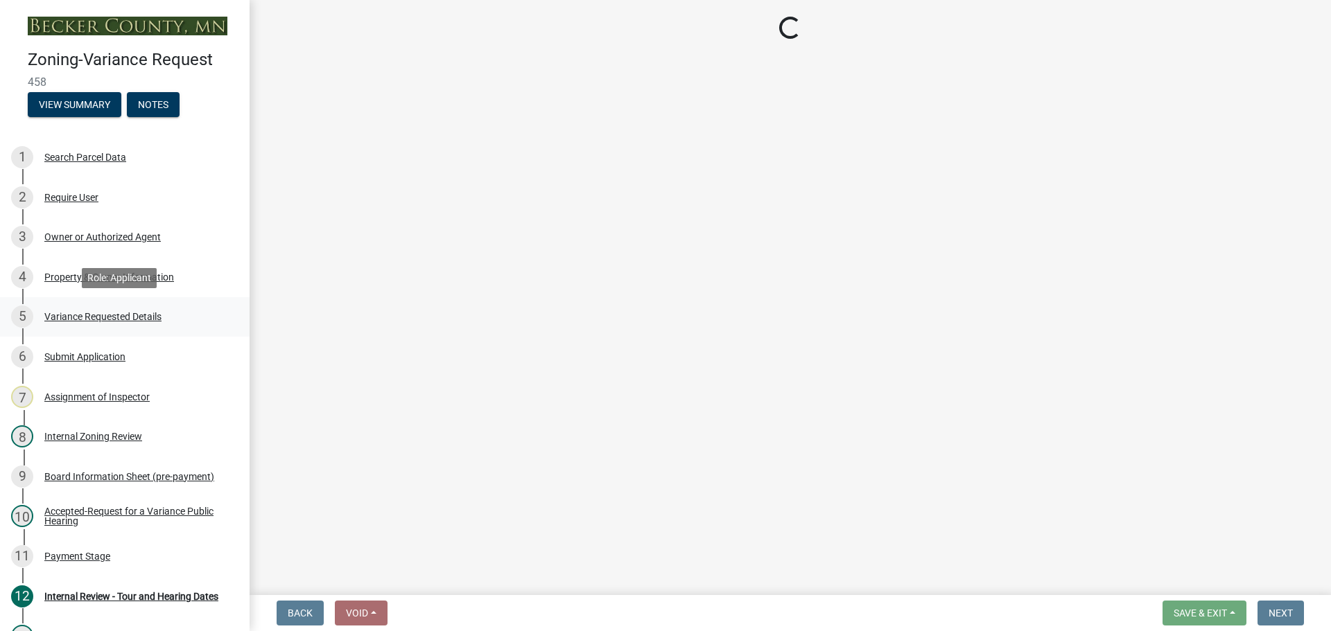
select select "860afd09-da87-482b-bca4-413f5cf53582"
select select "ee8740c3-f4d5-48cf-ad42-c8f7342b480c"
select select "1aa51e34-4f0a-4095-a3f3-287665056048"
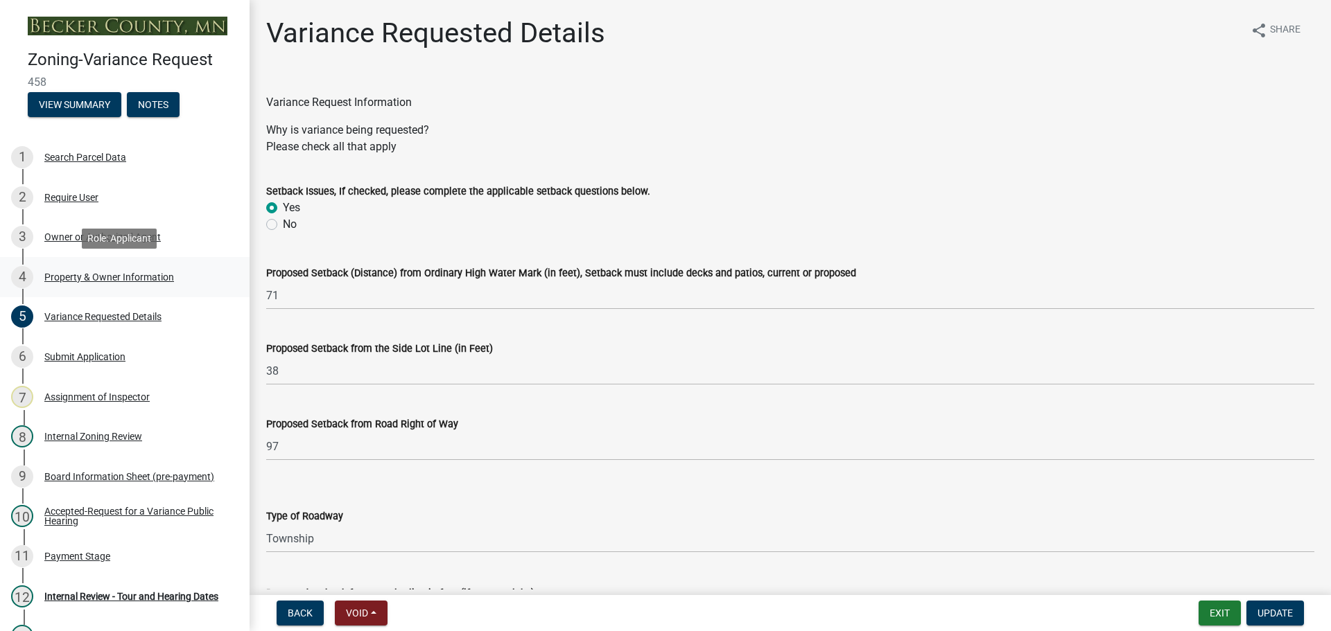
click at [82, 268] on div "4 Property & Owner Information" at bounding box center [119, 277] width 216 height 22
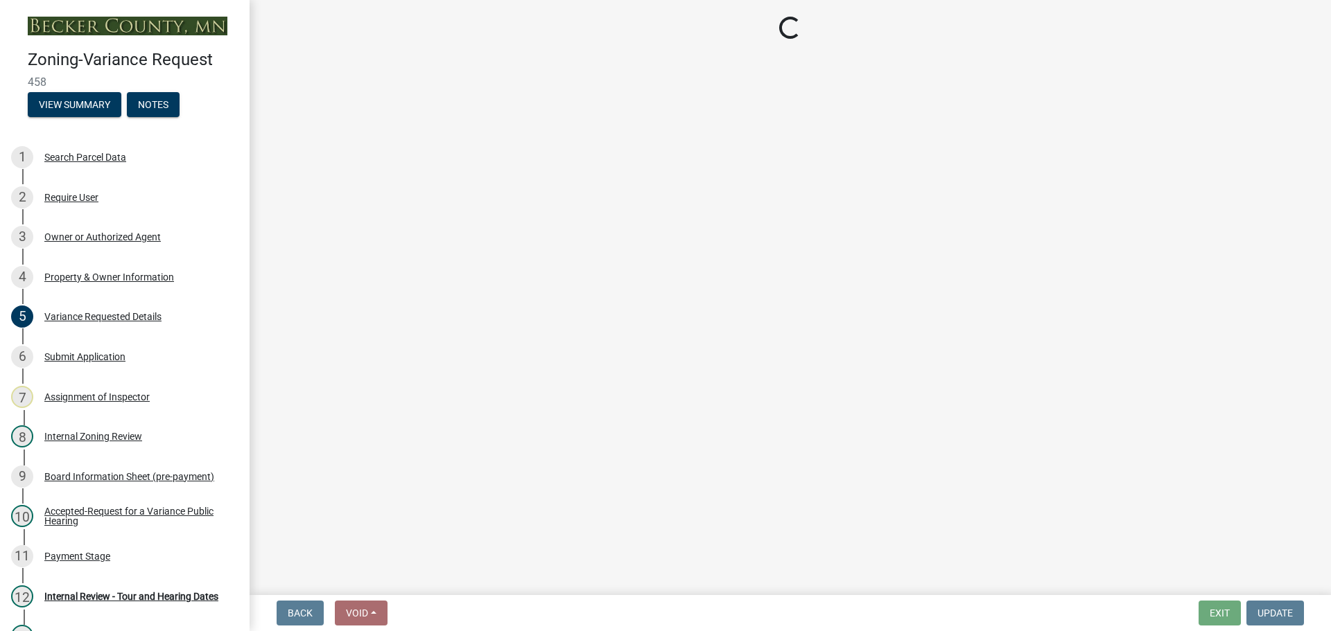
select select "6d32f3c5-ae17-46c2-bd0a-0ce51105bb32"
select select "e1509b63-faad-48b6-a727-dce88822a300"
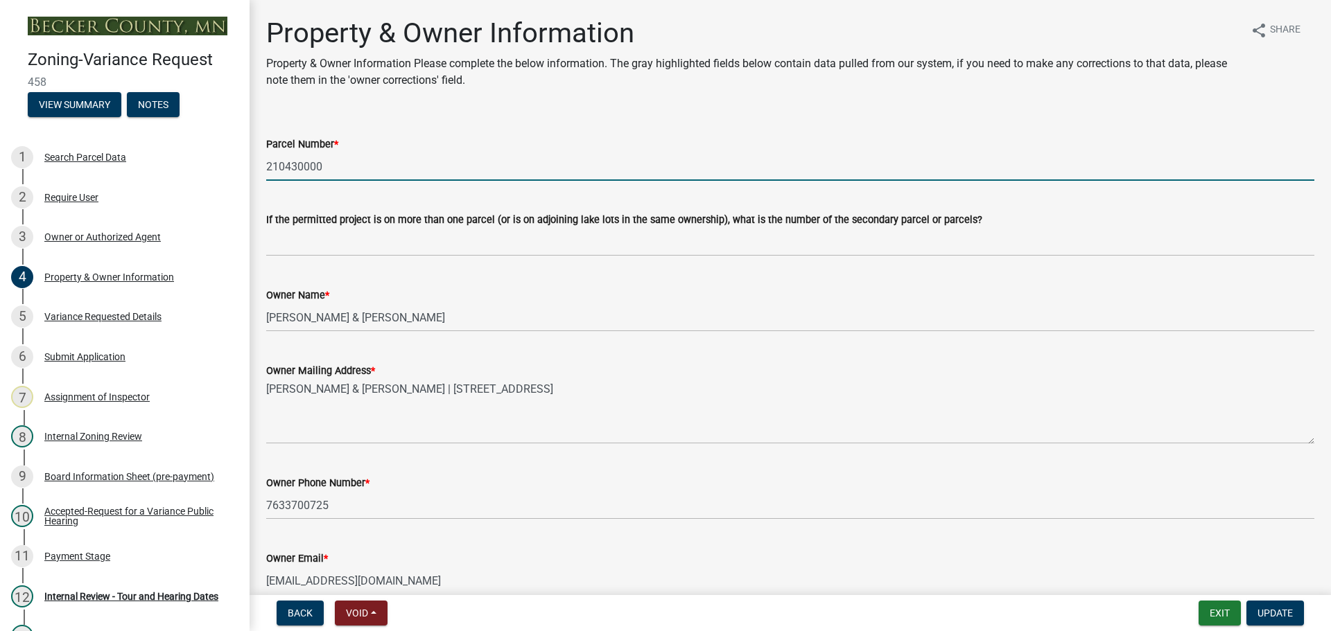
click at [308, 156] on input "210430000" at bounding box center [790, 166] width 1048 height 28
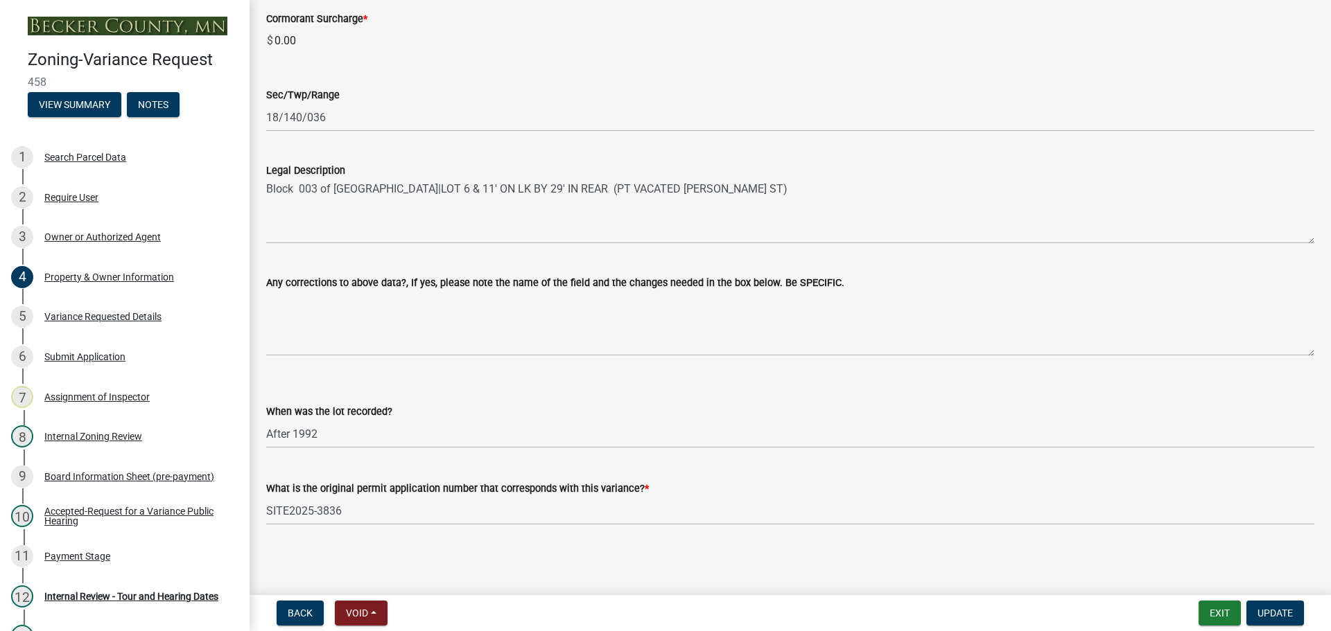
scroll to position [906, 0]
click at [129, 309] on div "5 Variance Requested Details" at bounding box center [119, 317] width 216 height 22
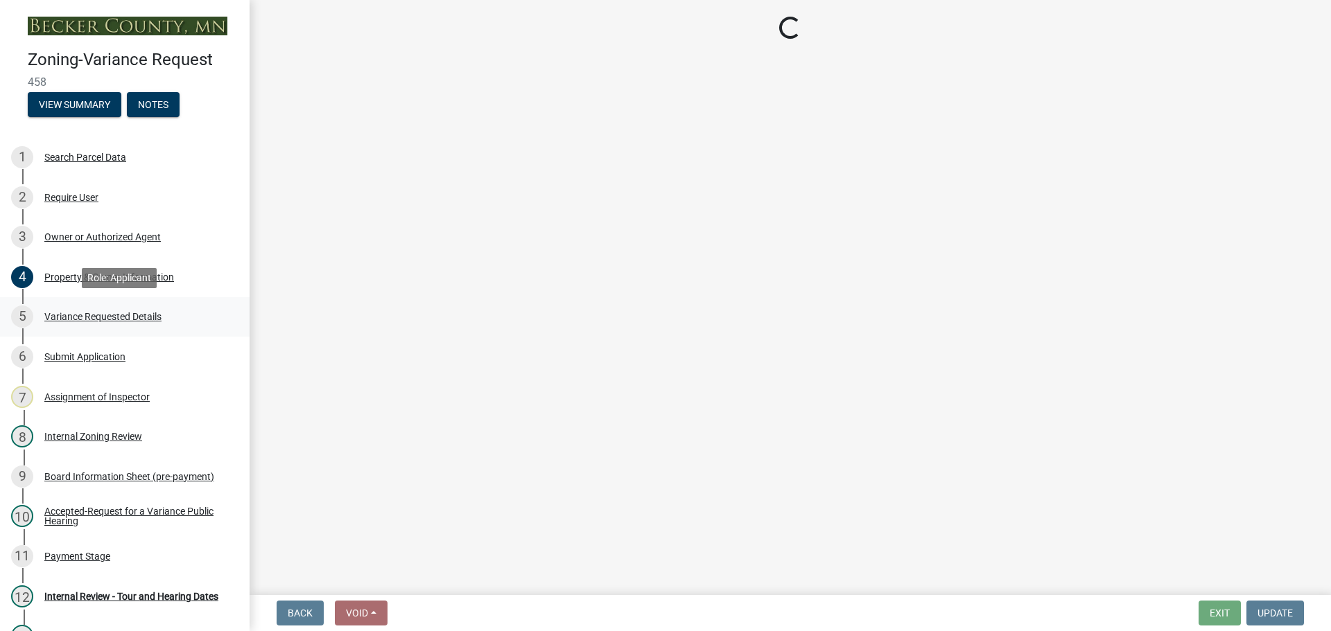
scroll to position [0, 0]
select select "edc6b78d-c029-41a6-a436-e6f76b5f0855"
select select "15bf2cec-1ca8-47a3-85db-999609351cbd"
select select "7b4e921e-23d5-43ad-813a-b7a6ebdae9a4"
select select "bb2b5e43-03c1-4874-9abf-a65f400af928"
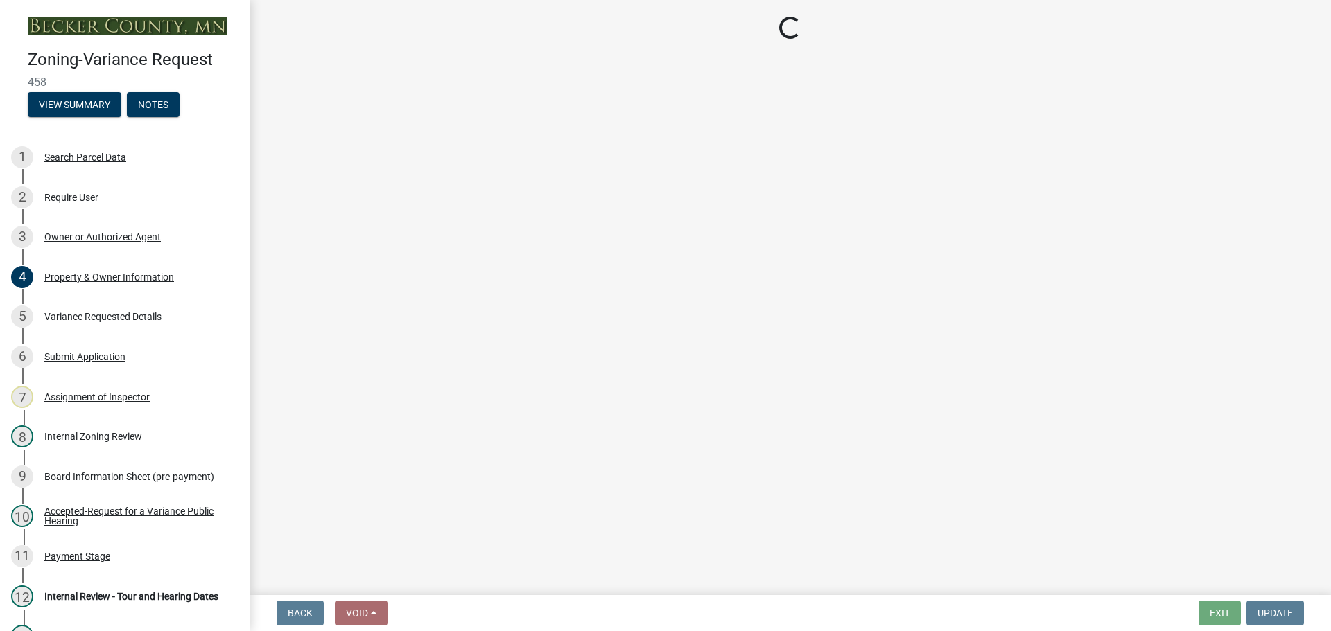
select select "8ea3e6c3-8fed-4904-aa20-2f643744aa0c"
select select "860afd09-da87-482b-bca4-413f5cf53582"
select select "ee8740c3-f4d5-48cf-ad42-c8f7342b480c"
select select "1aa51e34-4f0a-4095-a3f3-287665056048"
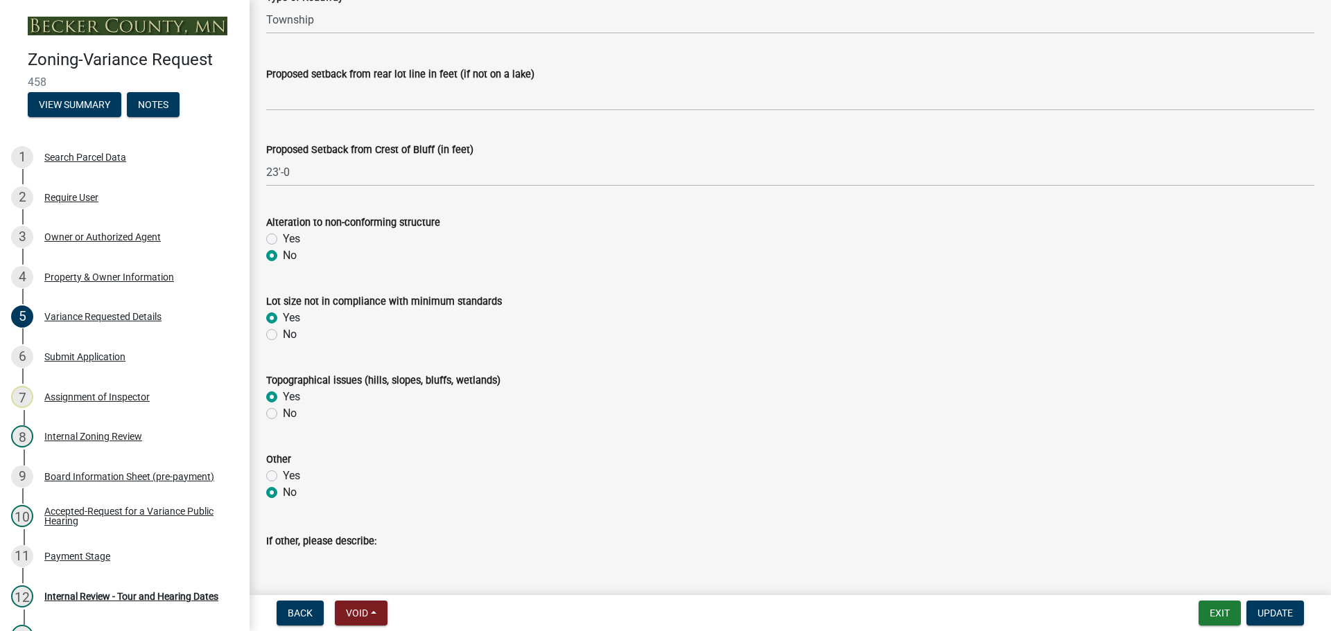
scroll to position [762, 0]
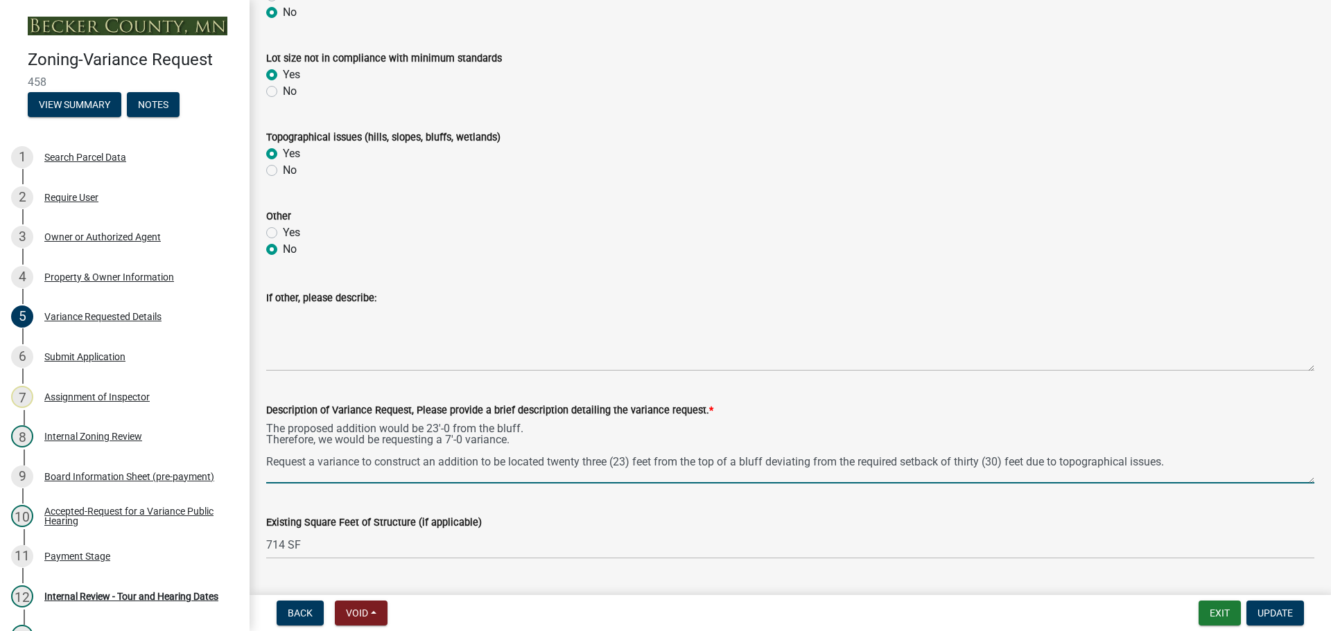
click at [582, 464] on textarea "The proposed addition would be 23'-0 from the bluff. Therefore, we would be req…" at bounding box center [790, 451] width 1048 height 65
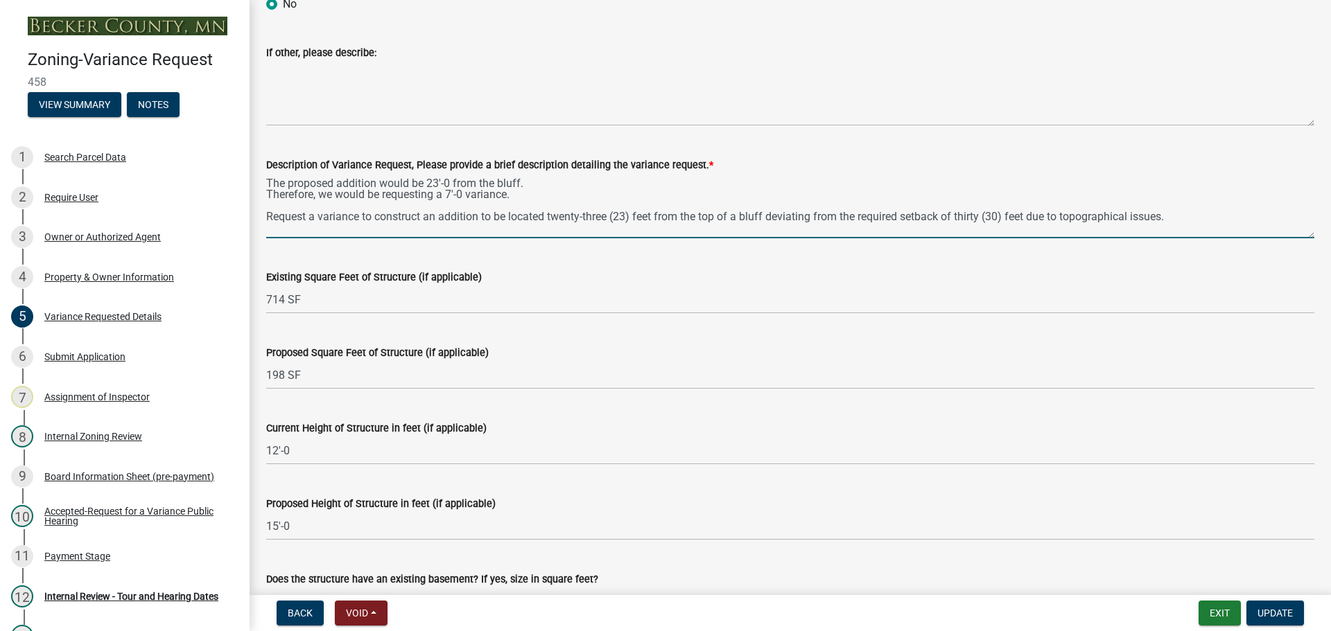
scroll to position [1040, 0]
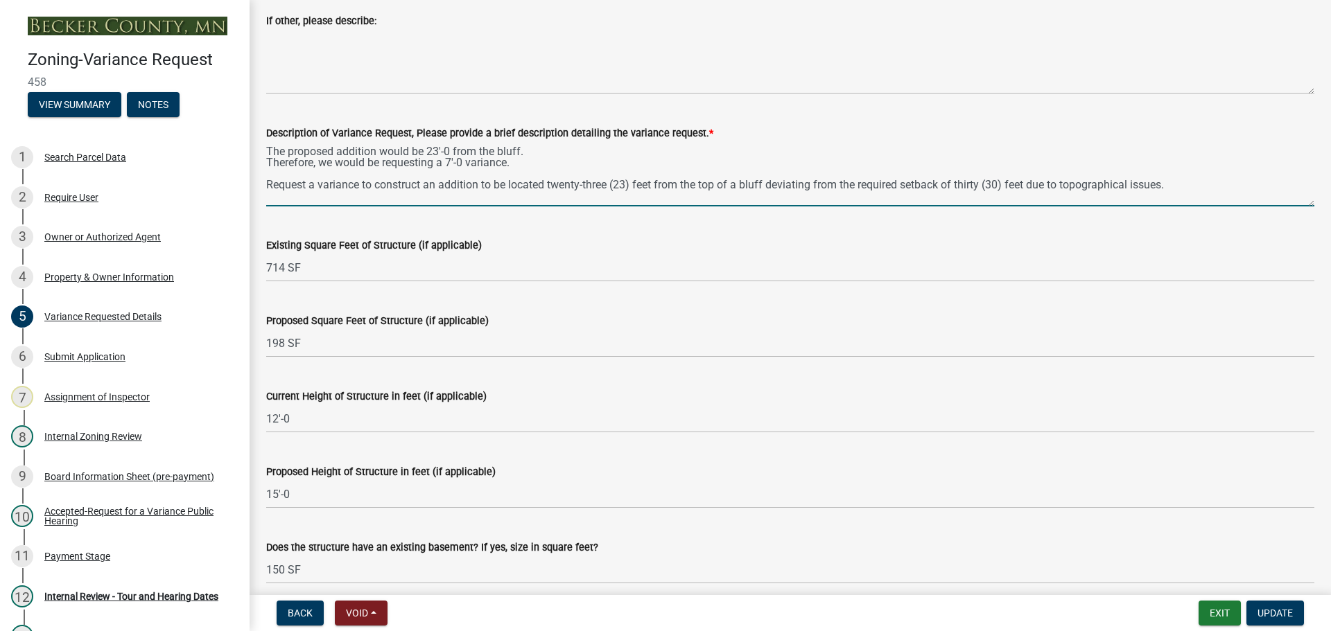
type textarea "The proposed addition would be 23'-0 from the bluff. Therefore, we would be req…"
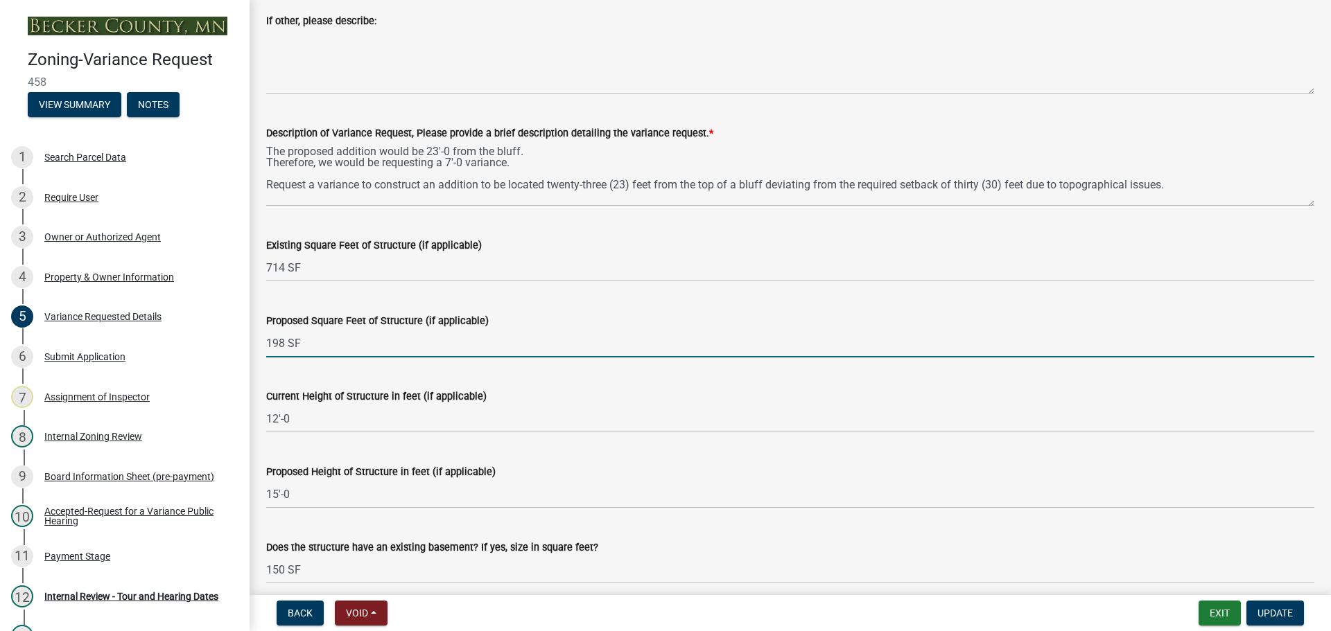
drag, startPoint x: 284, startPoint y: 348, endPoint x: 248, endPoint y: 332, distance: 39.4
click at [248, 332] on div "Zoning-Variance Request 458 View Summary Notes 1 Search Parcel Data 2 Require U…" at bounding box center [665, 315] width 1331 height 631
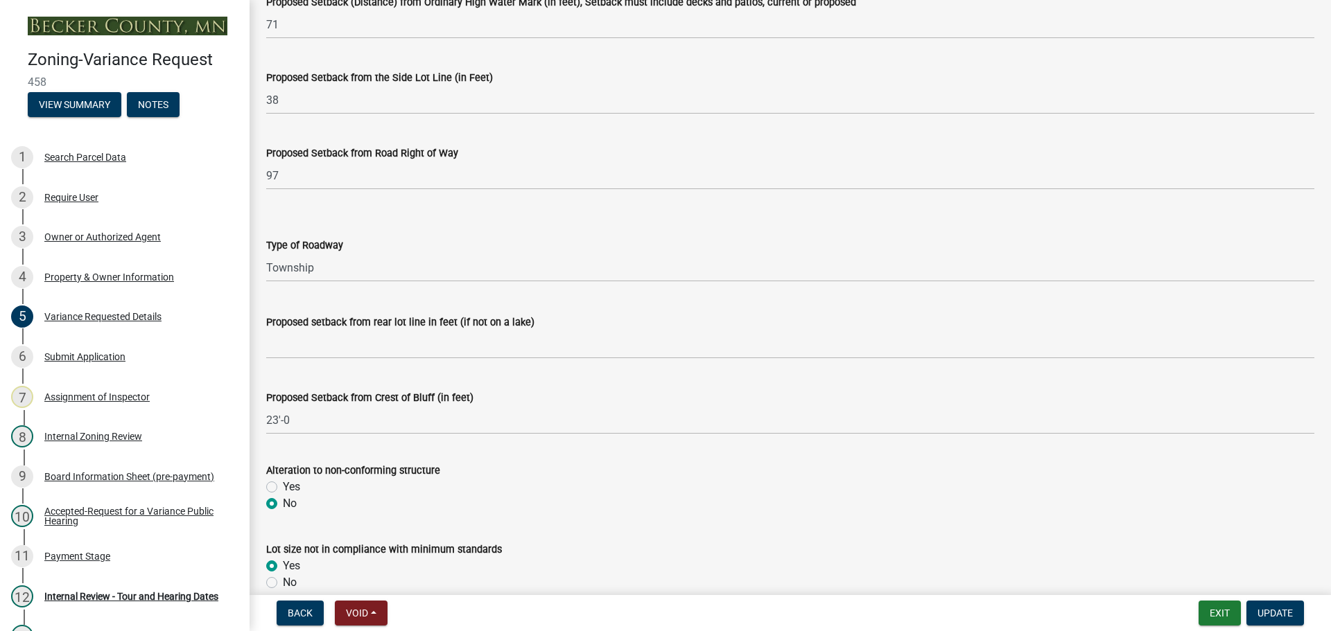
scroll to position [416, 0]
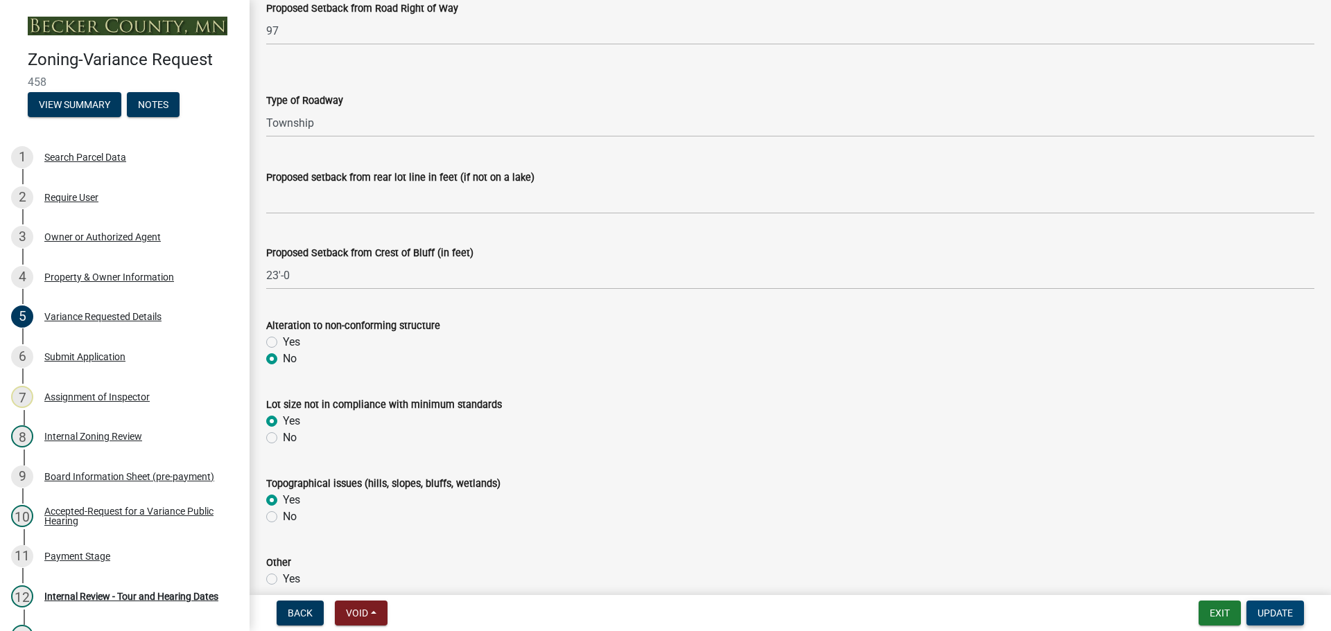
type input "912 SF"
click at [1269, 618] on span "Update" at bounding box center [1274, 613] width 35 height 11
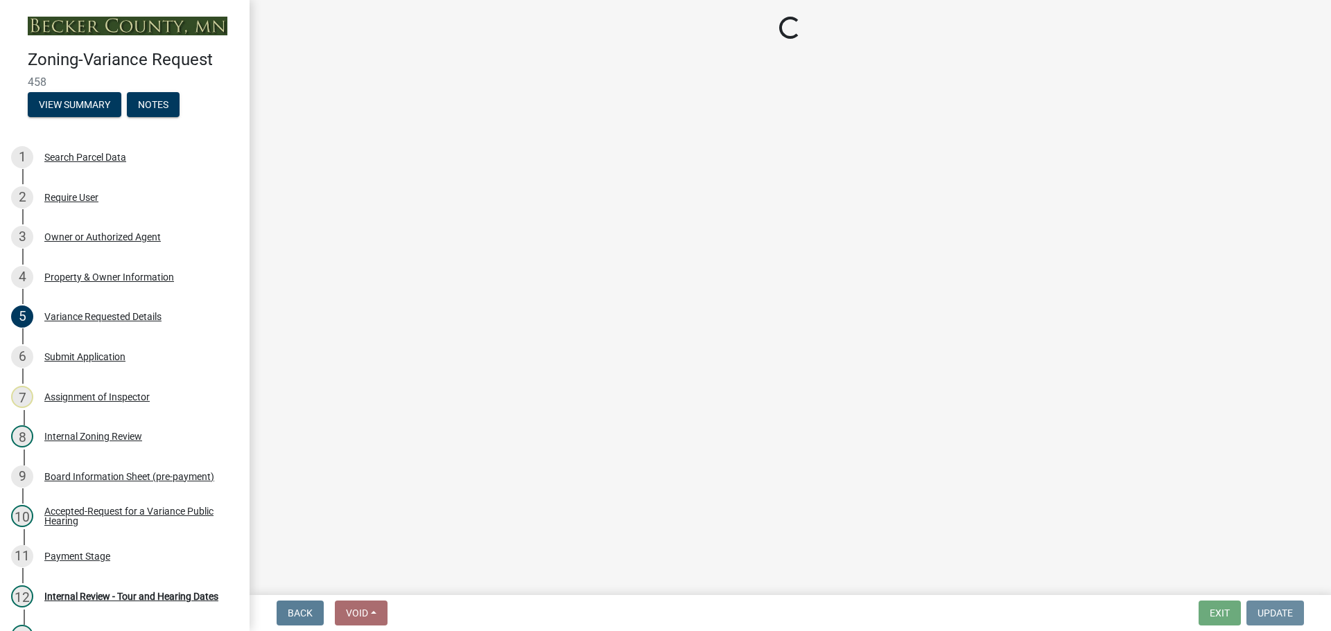
scroll to position [0, 0]
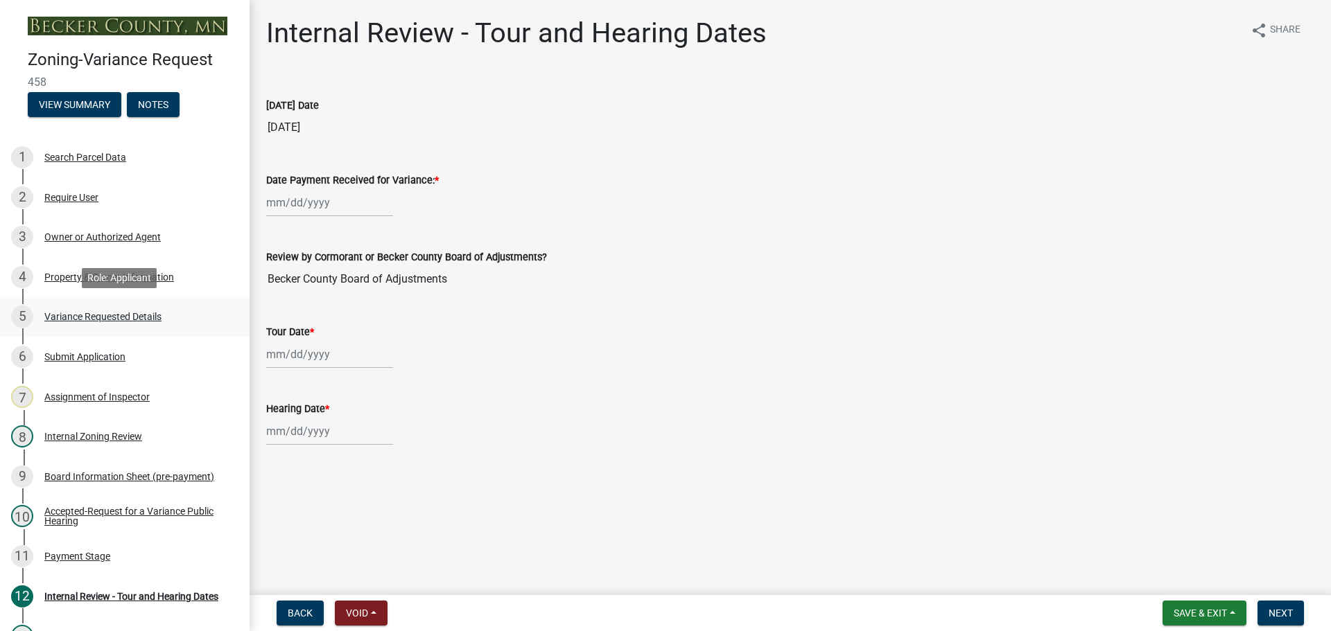
click at [120, 318] on div "Variance Requested Details" at bounding box center [102, 317] width 117 height 10
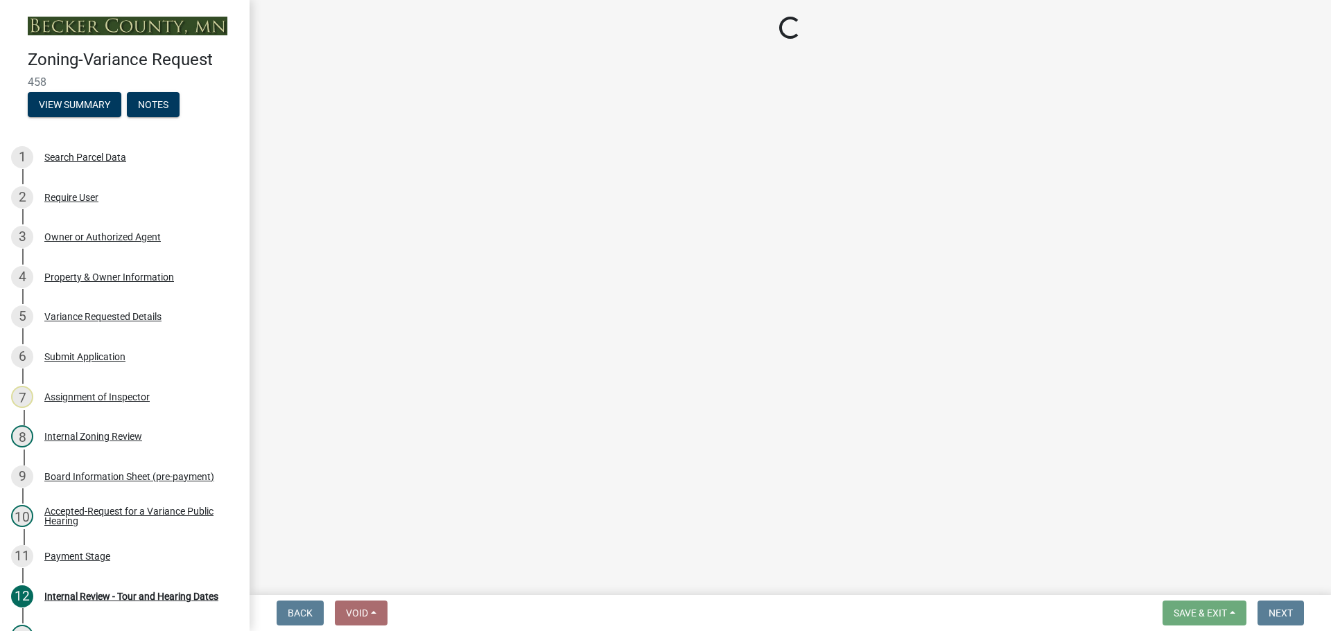
select select "edc6b78d-c029-41a6-a436-e6f76b5f0855"
select select "15bf2cec-1ca8-47a3-85db-999609351cbd"
select select "7b4e921e-23d5-43ad-813a-b7a6ebdae9a4"
select select "bb2b5e43-03c1-4874-9abf-a65f400af928"
select select "8ea3e6c3-8fed-4904-aa20-2f643744aa0c"
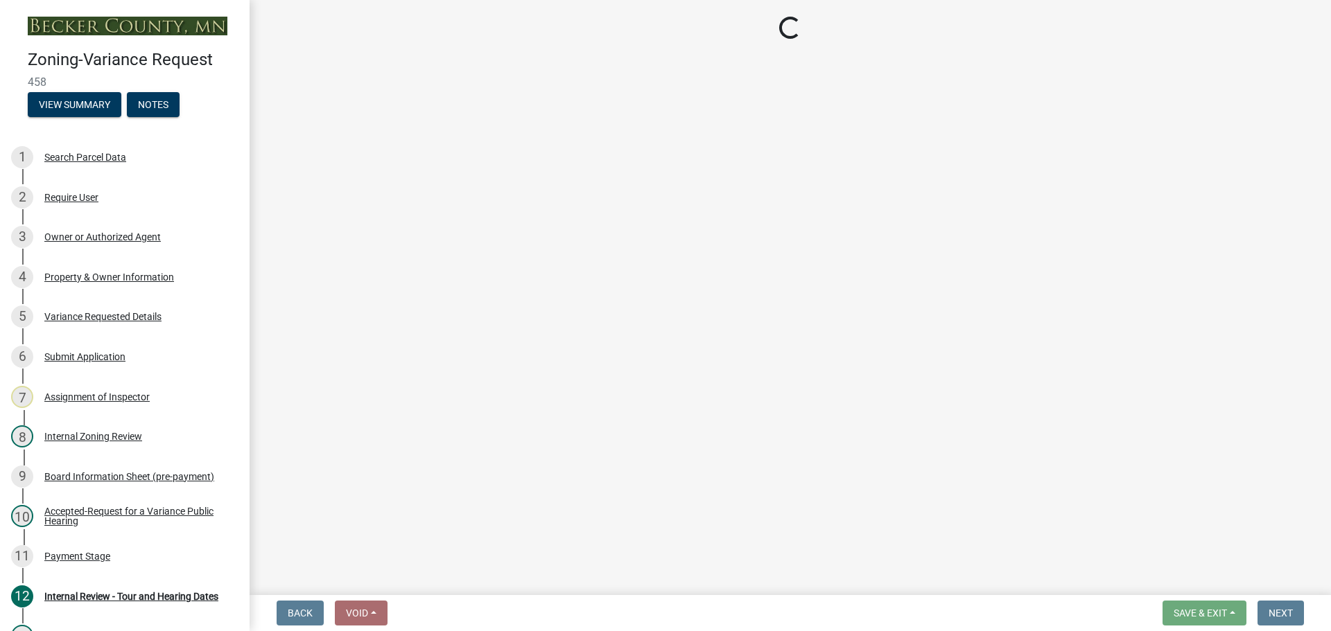
select select "860afd09-da87-482b-bca4-413f5cf53582"
select select "ee8740c3-f4d5-48cf-ad42-c8f7342b480c"
select select "1aa51e34-4f0a-4095-a3f3-287665056048"
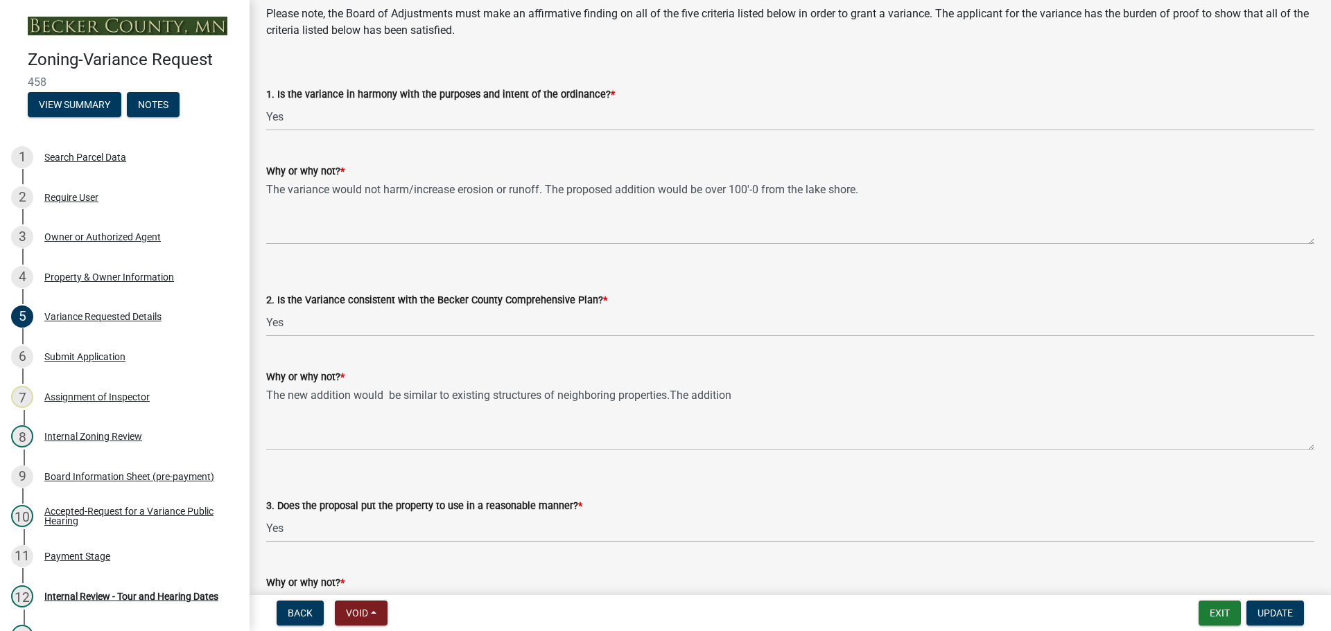
scroll to position [2893, 0]
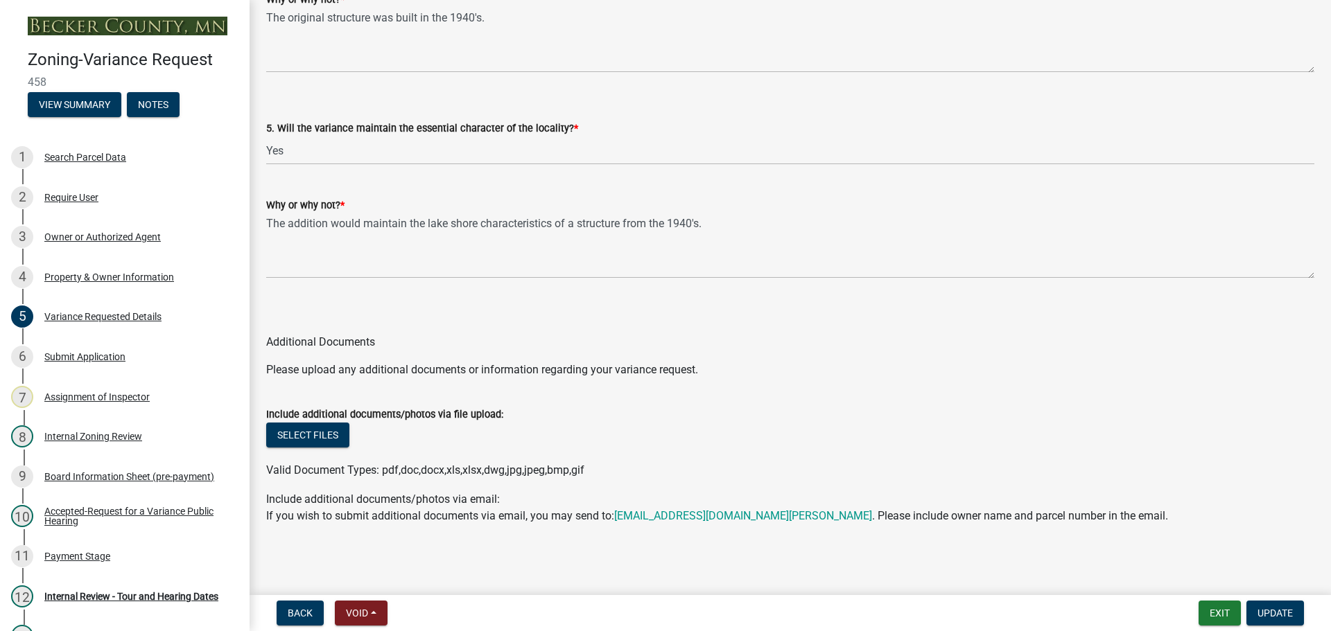
drag, startPoint x: 624, startPoint y: 383, endPoint x: 618, endPoint y: 606, distance: 223.2
click at [310, 438] on button "Select files" at bounding box center [307, 435] width 83 height 25
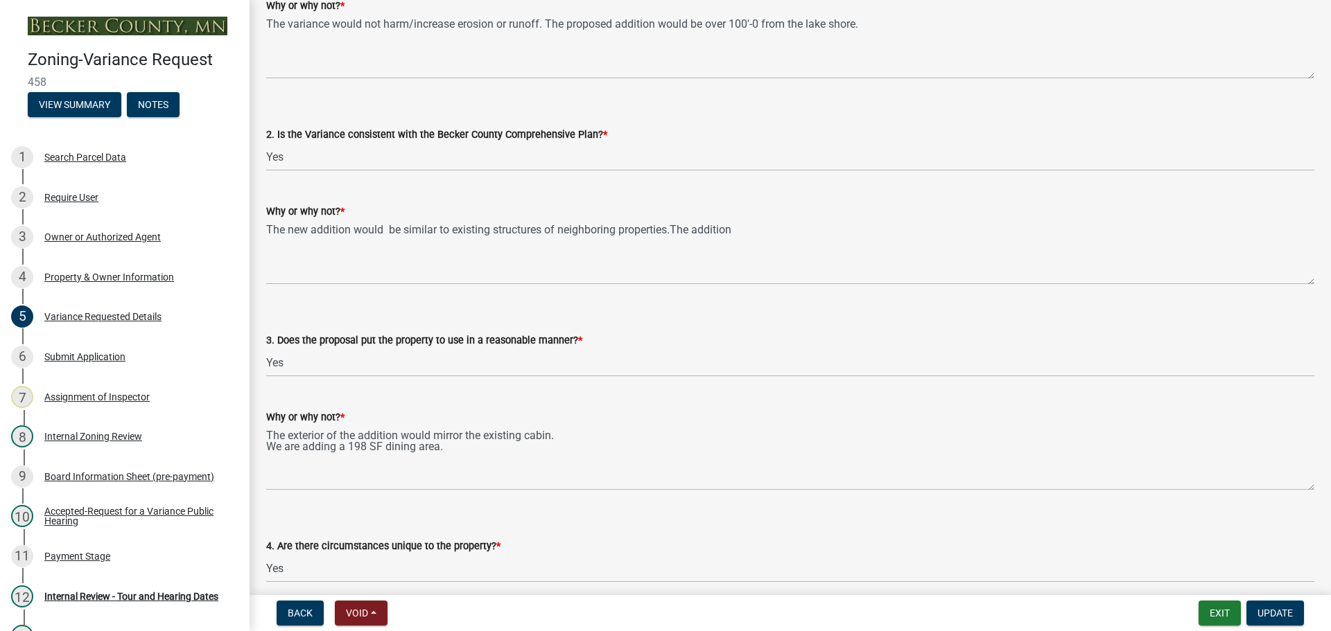
scroll to position [2685, 0]
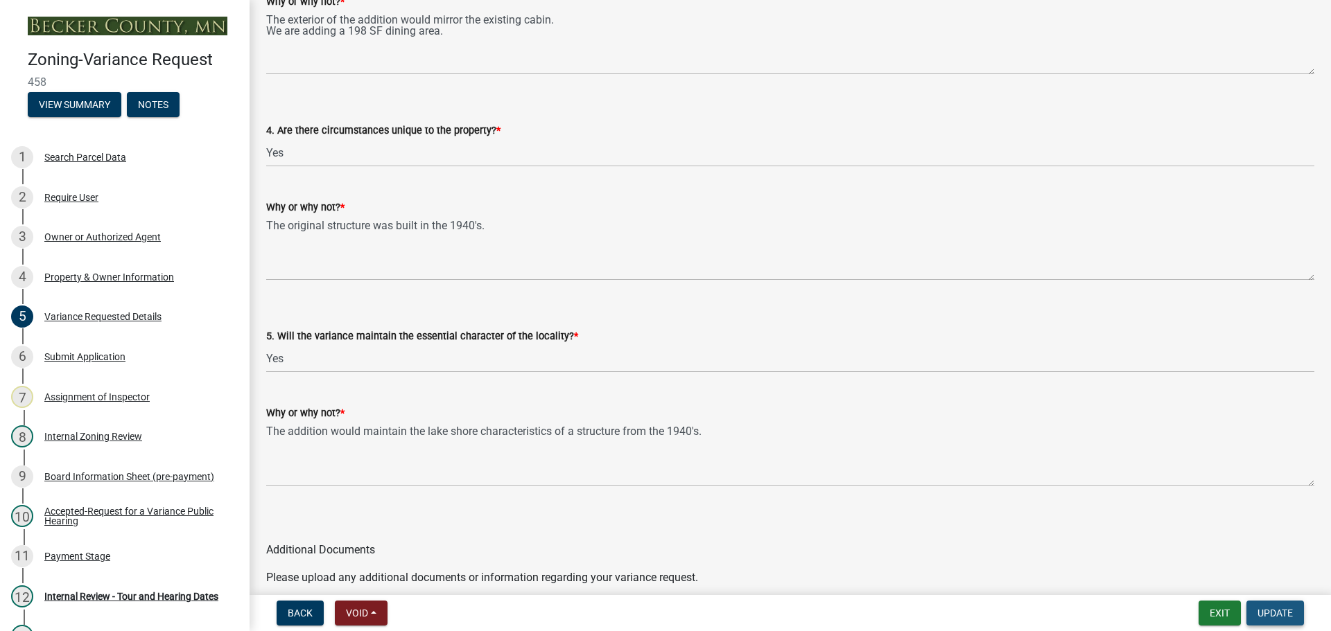
click at [1269, 611] on span "Update" at bounding box center [1274, 613] width 35 height 11
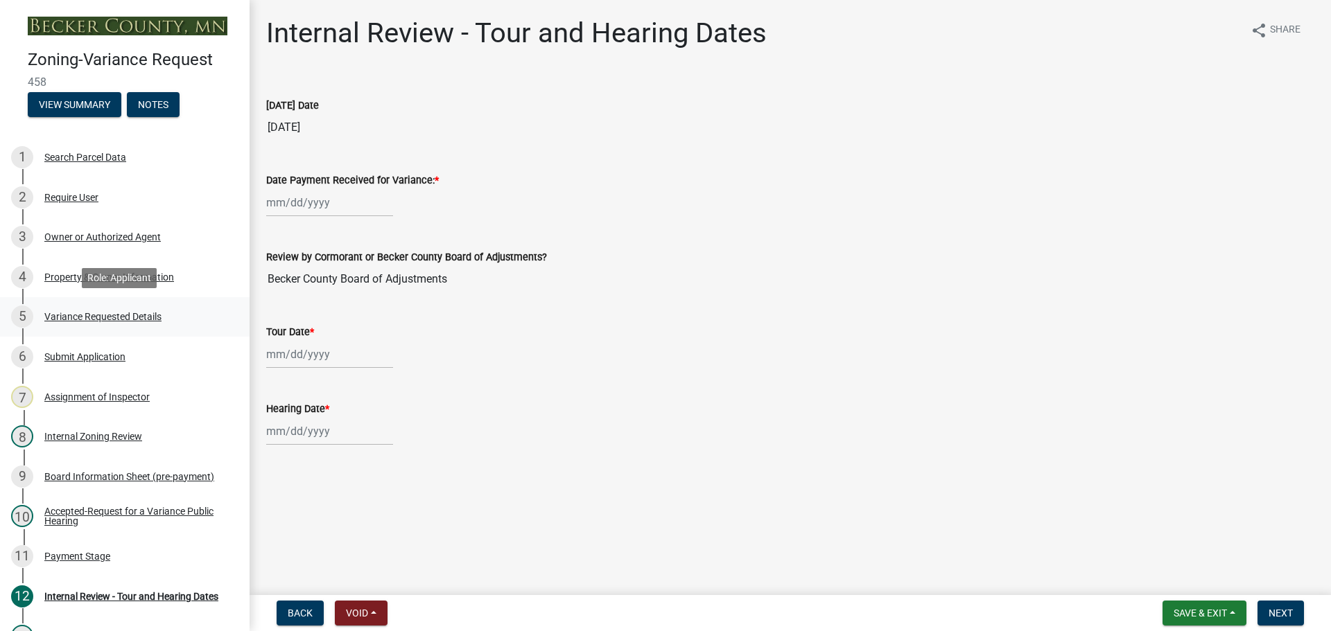
click at [117, 316] on div "Variance Requested Details" at bounding box center [102, 317] width 117 height 10
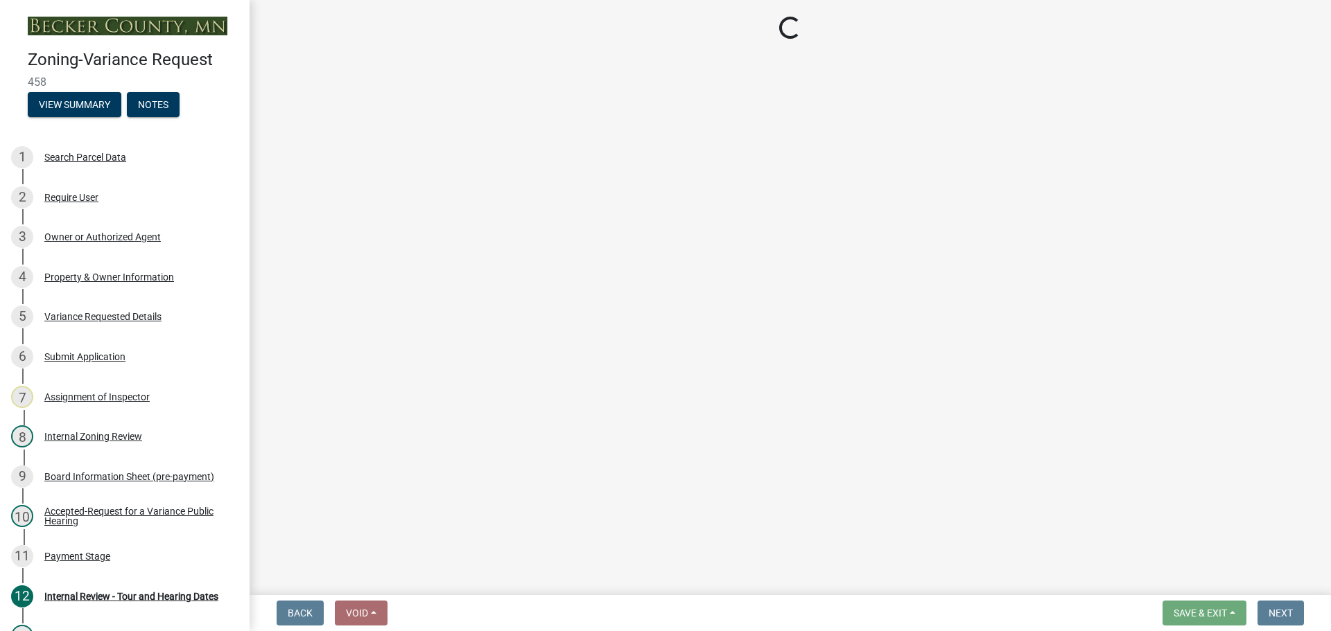
select select "edc6b78d-c029-41a6-a436-e6f76b5f0855"
select select "15bf2cec-1ca8-47a3-85db-999609351cbd"
select select "7b4e921e-23d5-43ad-813a-b7a6ebdae9a4"
select select "bb2b5e43-03c1-4874-9abf-a65f400af928"
select select "8ea3e6c3-8fed-4904-aa20-2f643744aa0c"
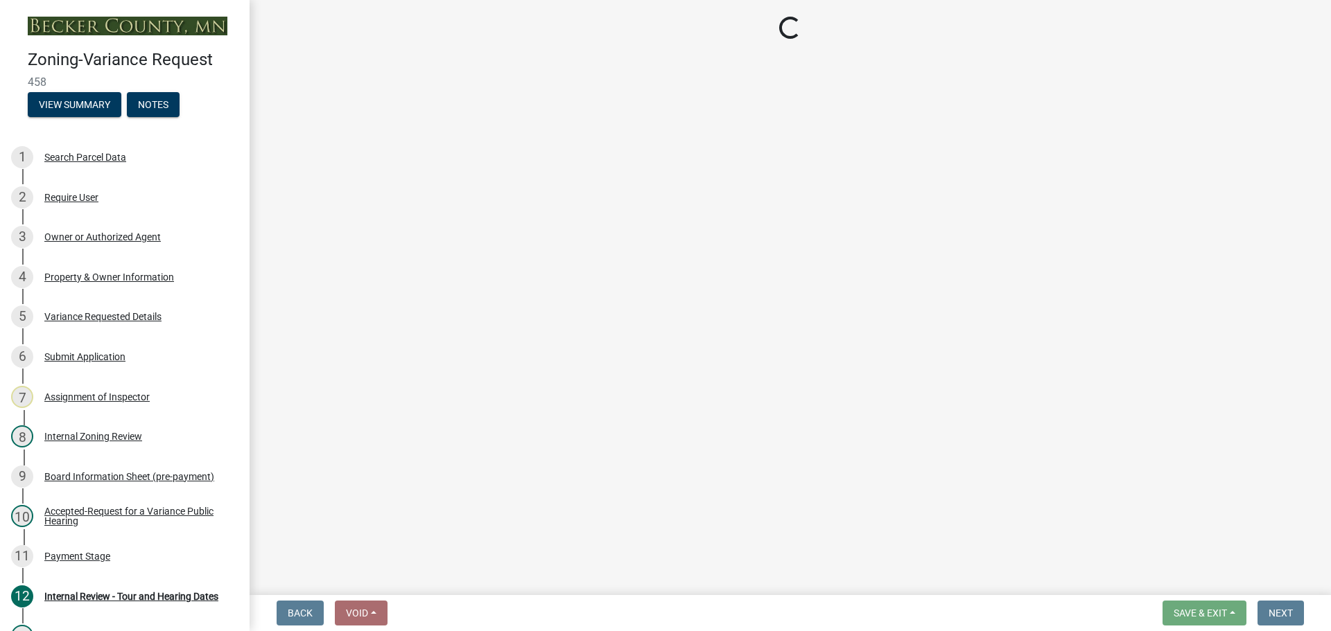
select select "860afd09-da87-482b-bca4-413f5cf53582"
select select "ee8740c3-f4d5-48cf-ad42-c8f7342b480c"
select select "1aa51e34-4f0a-4095-a3f3-287665056048"
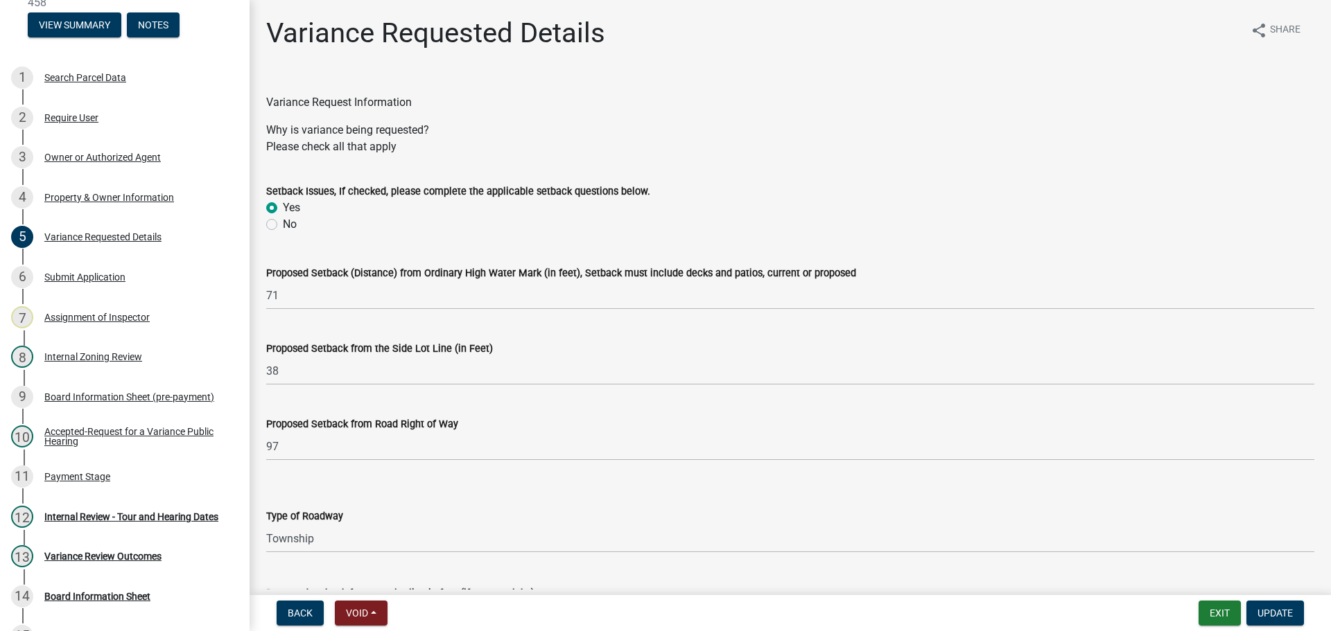
drag, startPoint x: 701, startPoint y: 562, endPoint x: 600, endPoint y: 383, distance: 206.0
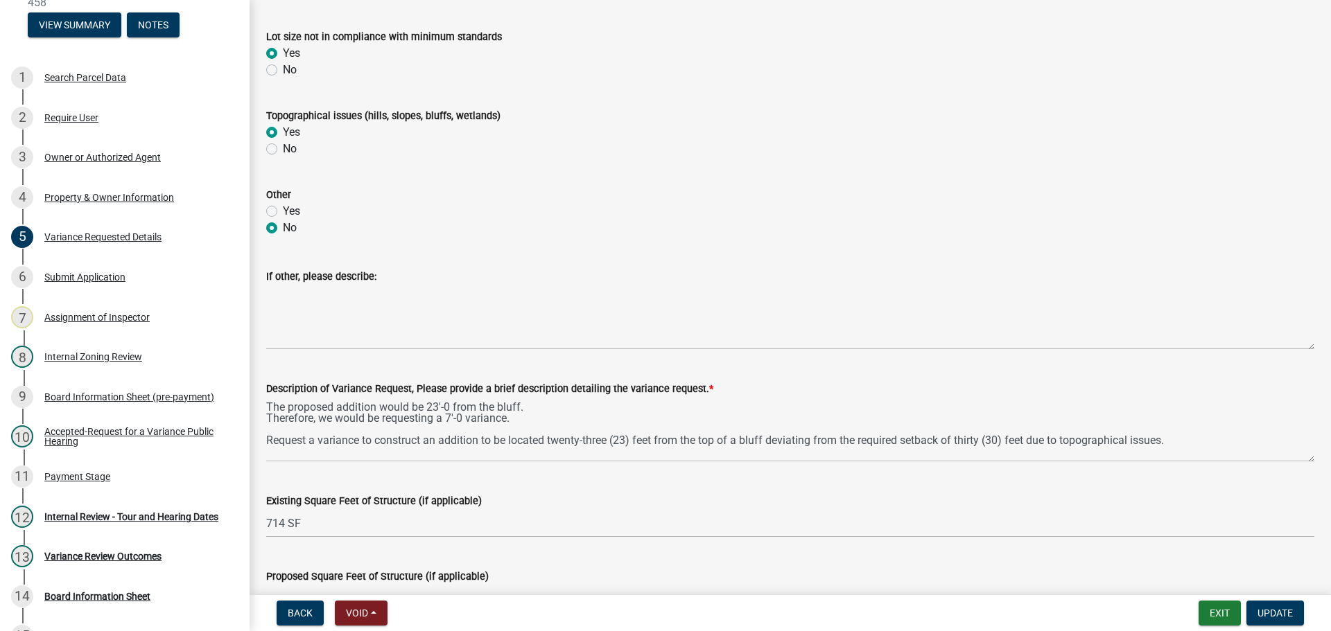
scroll to position [657, 0]
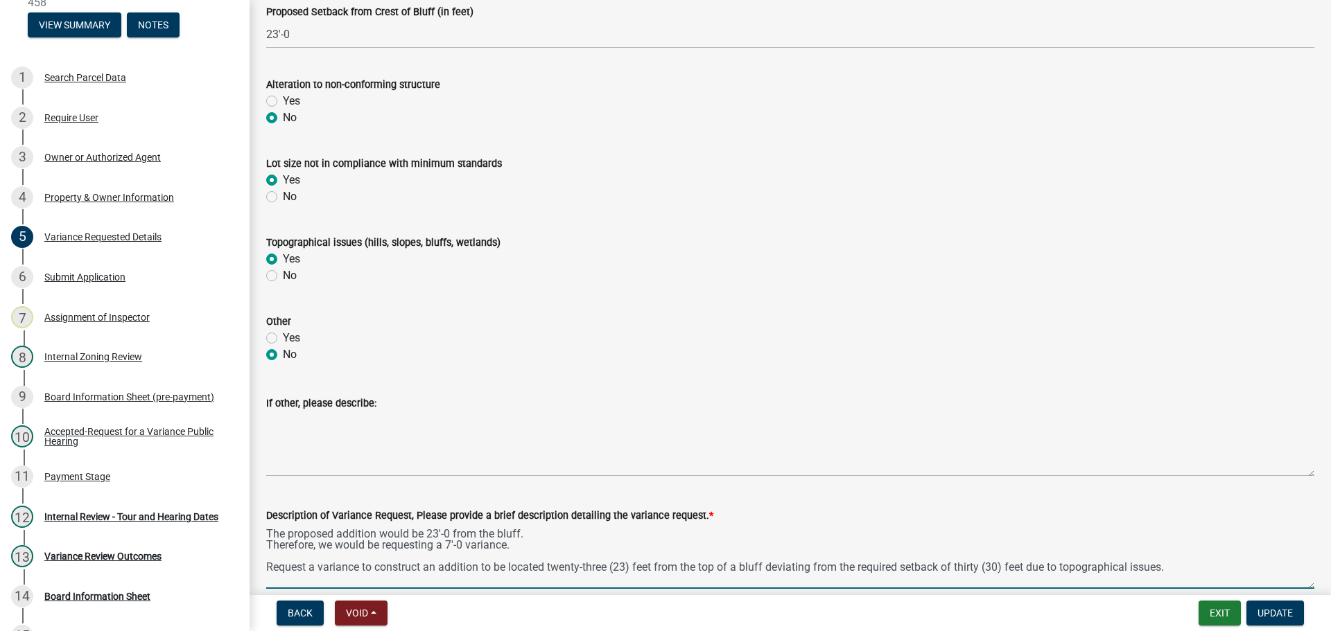
click at [1182, 569] on textarea "The proposed addition would be 23'-0 from the bluff. Therefore, we would be req…" at bounding box center [790, 556] width 1048 height 65
type textarea "The proposed addition would be 23'-0 from the bluff. Therefore, we would be req…"
click at [1265, 611] on span "Update" at bounding box center [1274, 613] width 35 height 11
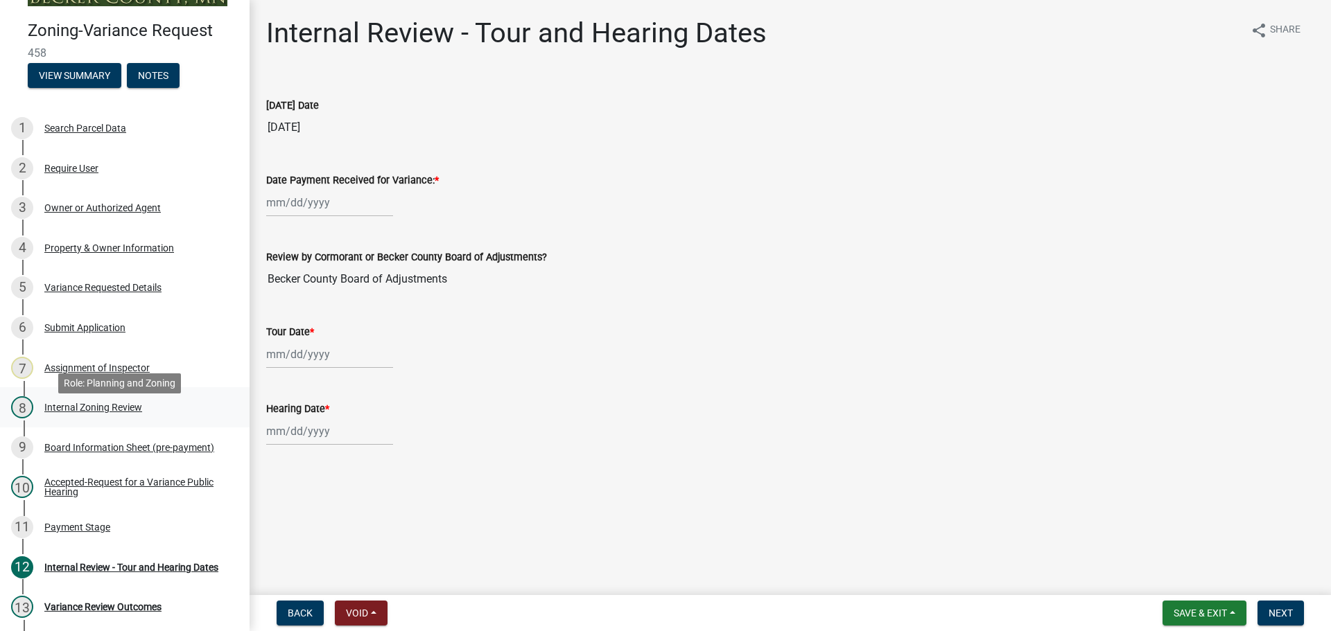
scroll to position [0, 0]
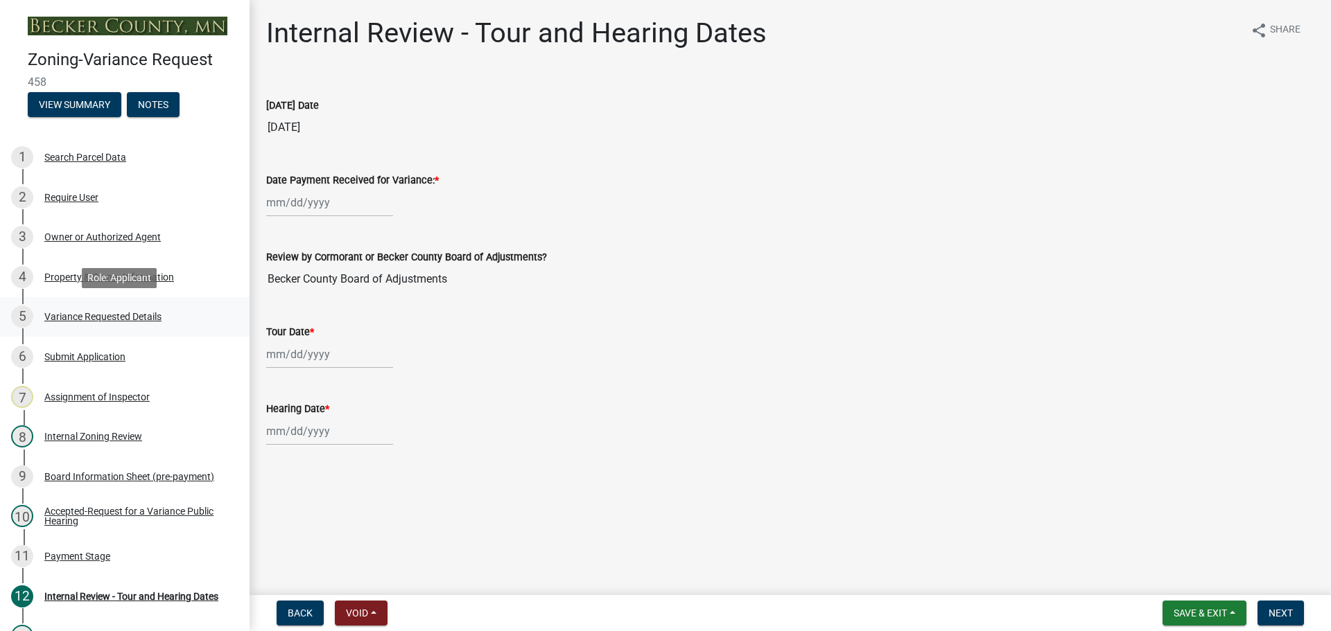
click at [100, 315] on div "Variance Requested Details" at bounding box center [102, 317] width 117 height 10
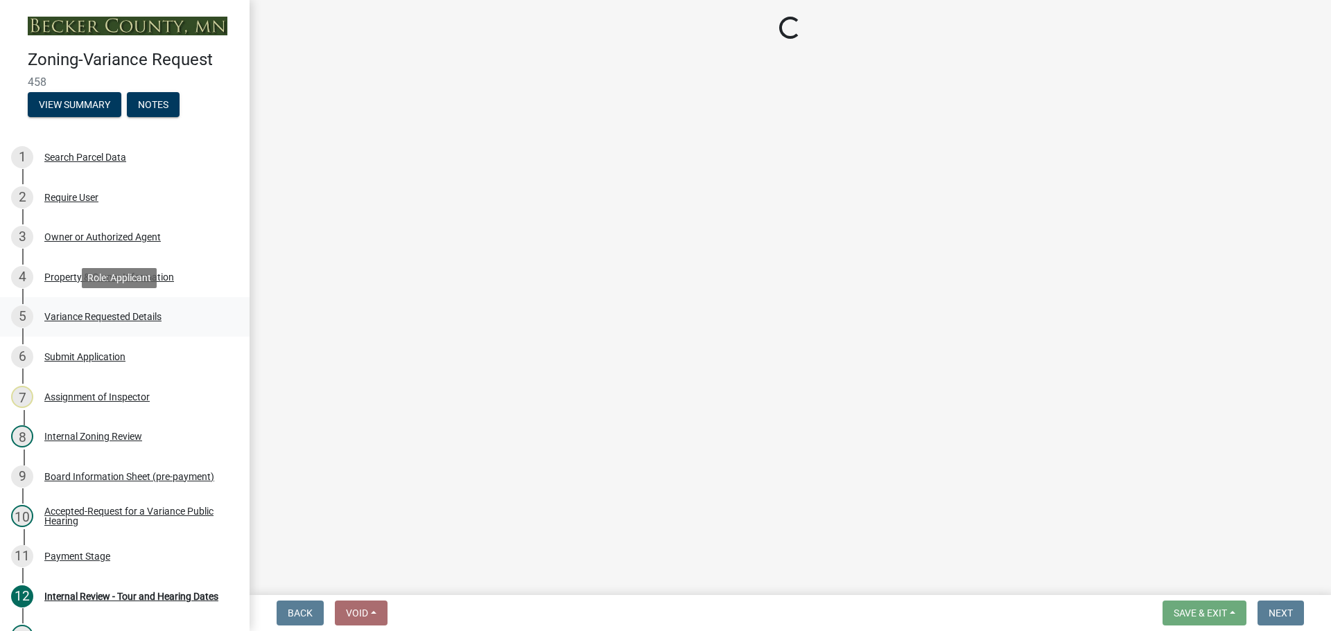
select select "edc6b78d-c029-41a6-a436-e6f76b5f0855"
select select "15bf2cec-1ca8-47a3-85db-999609351cbd"
select select "7b4e921e-23d5-43ad-813a-b7a6ebdae9a4"
select select "bb2b5e43-03c1-4874-9abf-a65f400af928"
select select "8ea3e6c3-8fed-4904-aa20-2f643744aa0c"
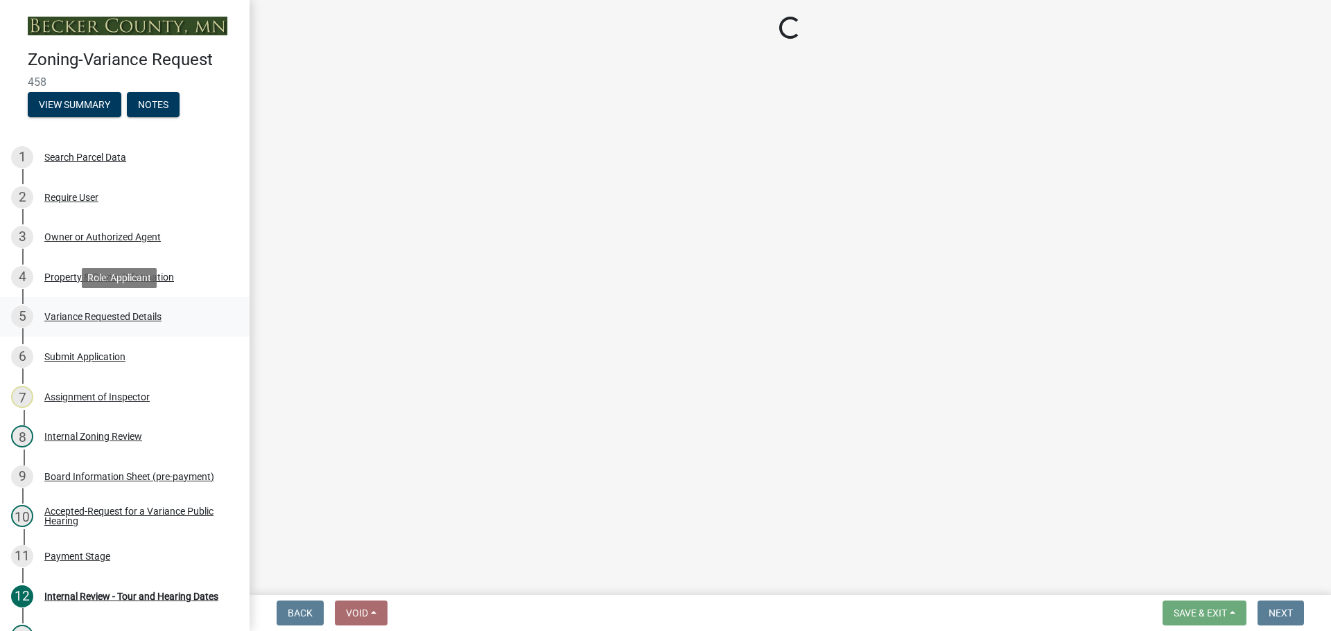
select select "860afd09-da87-482b-bca4-413f5cf53582"
select select "ee8740c3-f4d5-48cf-ad42-c8f7342b480c"
select select "1aa51e34-4f0a-4095-a3f3-287665056048"
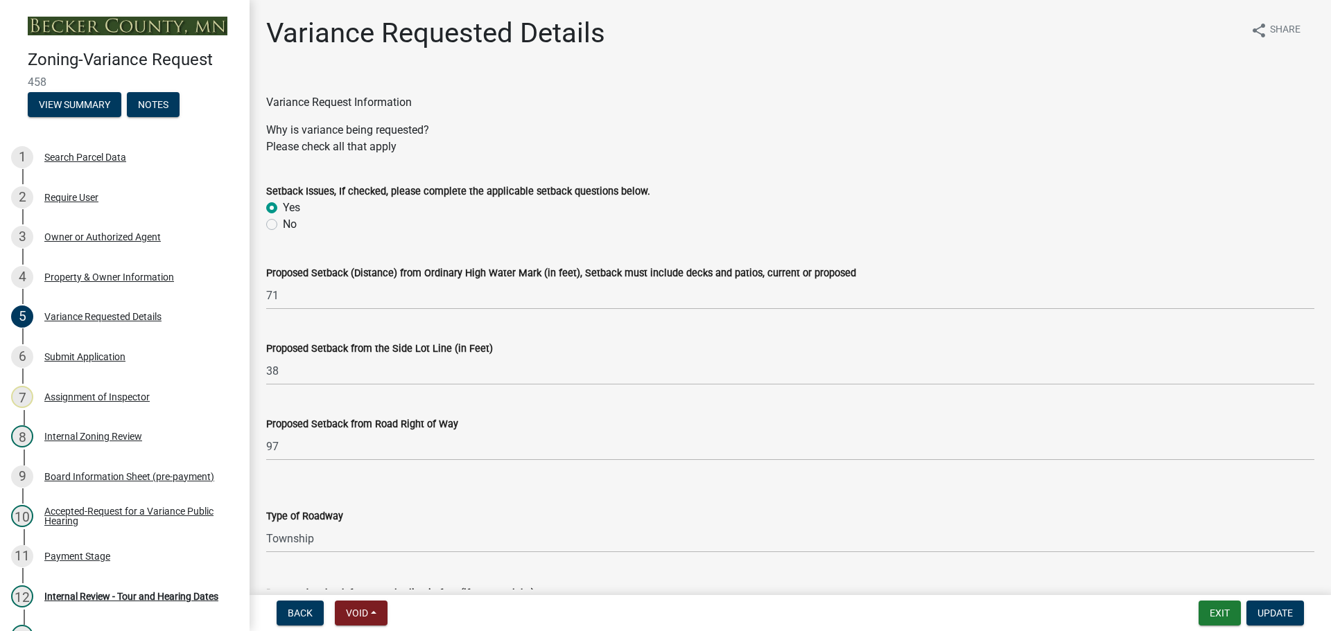
click at [713, 94] on div "Variance Request Information" at bounding box center [790, 94] width 1048 height 33
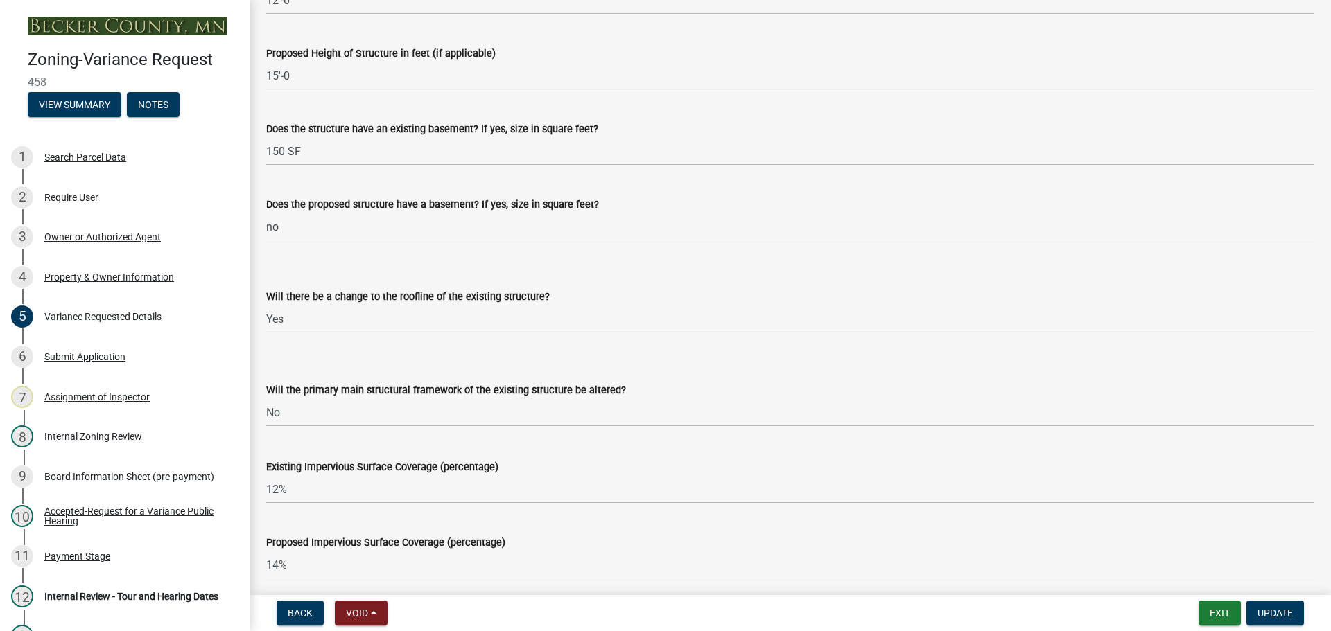
scroll to position [1350, 0]
